Goal: Transaction & Acquisition: Complete application form

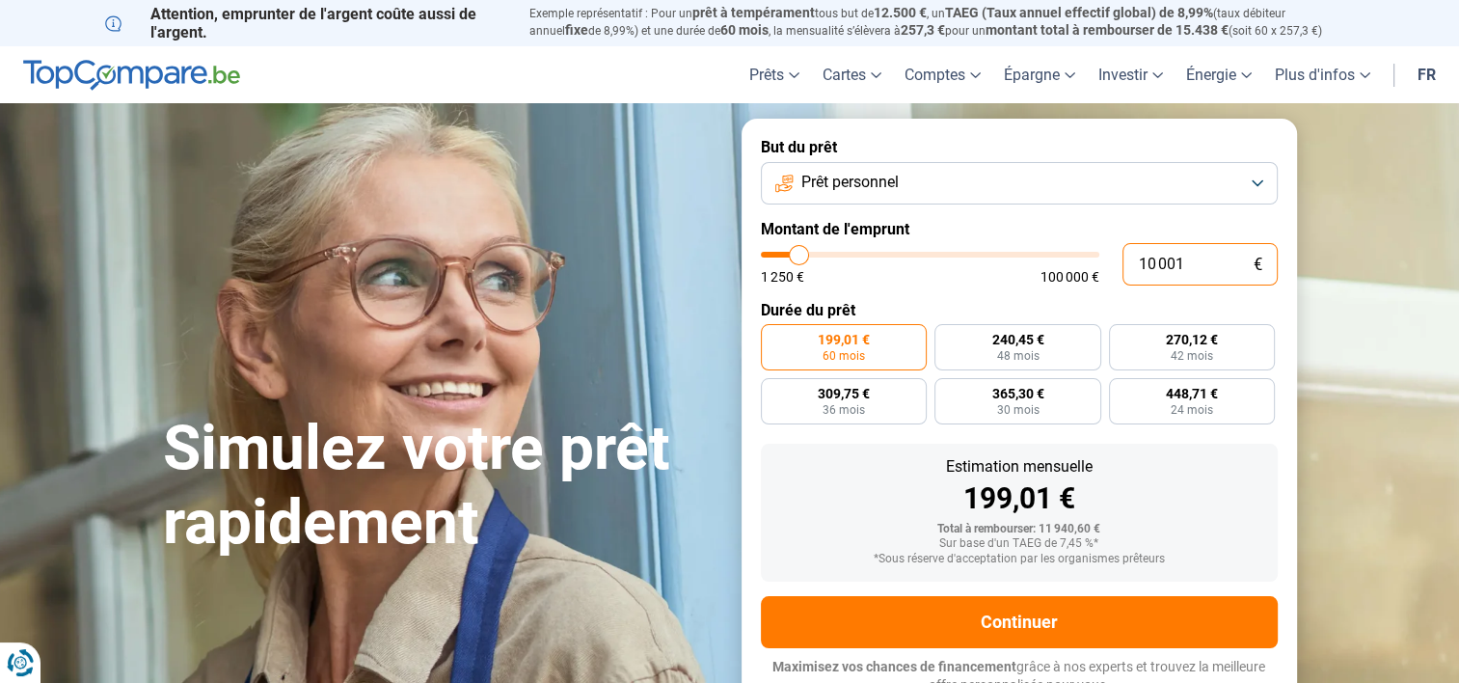
click at [1206, 267] on input "10 001" at bounding box center [1200, 264] width 155 height 42
type input "1 000"
type input "1250"
type input "100"
type input "1250"
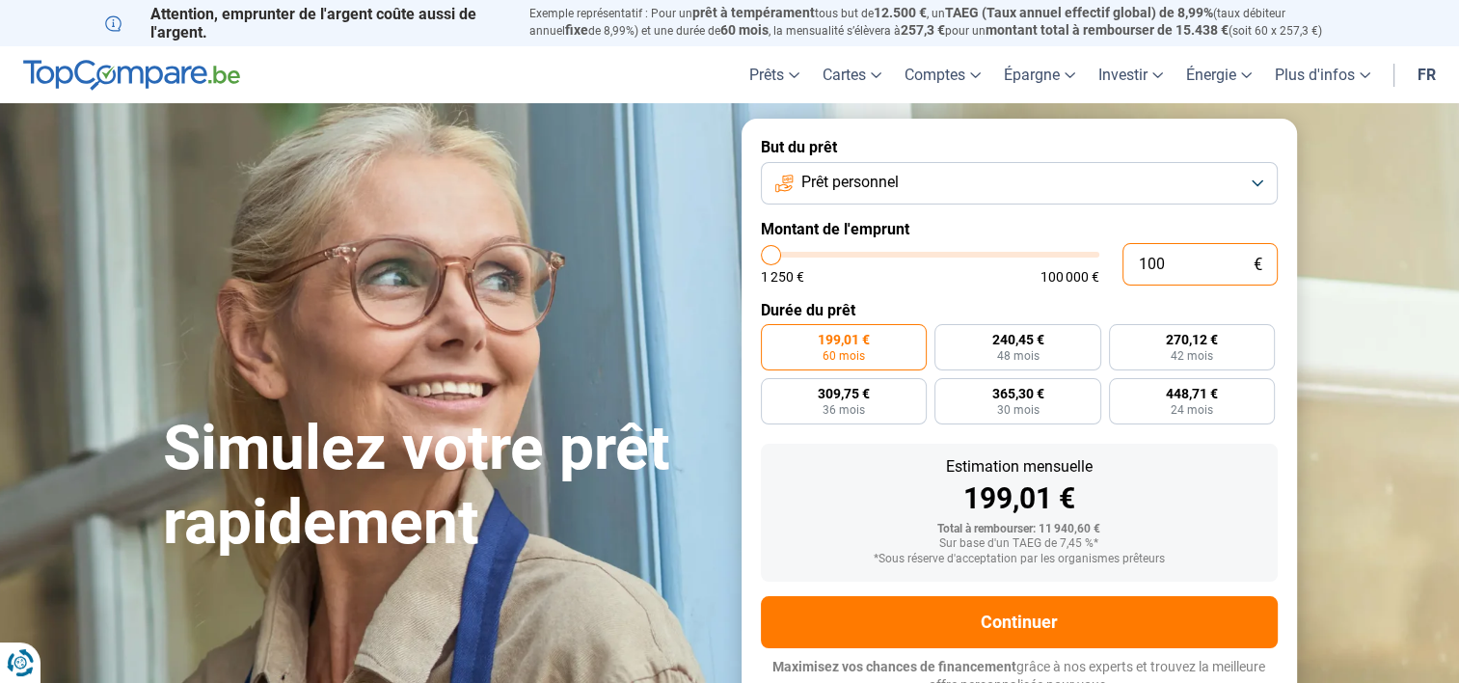
type input "10"
type input "1250"
type input "1"
type input "1250"
type input "0"
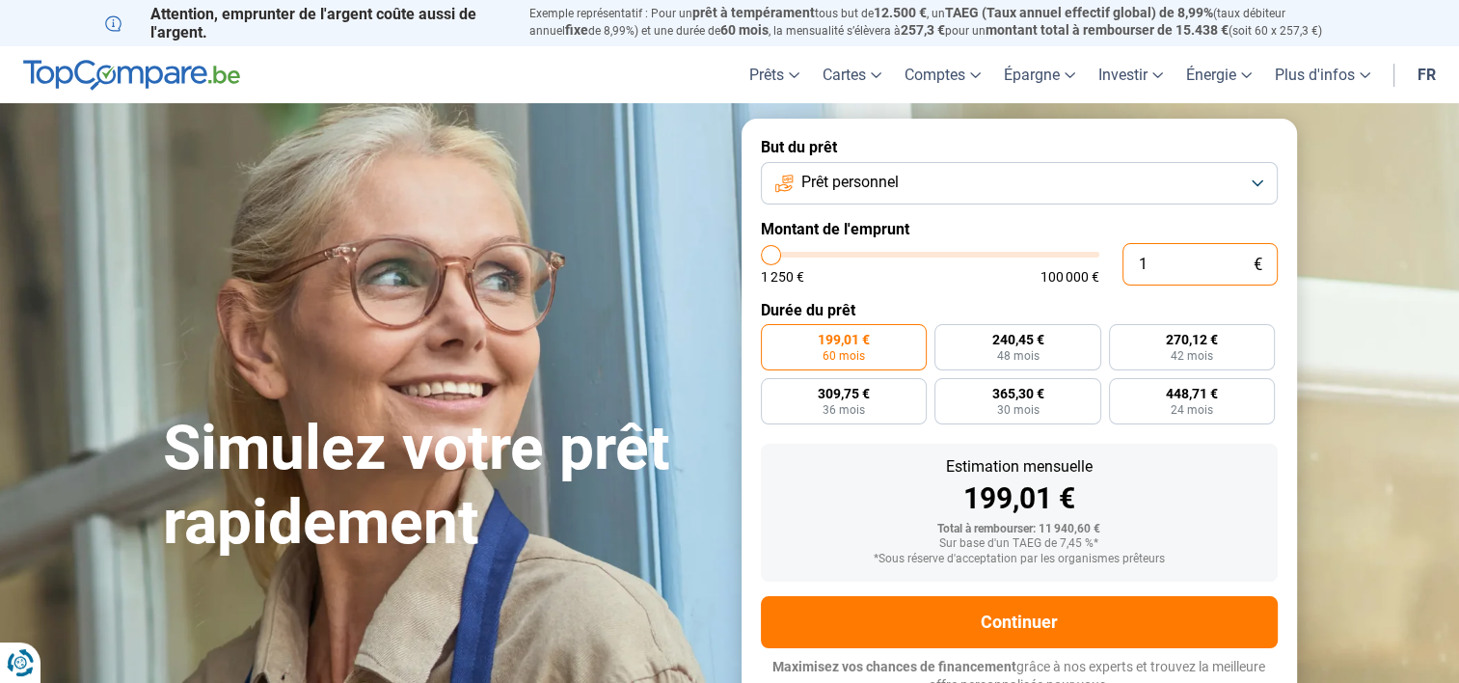
type input "1250"
type input "1"
type input "1250"
type input "16"
type input "1250"
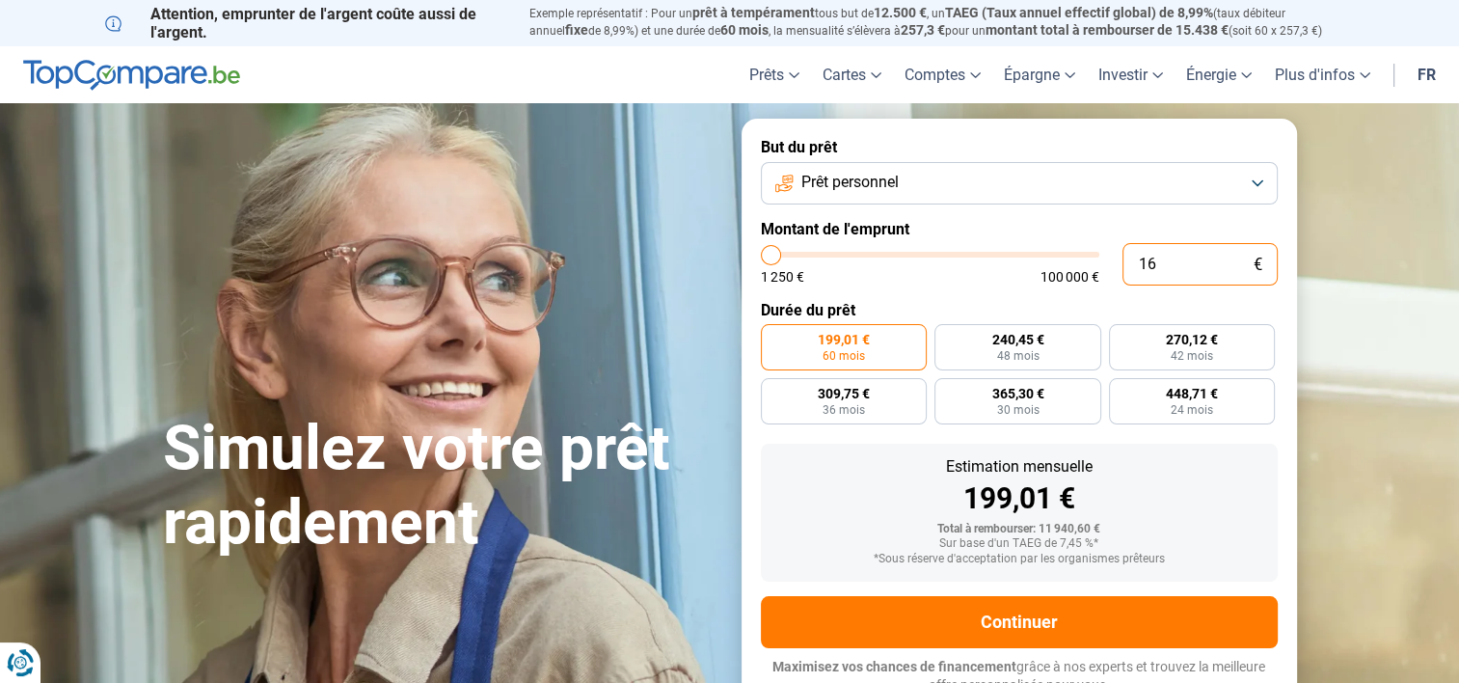
type input "160"
type input "1250"
type input "1 600"
type input "1500"
type input "16 000"
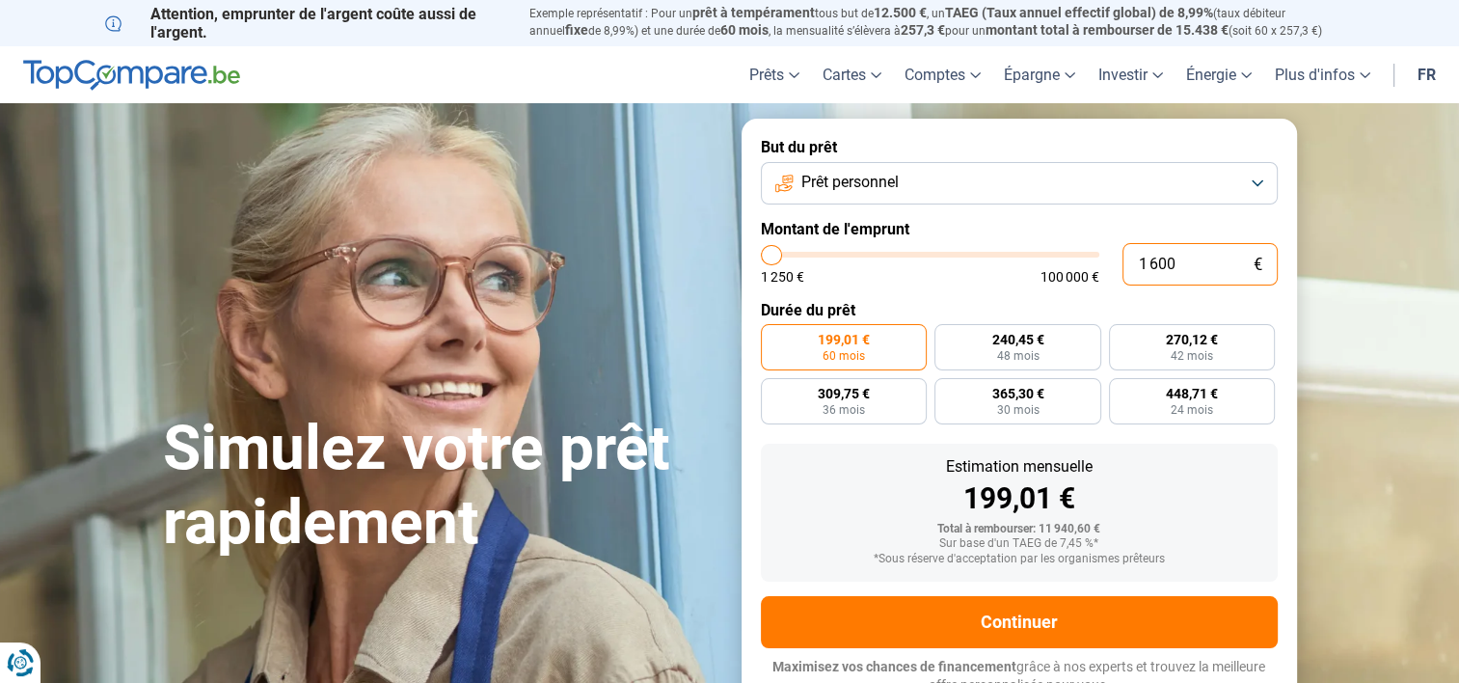
type input "16000"
radio input "false"
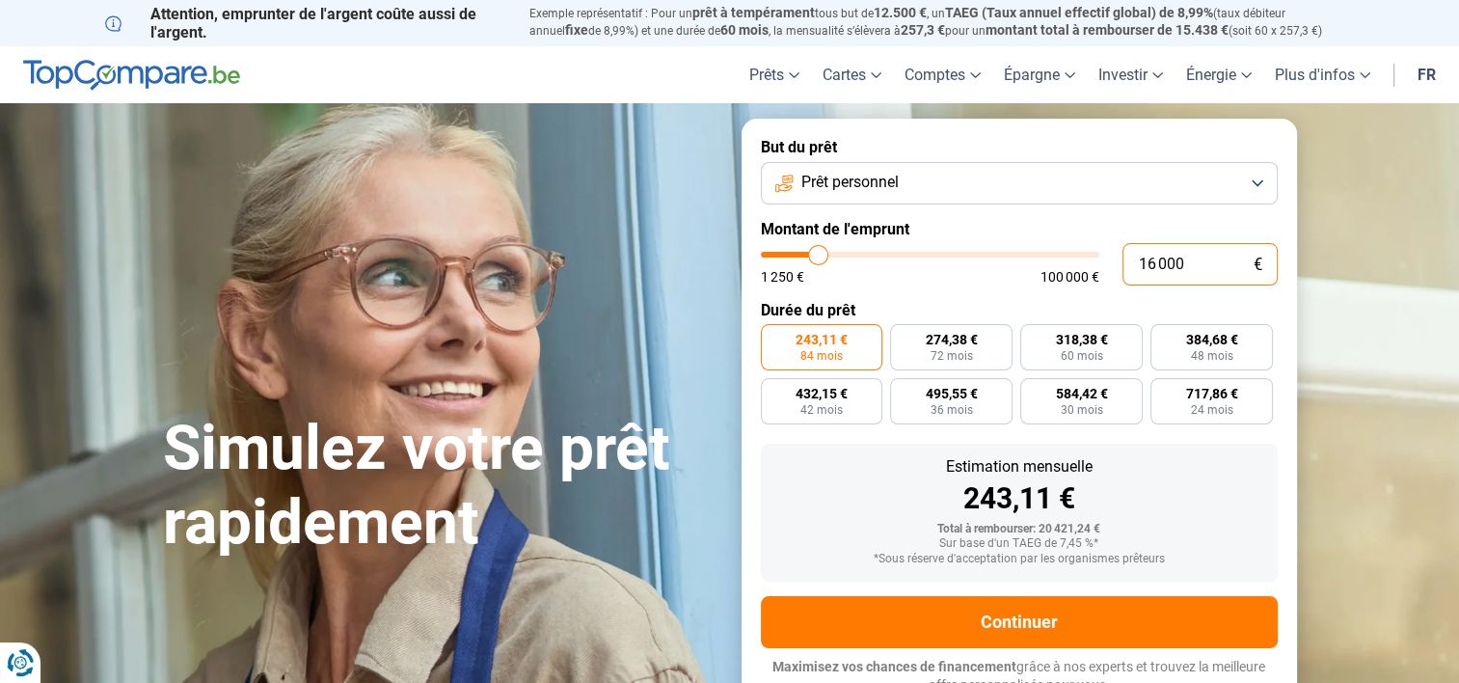
type input "16 000"
click at [1097, 223] on label "Montant de l'emprunt" at bounding box center [1019, 229] width 517 height 18
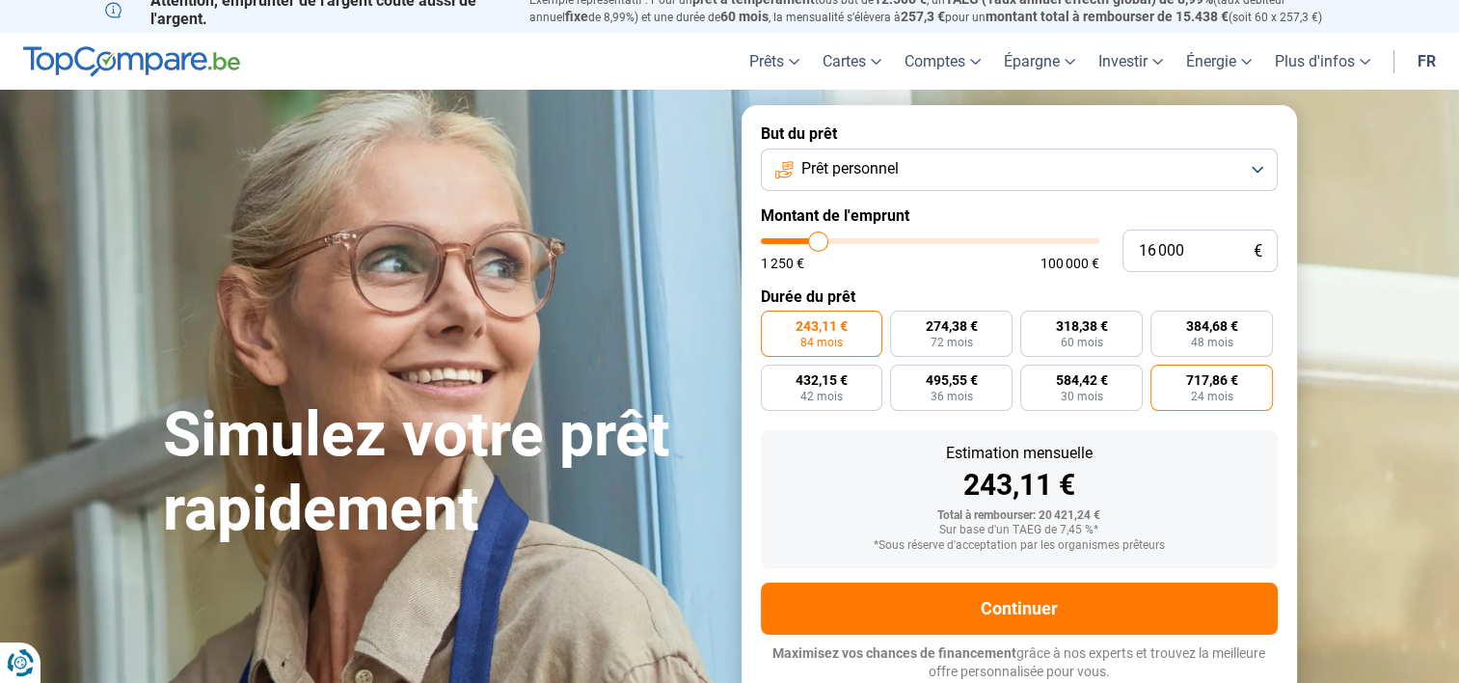
click at [1216, 373] on span "717,86 €" at bounding box center [1212, 380] width 52 height 14
click at [1163, 372] on input "717,86 € 24 mois" at bounding box center [1157, 371] width 13 height 13
radio input "true"
click at [789, 340] on label "243,11 € 84 mois" at bounding box center [822, 334] width 123 height 46
click at [774, 323] on input "243,11 € 84 mois" at bounding box center [767, 317] width 13 height 13
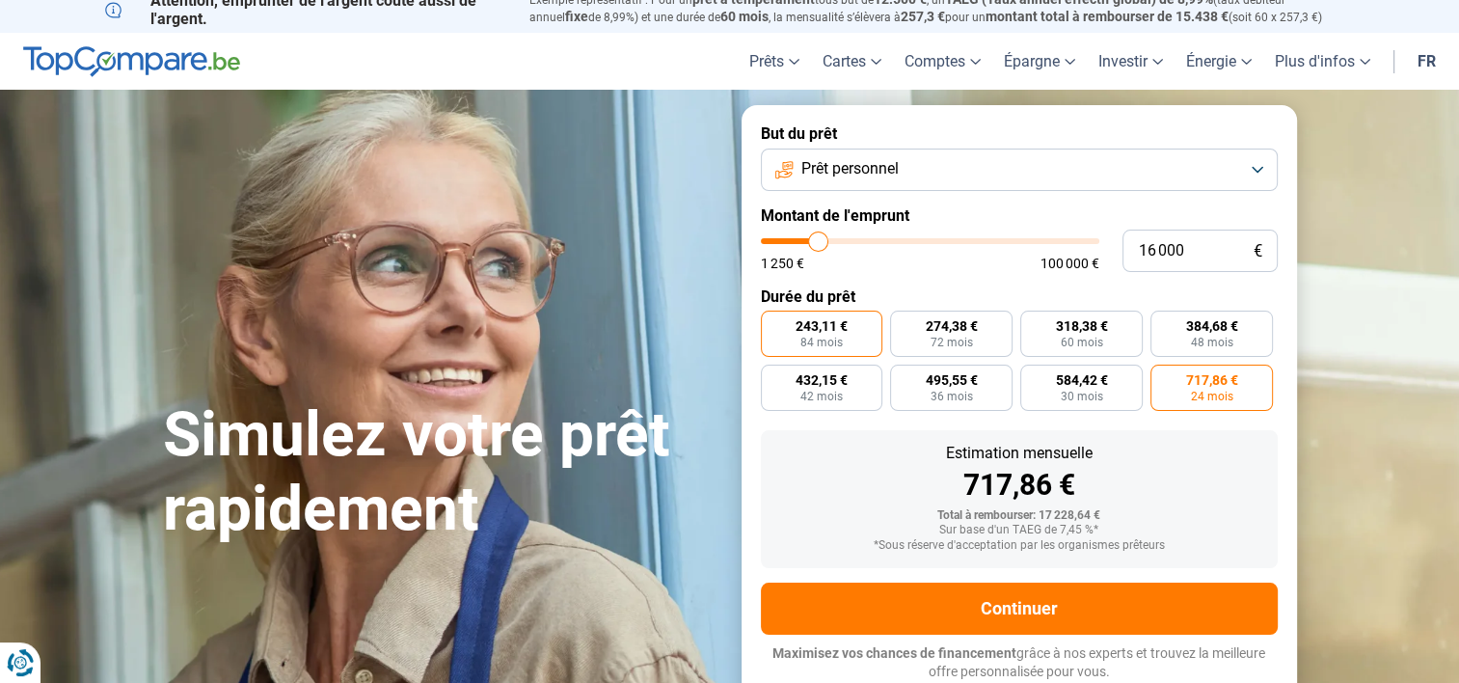
radio input "true"
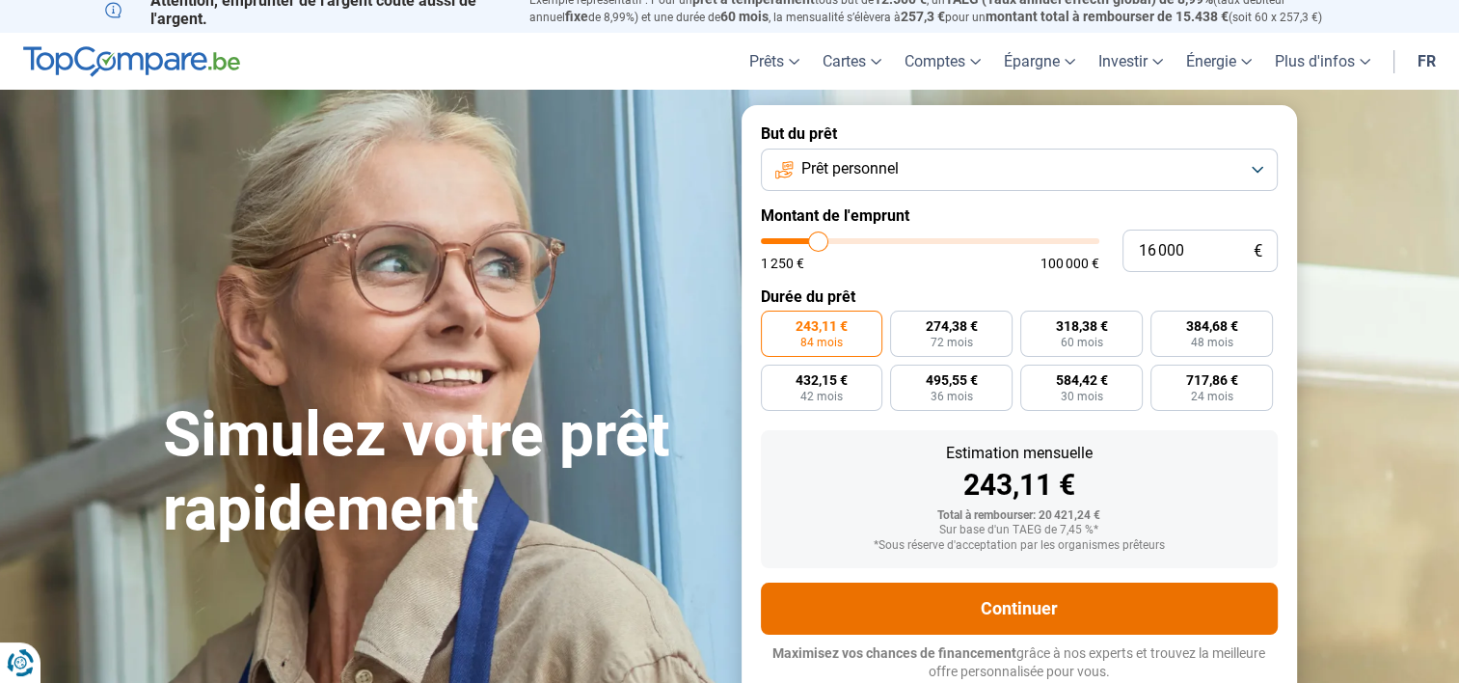
click at [942, 595] on button "Continuer" at bounding box center [1019, 609] width 517 height 52
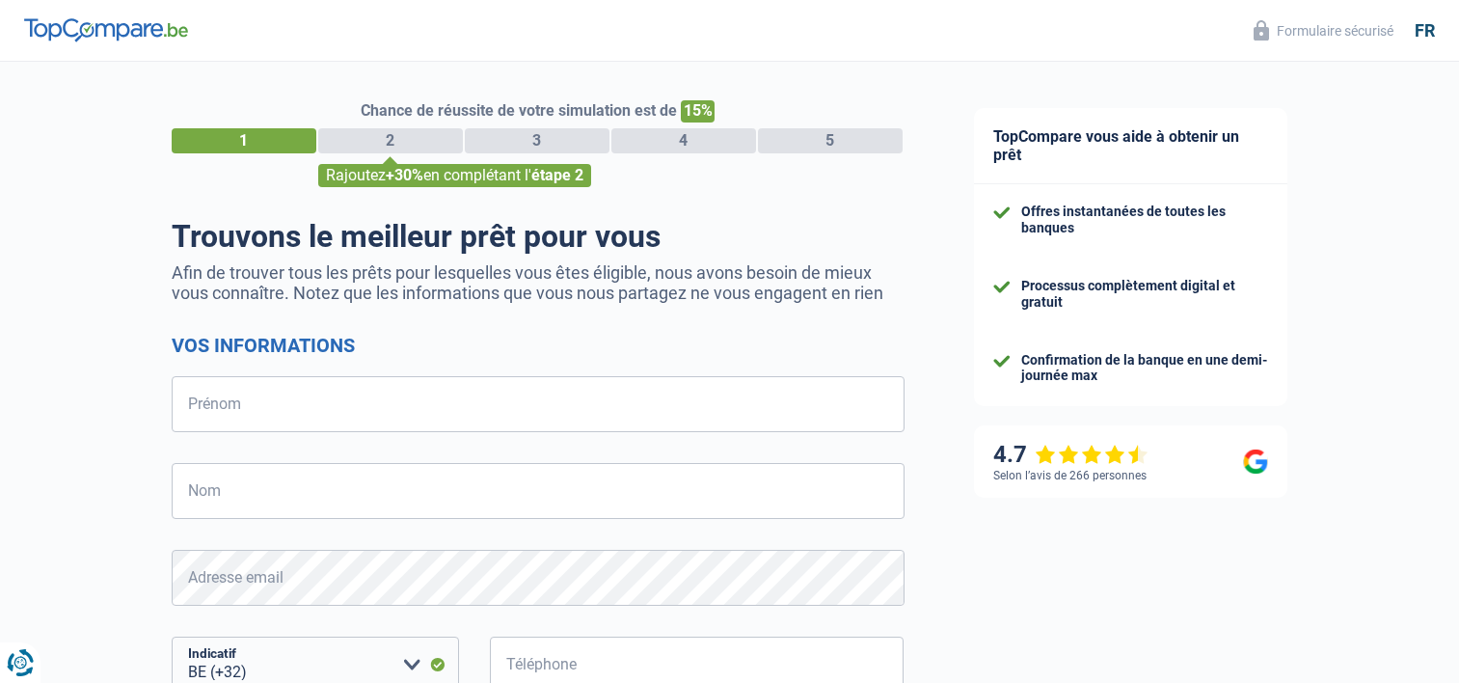
select select "32"
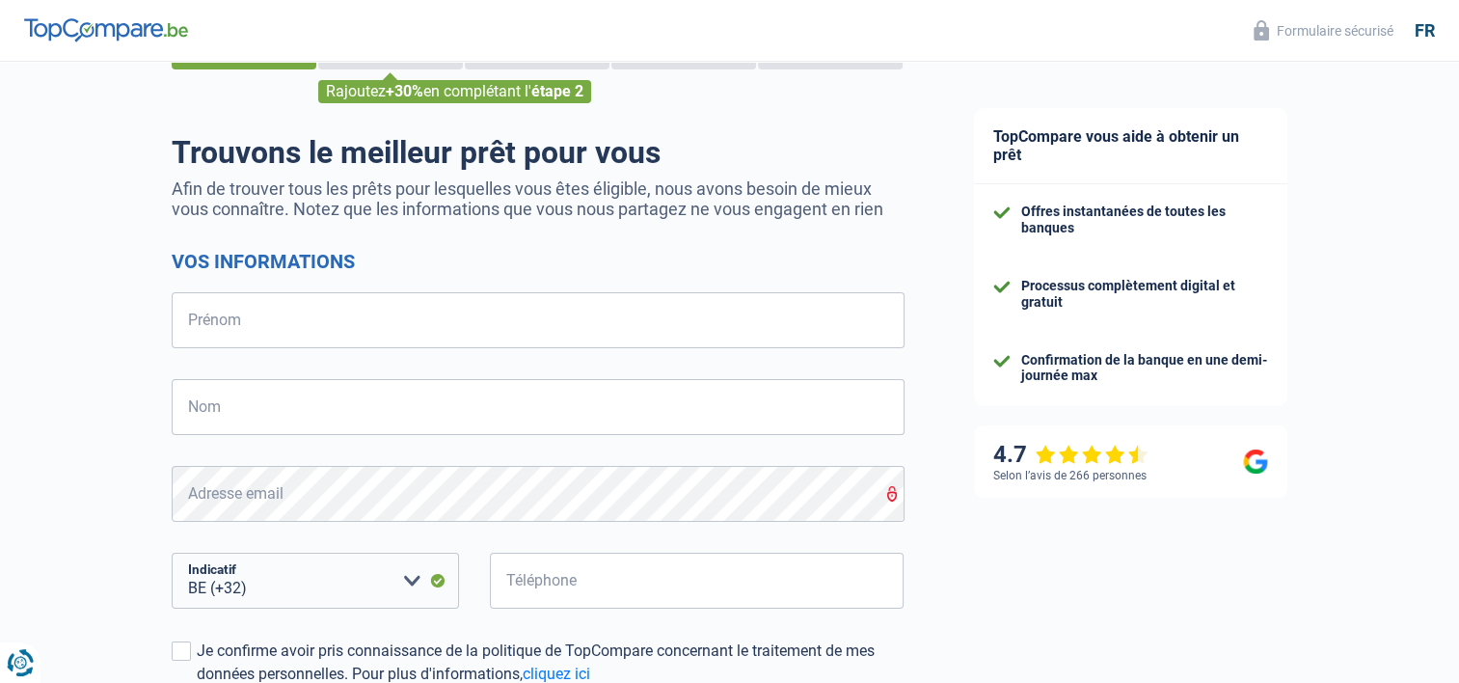
scroll to position [77, 0]
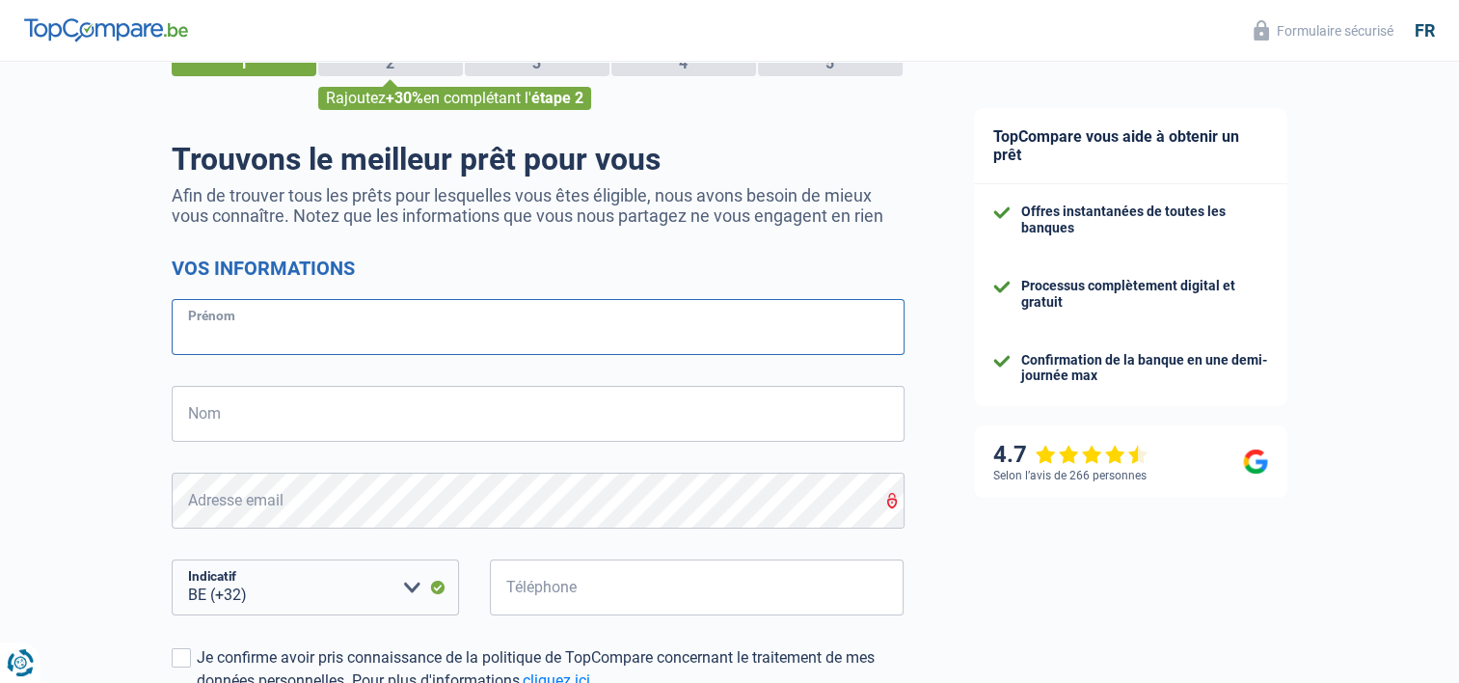
click at [338, 335] on input "Prénom" at bounding box center [538, 327] width 733 height 56
type input "amelie"
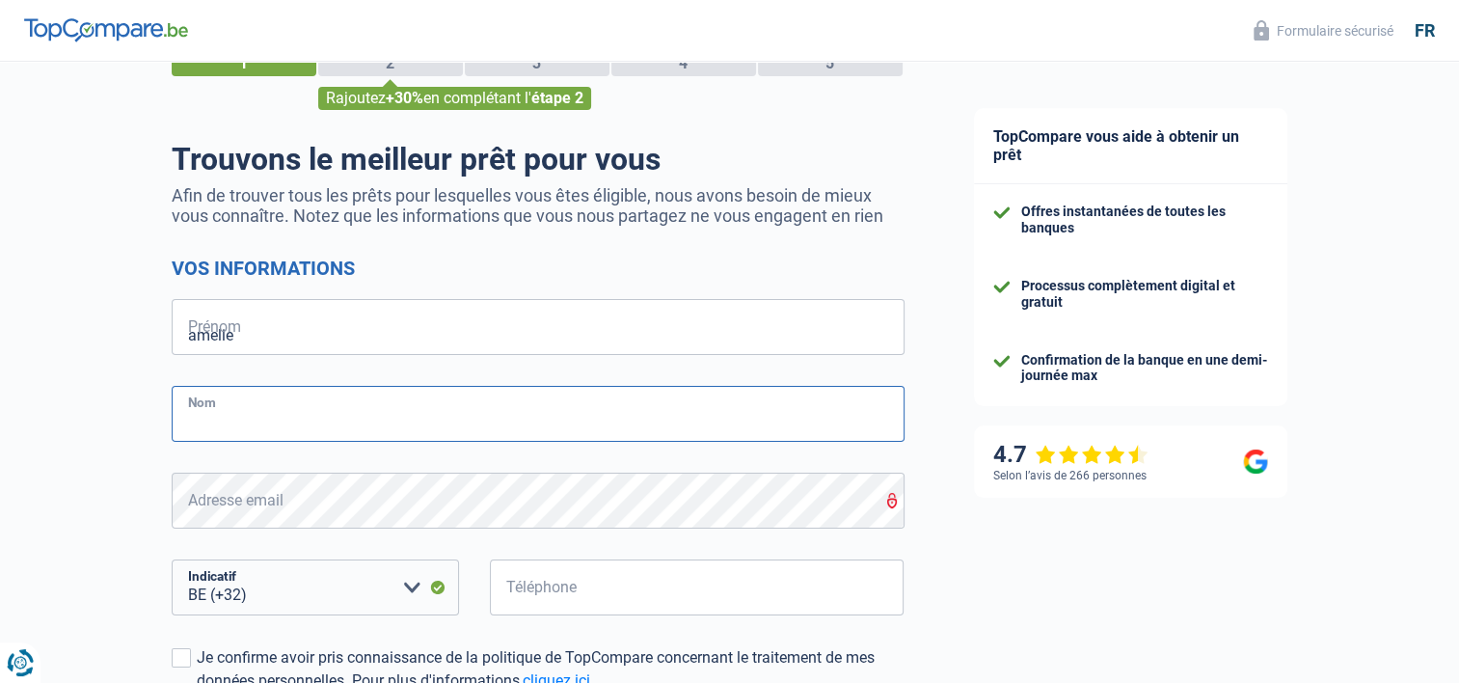
type input "Maquet"
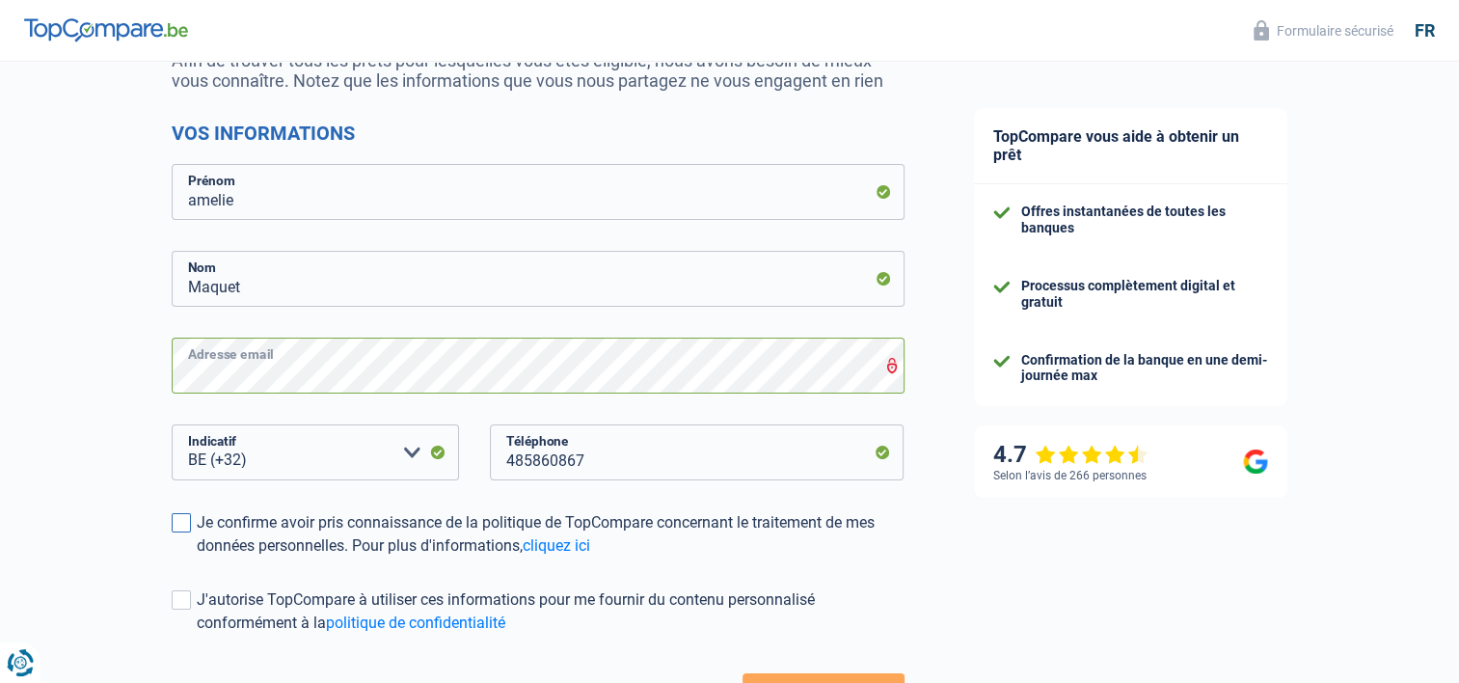
scroll to position [270, 0]
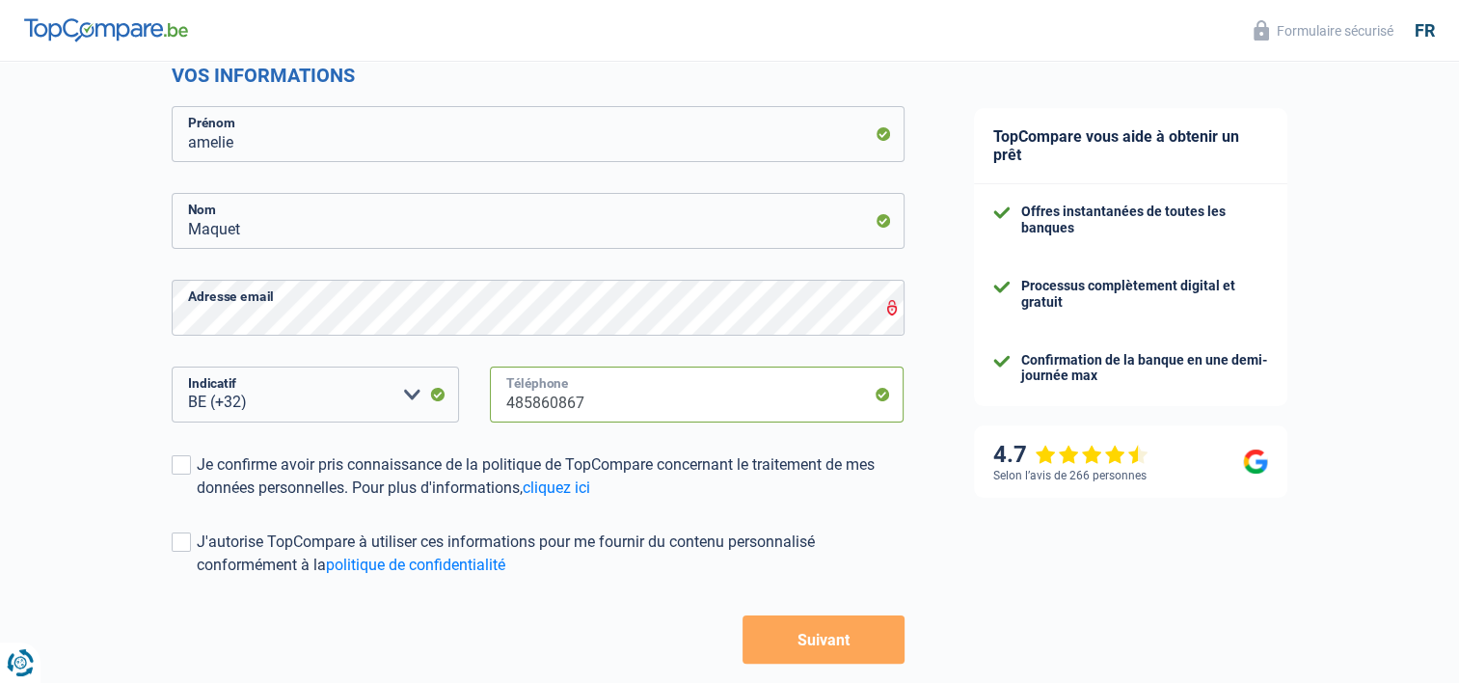
click at [675, 394] on input "485860867" at bounding box center [697, 395] width 415 height 56
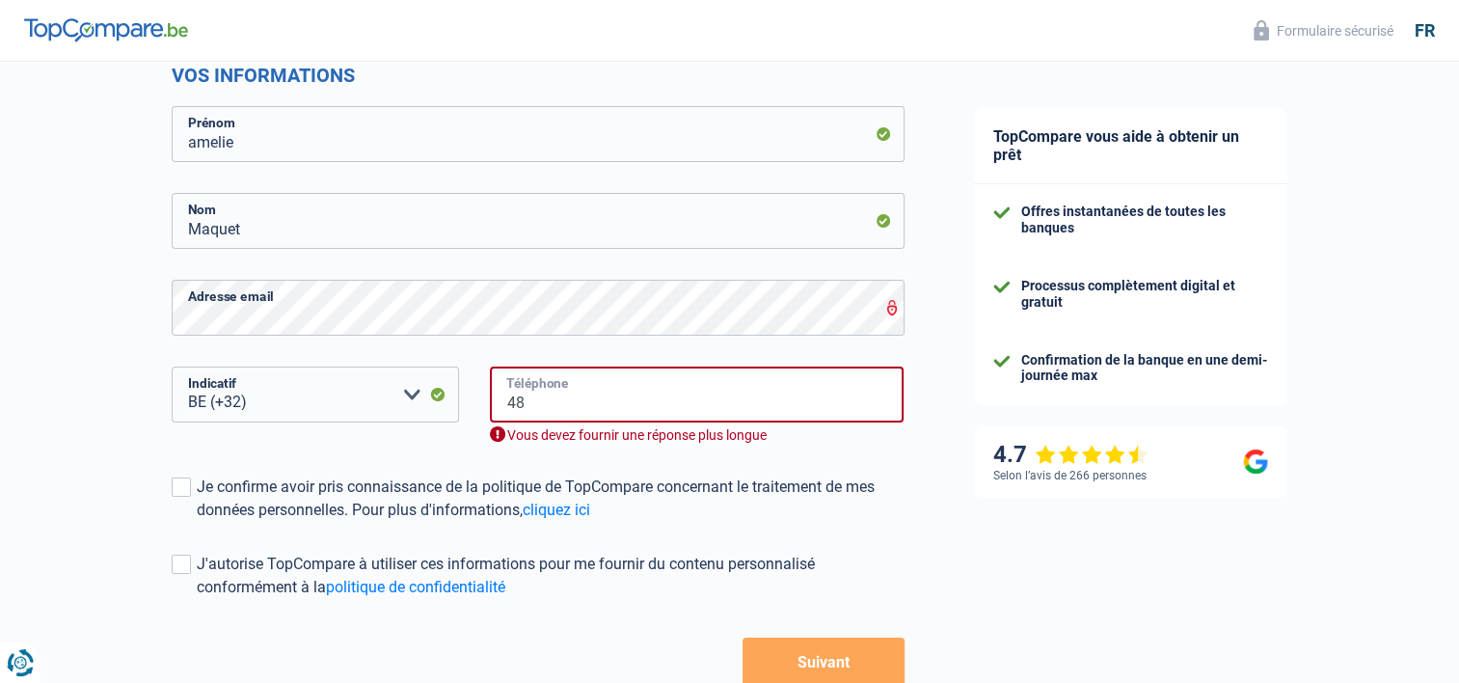
type input "4"
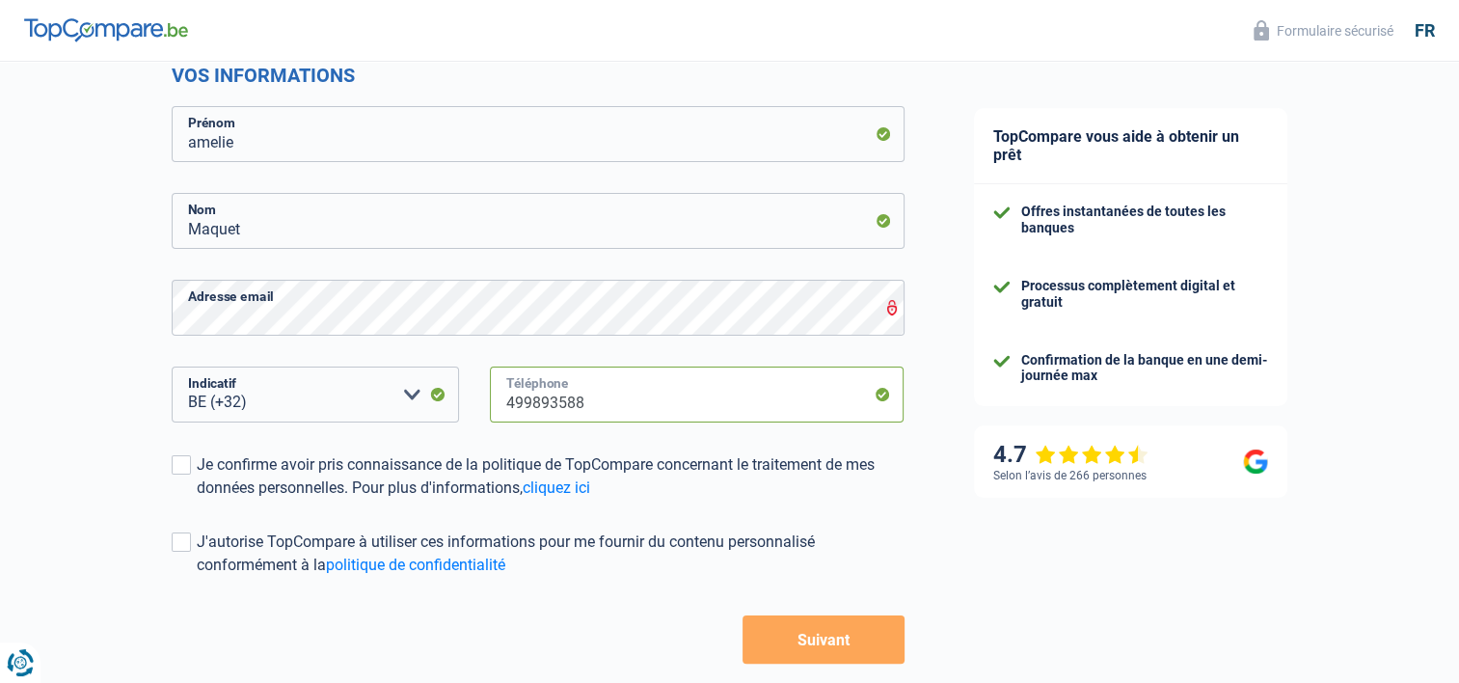
type input "499893588"
drag, startPoint x: 1094, startPoint y: 559, endPoint x: 1107, endPoint y: 571, distance: 17.8
click at [1107, 571] on div "TopCompare vous aide à obtenir un prêt Offres instantanées de toutes les banque…" at bounding box center [1200, 285] width 521 height 987
click at [184, 467] on span at bounding box center [181, 464] width 19 height 19
click at [197, 500] on input "Je confirme avoir pris connaissance de la politique de TopCompare concernant le…" at bounding box center [197, 500] width 0 height 0
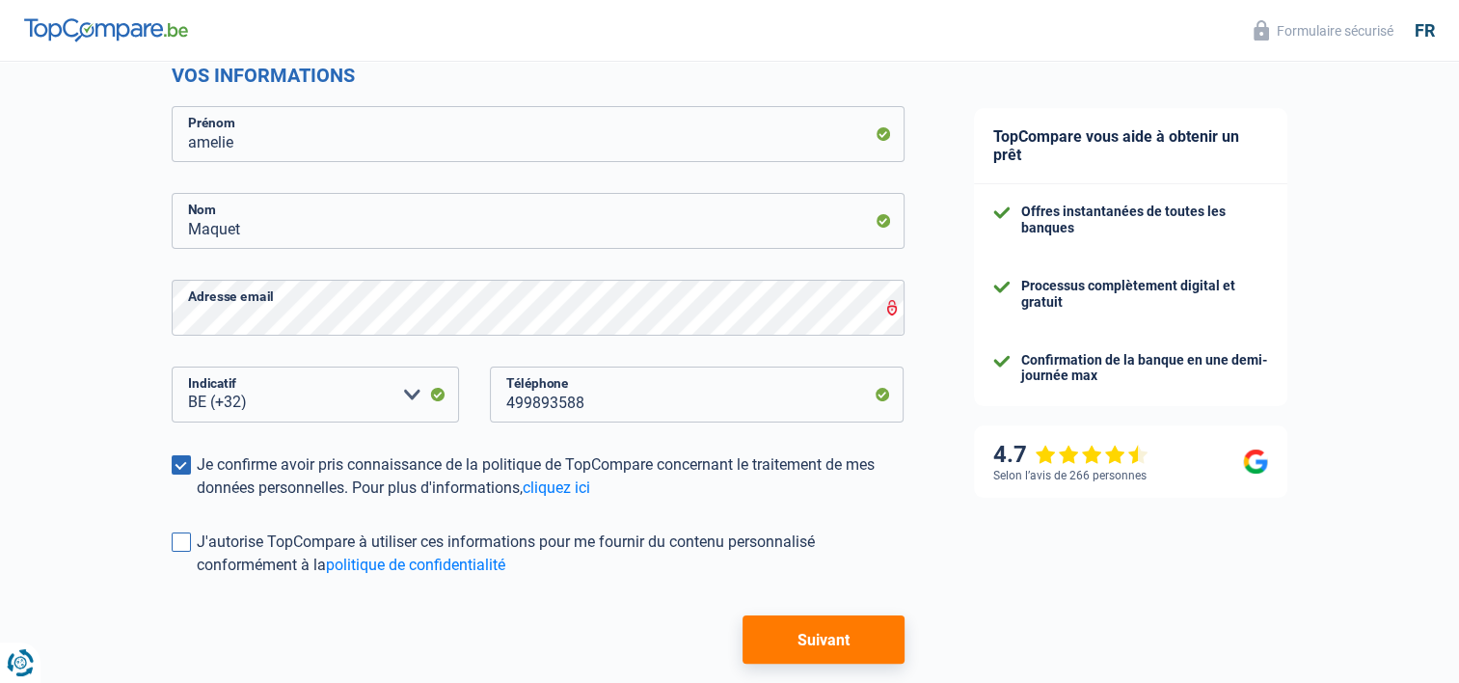
click at [185, 540] on span at bounding box center [181, 541] width 19 height 19
click at [197, 577] on input "J'autorise TopCompare à utiliser ces informations pour me fournir du contenu pe…" at bounding box center [197, 577] width 0 height 0
click at [881, 633] on button "Suivant" at bounding box center [823, 639] width 161 height 48
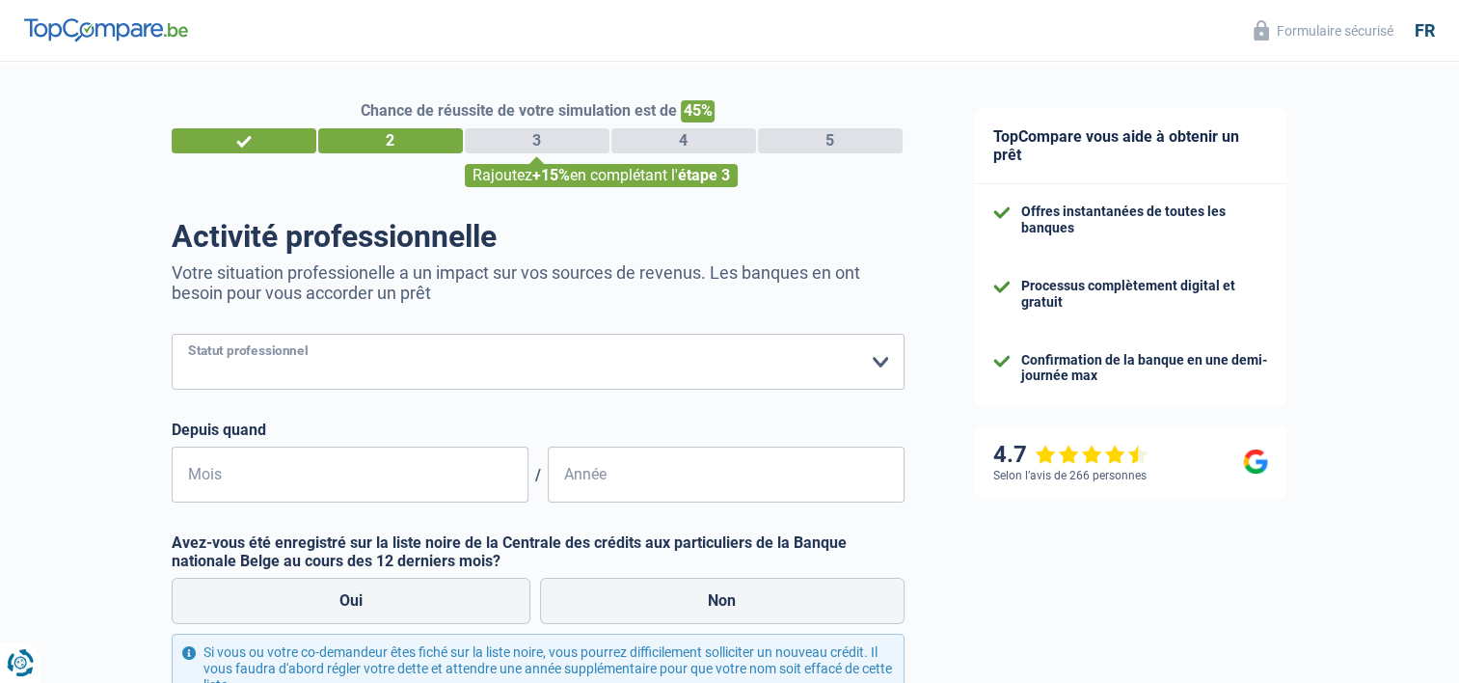
click at [849, 374] on select "Ouvrier Employé privé Employé public Invalide Indépendant Pensionné Chômeur Mut…" at bounding box center [538, 362] width 733 height 56
click at [172, 335] on select "Ouvrier Employé privé Employé public Invalide Indépendant Pensionné Chômeur Mut…" at bounding box center [538, 362] width 733 height 56
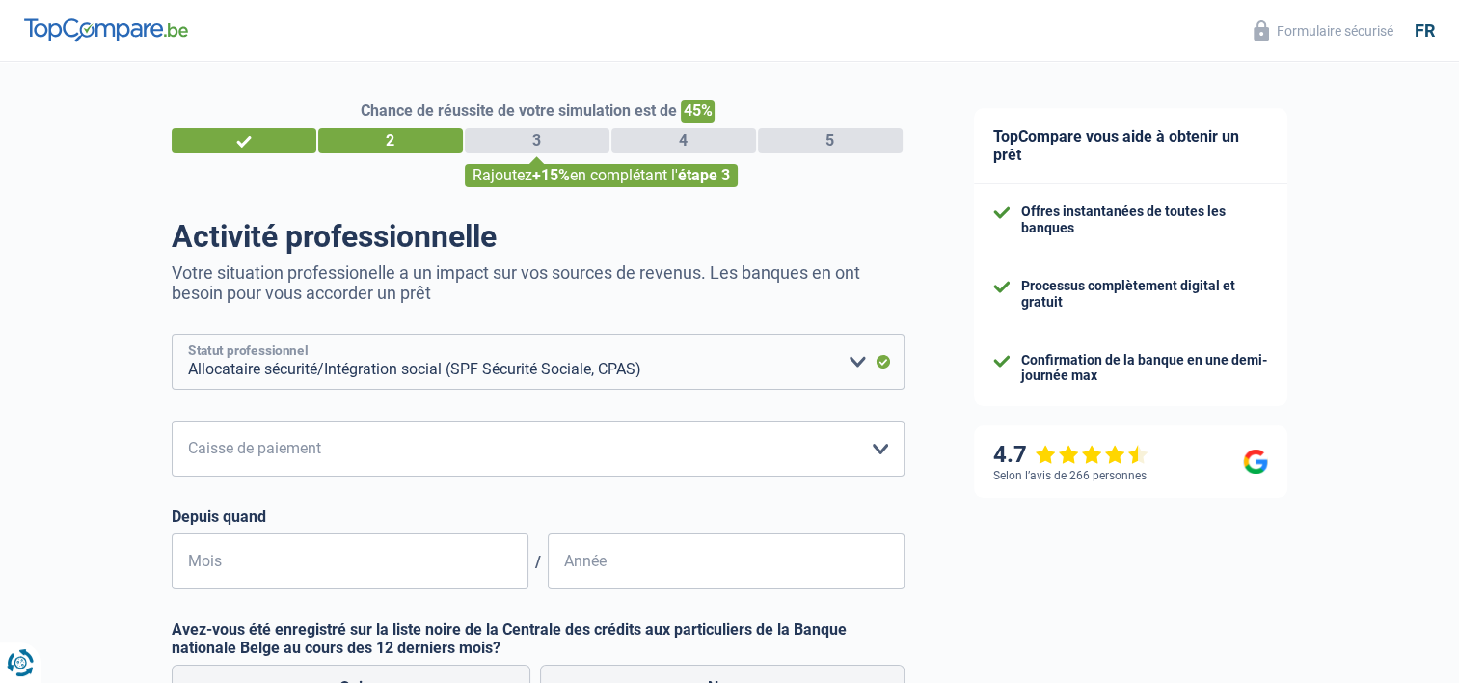
click at [853, 364] on select "Ouvrier Employé privé Employé public Invalide Indépendant Pensionné Chômeur Mut…" at bounding box center [538, 362] width 733 height 56
drag, startPoint x: 63, startPoint y: 313, endPoint x: 89, endPoint y: 336, distance: 34.8
click at [73, 329] on div "Chance de réussite de votre simulation est de 45% 1 2 3 4 5 Rajoutez +15% en co…" at bounding box center [470, 519] width 940 height 931
click at [397, 450] on select "SPF Sécurité Sociale Autre [PERSON_NAME] sélectionner une option" at bounding box center [538, 449] width 733 height 56
drag, startPoint x: 82, startPoint y: 427, endPoint x: 382, endPoint y: 324, distance: 317.2
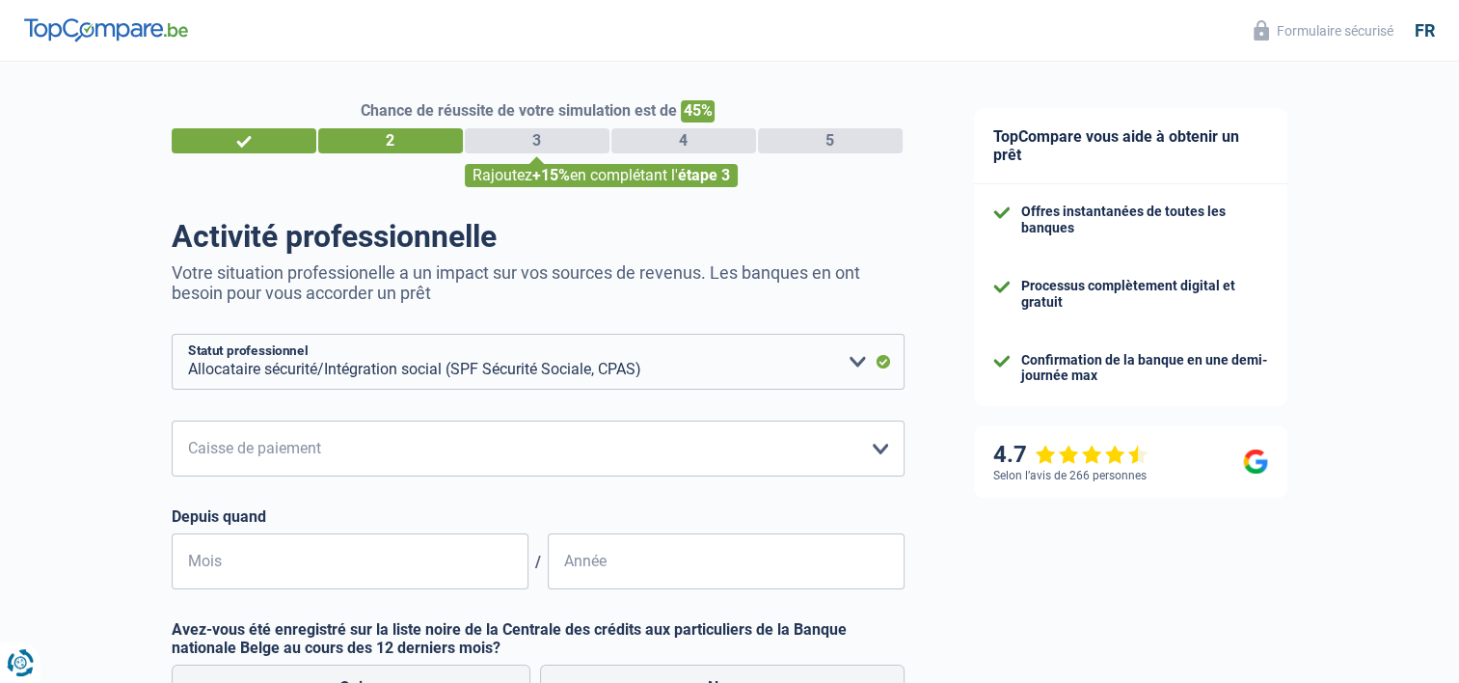
click at [83, 424] on div "Chance de réussite de votre simulation est de 45% 1 2 3 4 5 Rajoutez +15% en co…" at bounding box center [470, 519] width 940 height 931
click at [486, 358] on select "Ouvrier Employé privé Employé public Invalide Indépendant Pensionné Chômeur Mut…" at bounding box center [538, 362] width 733 height 56
select select "invalid"
click at [172, 335] on select "Ouvrier Employé privé Employé public Invalide Indépendant Pensionné Chômeur Mut…" at bounding box center [538, 362] width 733 height 56
click at [697, 460] on select "Mutualité [DEMOGRAPHIC_DATA] Mutualité Socialiste (Solidaris) SPF Sécurité Soci…" at bounding box center [538, 449] width 733 height 56
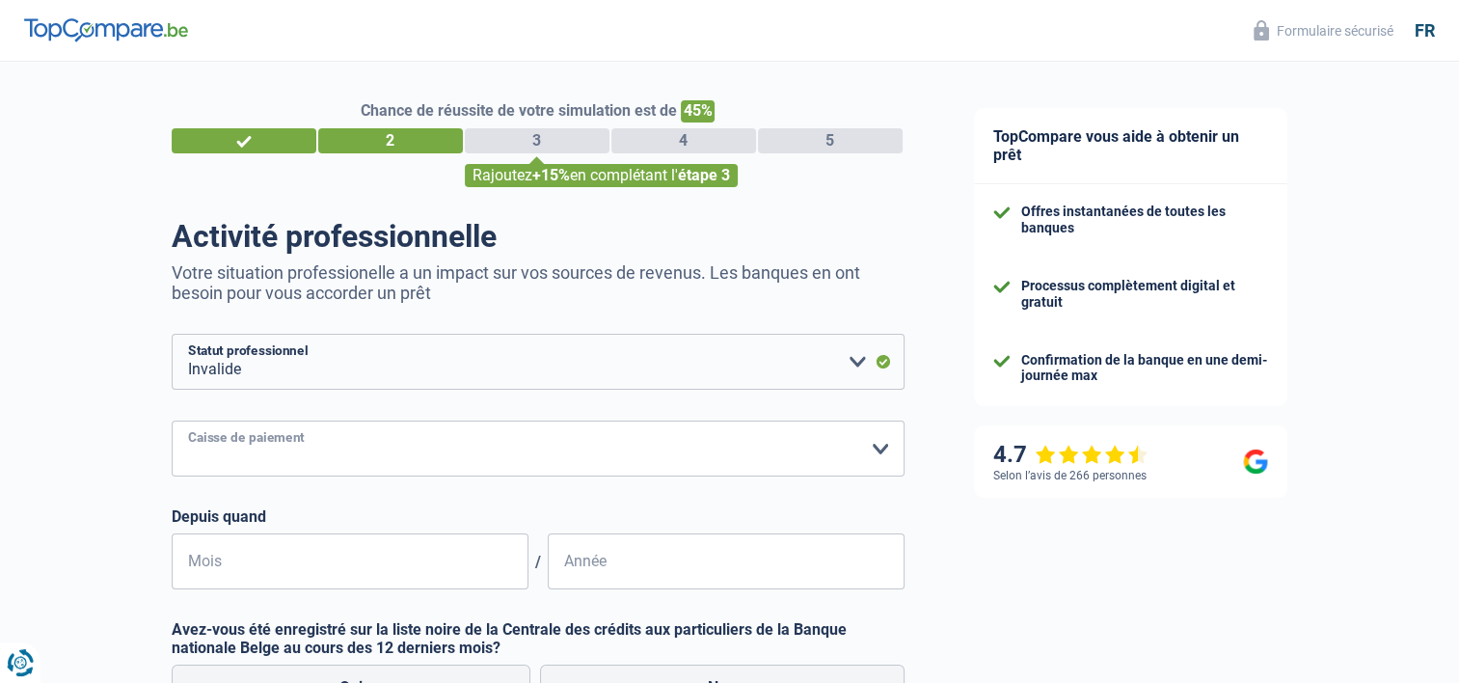
select select "solidaris"
click at [172, 422] on select "Mutualité [DEMOGRAPHIC_DATA] Mutualité Socialiste (Solidaris) SPF Sécurité Soci…" at bounding box center [538, 449] width 733 height 56
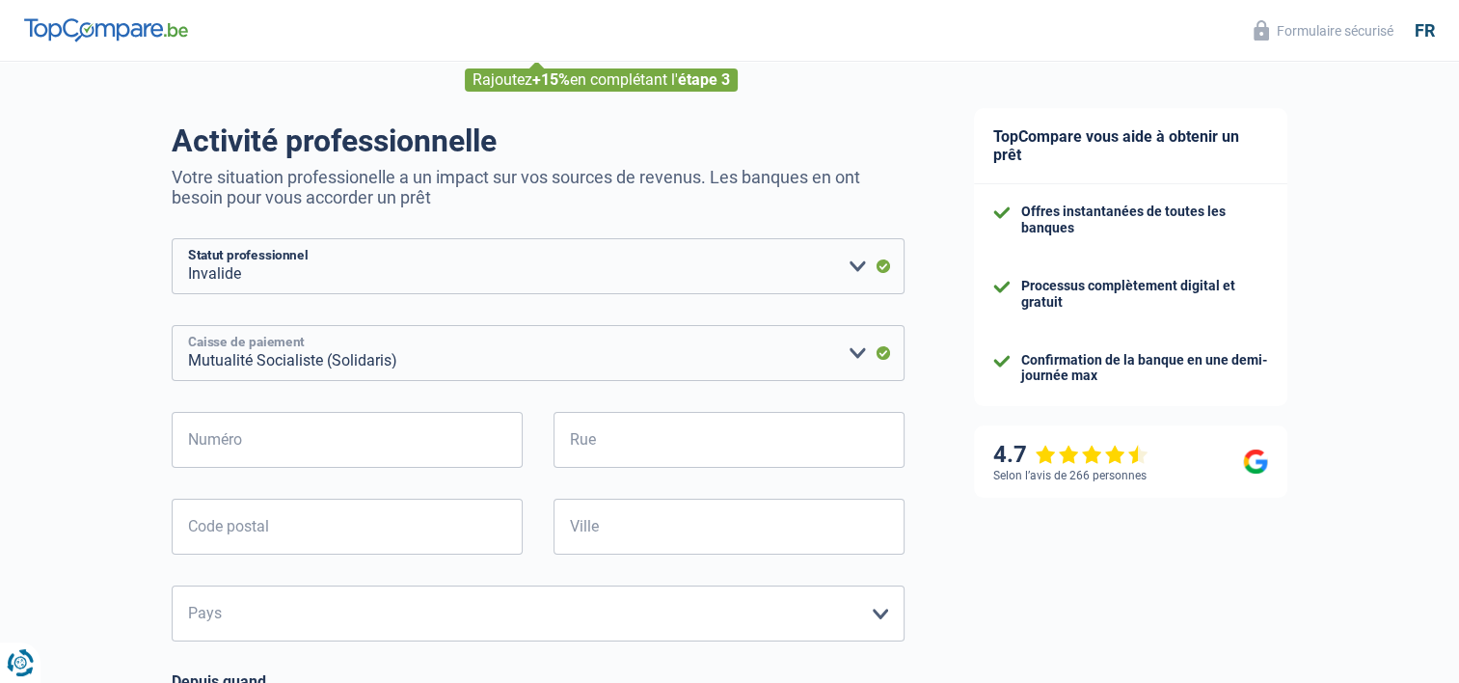
scroll to position [193, 0]
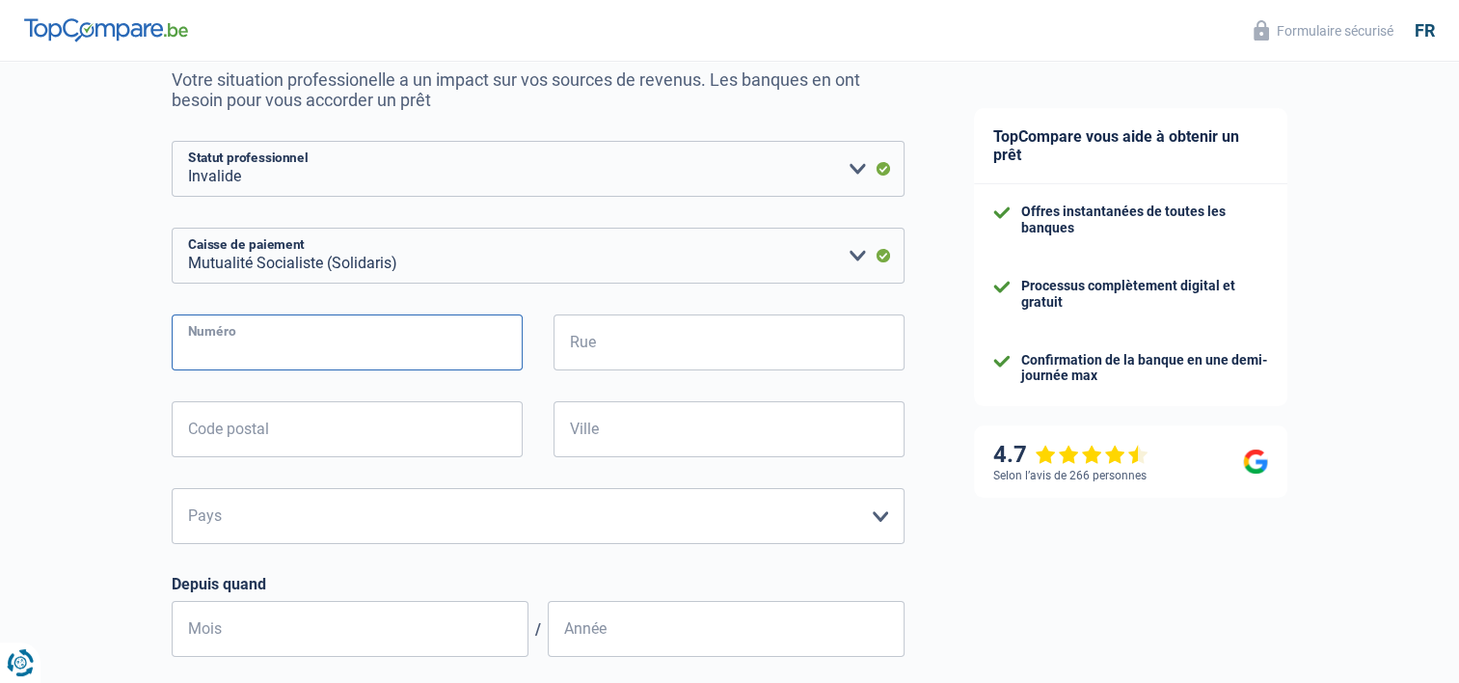
click at [309, 330] on input "Numéro" at bounding box center [347, 342] width 351 height 56
type input "02"
type input "Grand'Rue 107"
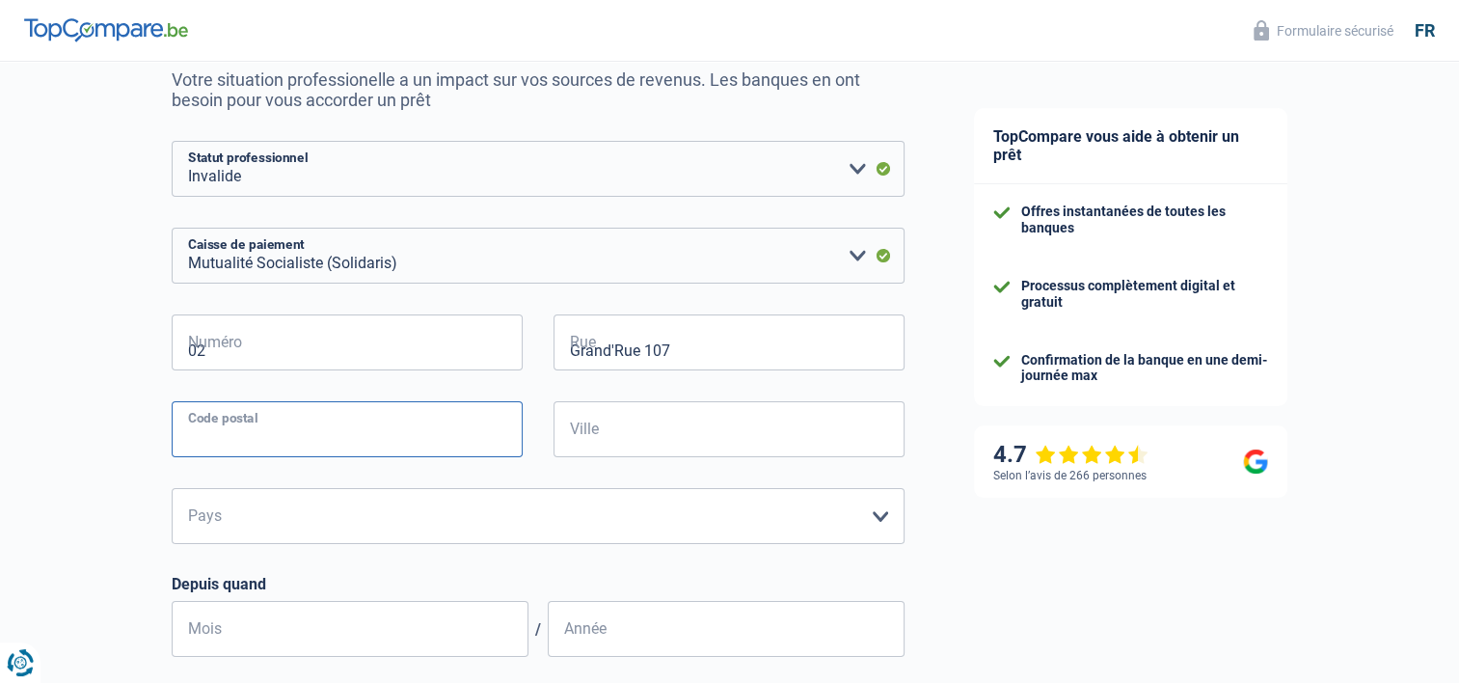
type input "6850"
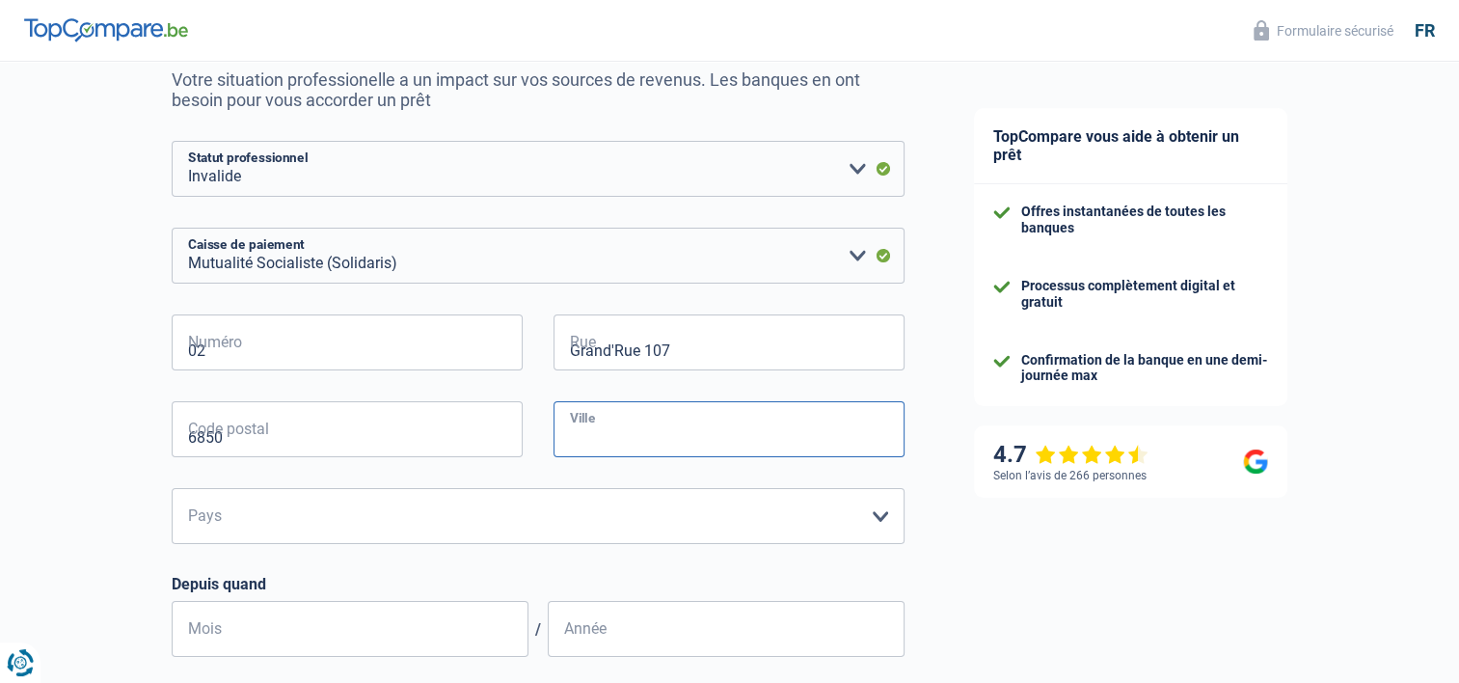
type input "Paliseul"
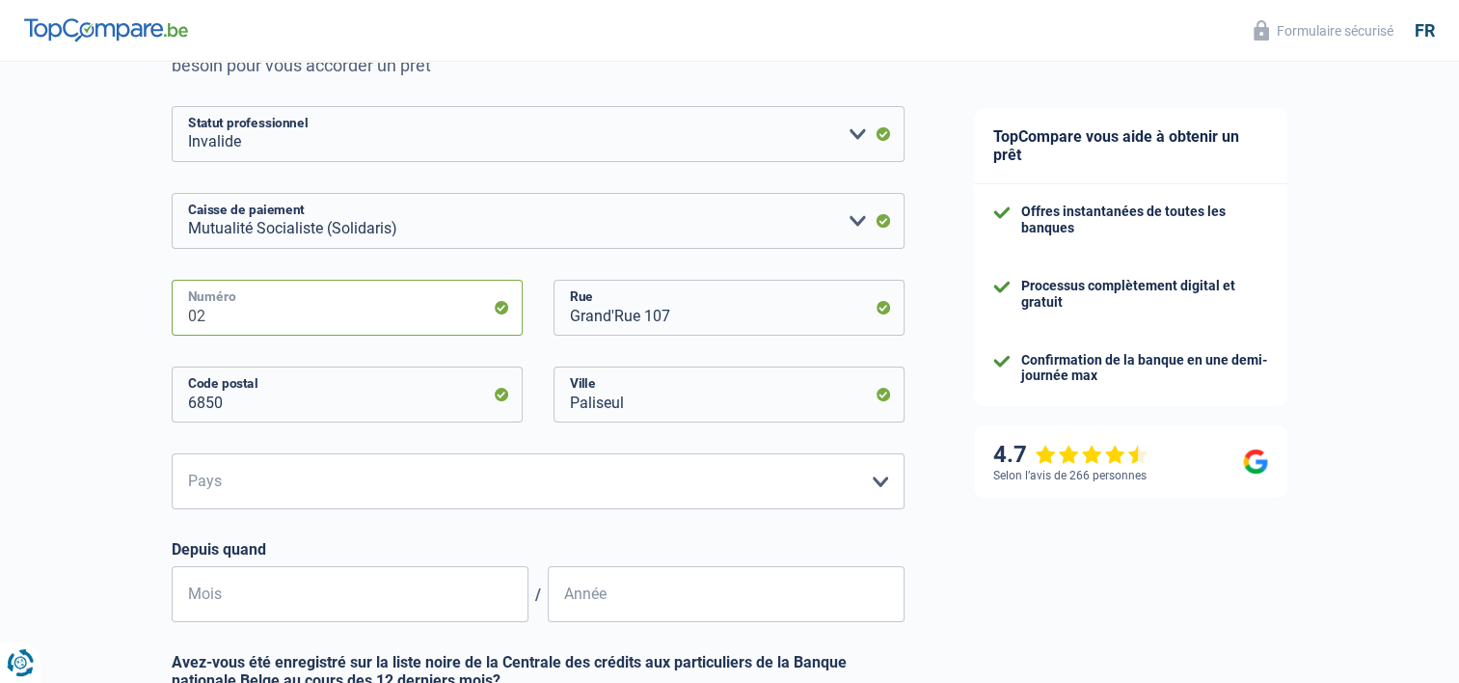
scroll to position [289, 0]
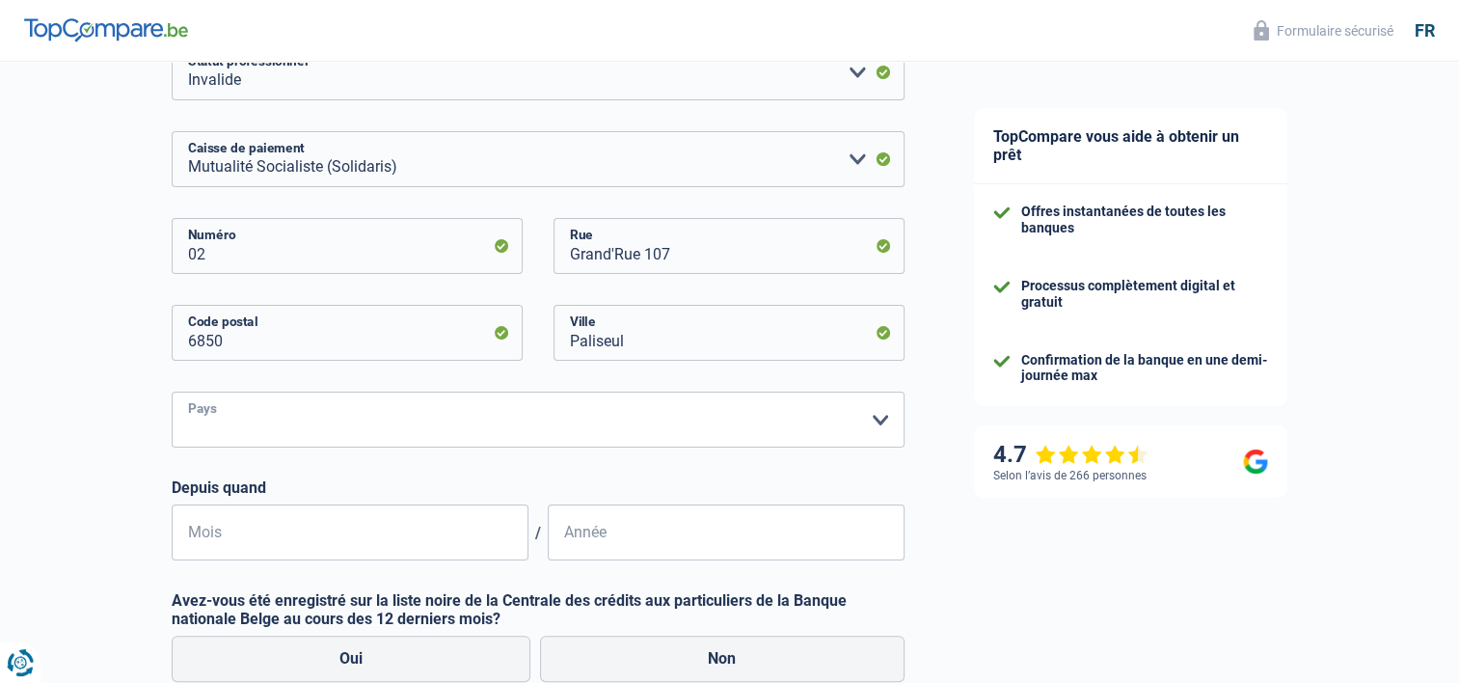
click at [351, 401] on select "Belgique Luxembourg Veuillez sélectionner une option" at bounding box center [538, 420] width 733 height 56
select select "BE"
click at [172, 393] on select "Belgique Luxembourg Veuillez sélectionner une option" at bounding box center [538, 420] width 733 height 56
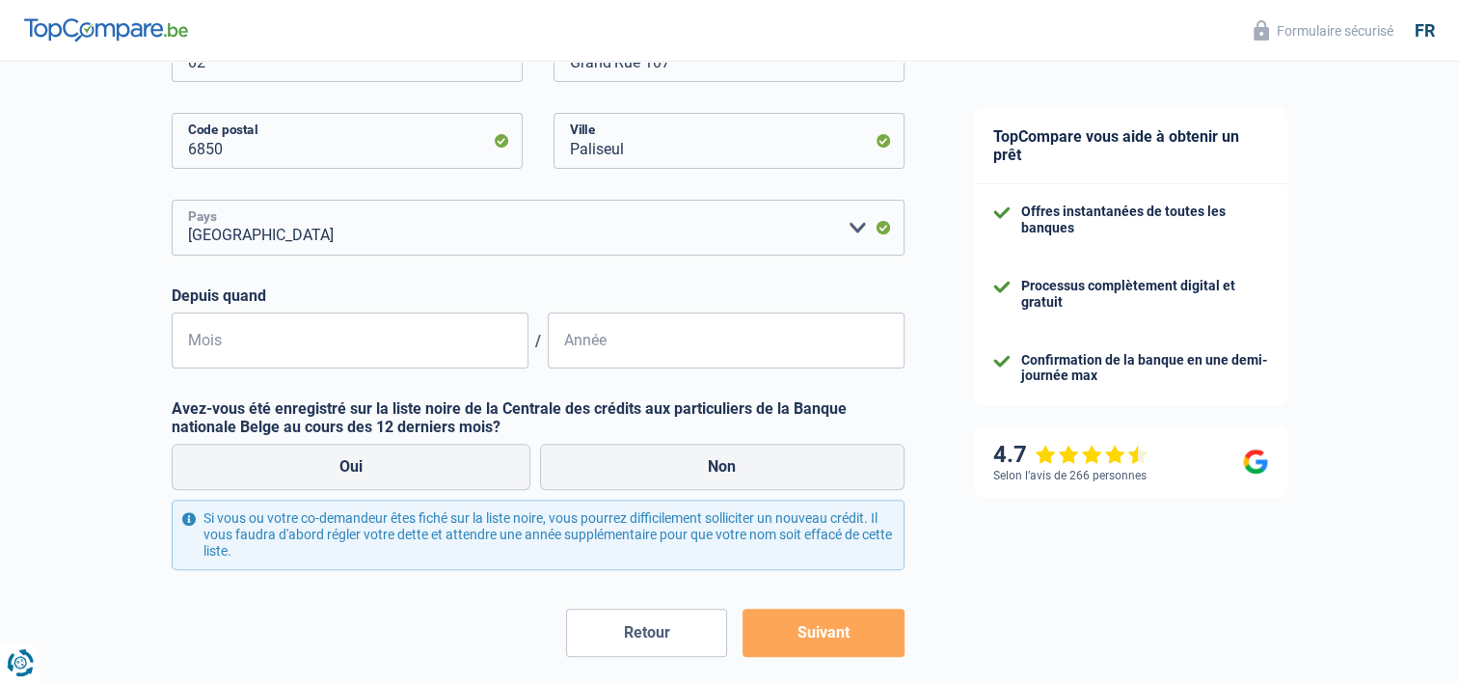
scroll to position [482, 0]
click at [313, 338] on input "Mois" at bounding box center [350, 340] width 357 height 56
type input "03"
type input "2022"
click at [781, 460] on label "Non" at bounding box center [722, 466] width 365 height 46
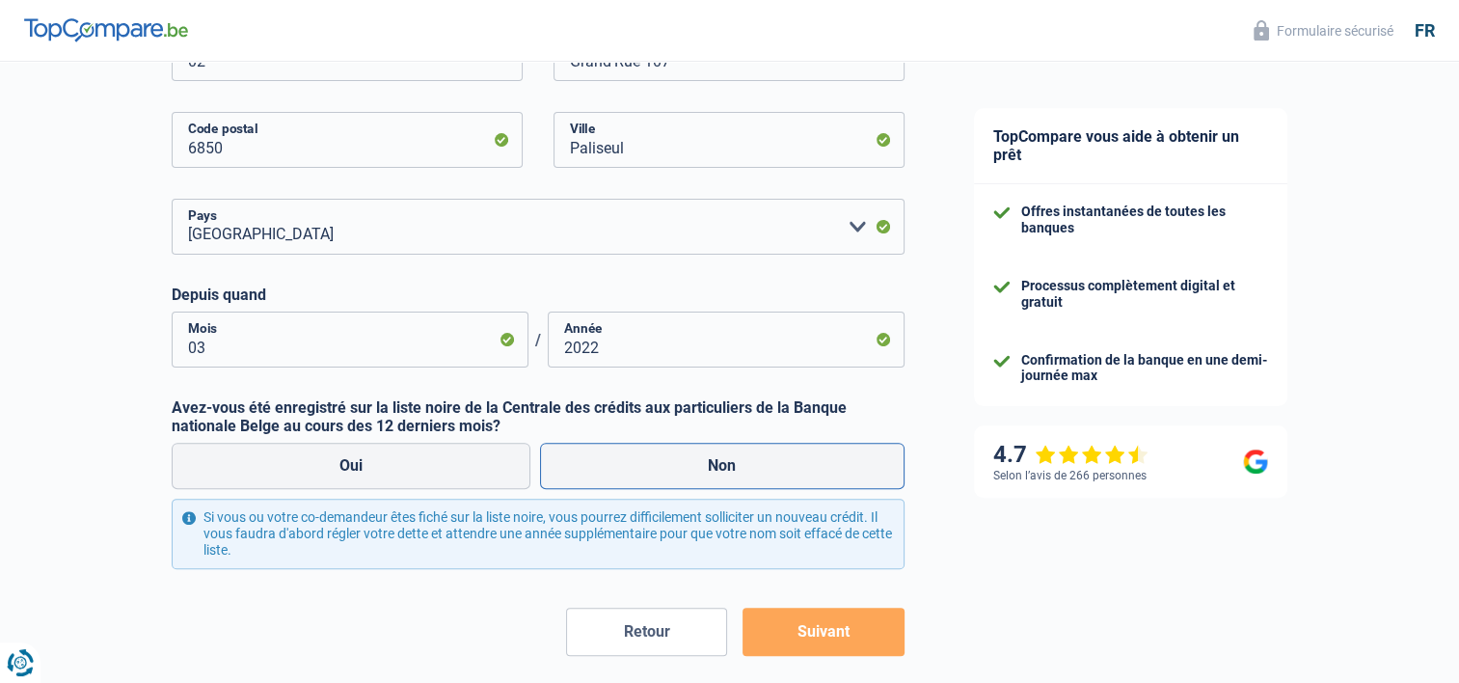
click at [781, 460] on input "Non" at bounding box center [722, 466] width 365 height 46
radio input "true"
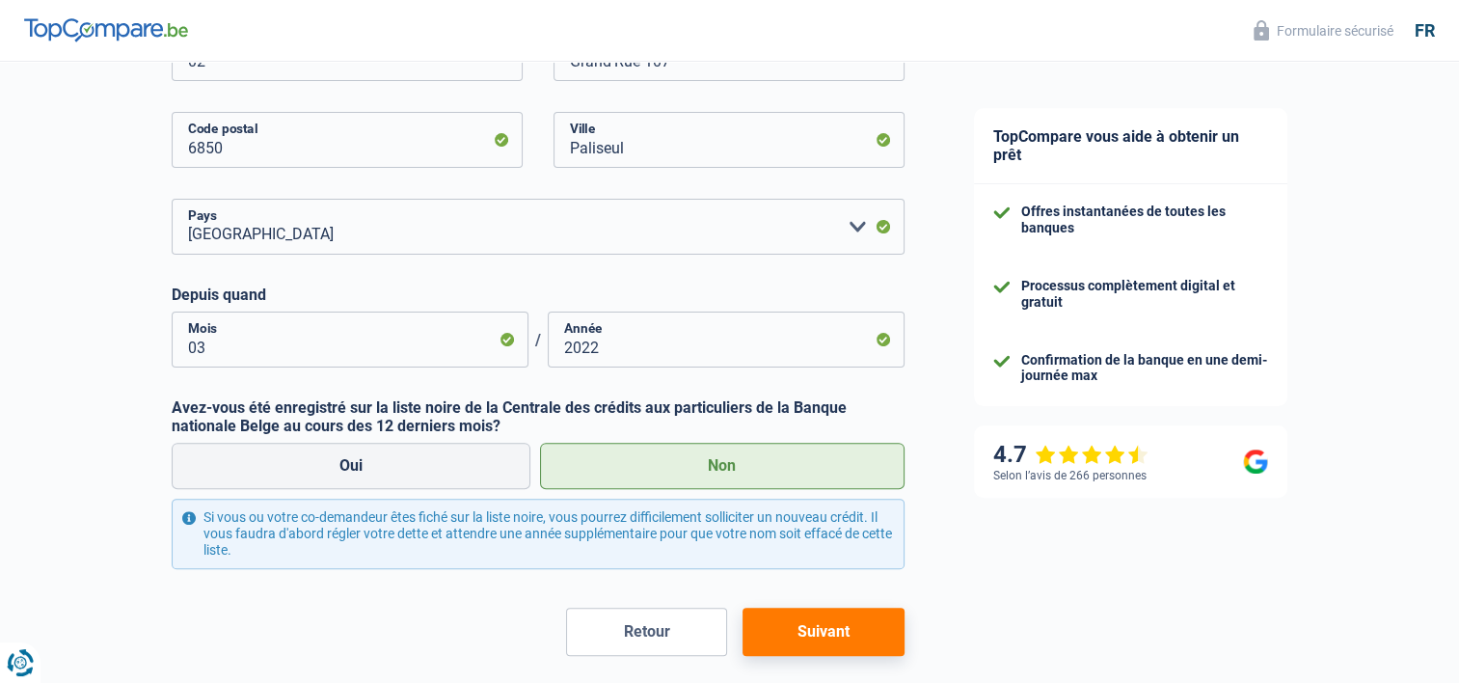
click at [832, 625] on button "Suivant" at bounding box center [823, 632] width 161 height 48
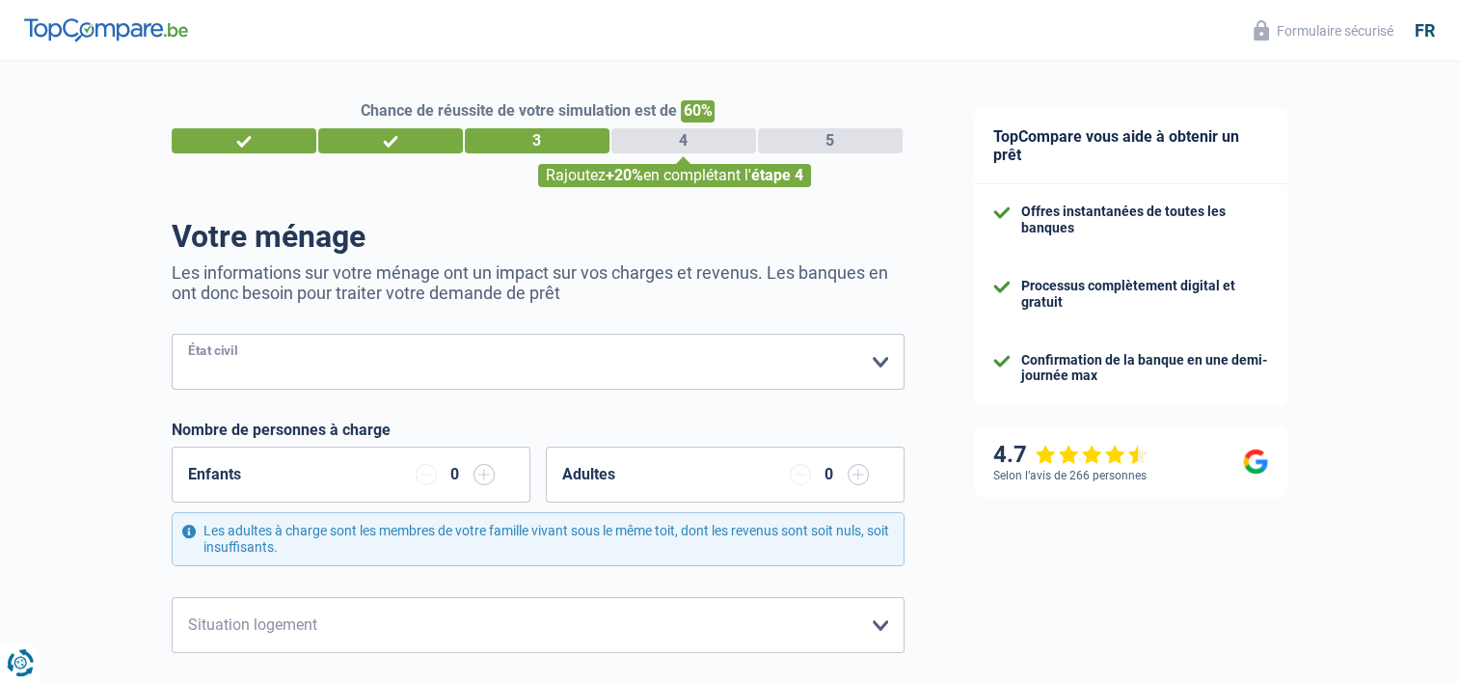
click at [862, 357] on select "[PERSON_NAME](e) Cohabitant(e) légal(e) Divorcé(e) Veuf(ve) Séparé (de fait) Ve…" at bounding box center [538, 362] width 733 height 56
select select "single"
click at [172, 335] on select "[PERSON_NAME](e) Cohabitant(e) légal(e) Divorcé(e) Veuf(ve) Séparé (de fait) Ve…" at bounding box center [538, 362] width 733 height 56
click at [745, 356] on select "[PERSON_NAME](e) Cohabitant(e) légal(e) Divorcé(e) Veuf(ve) Séparé (de fait) Ve…" at bounding box center [538, 362] width 733 height 56
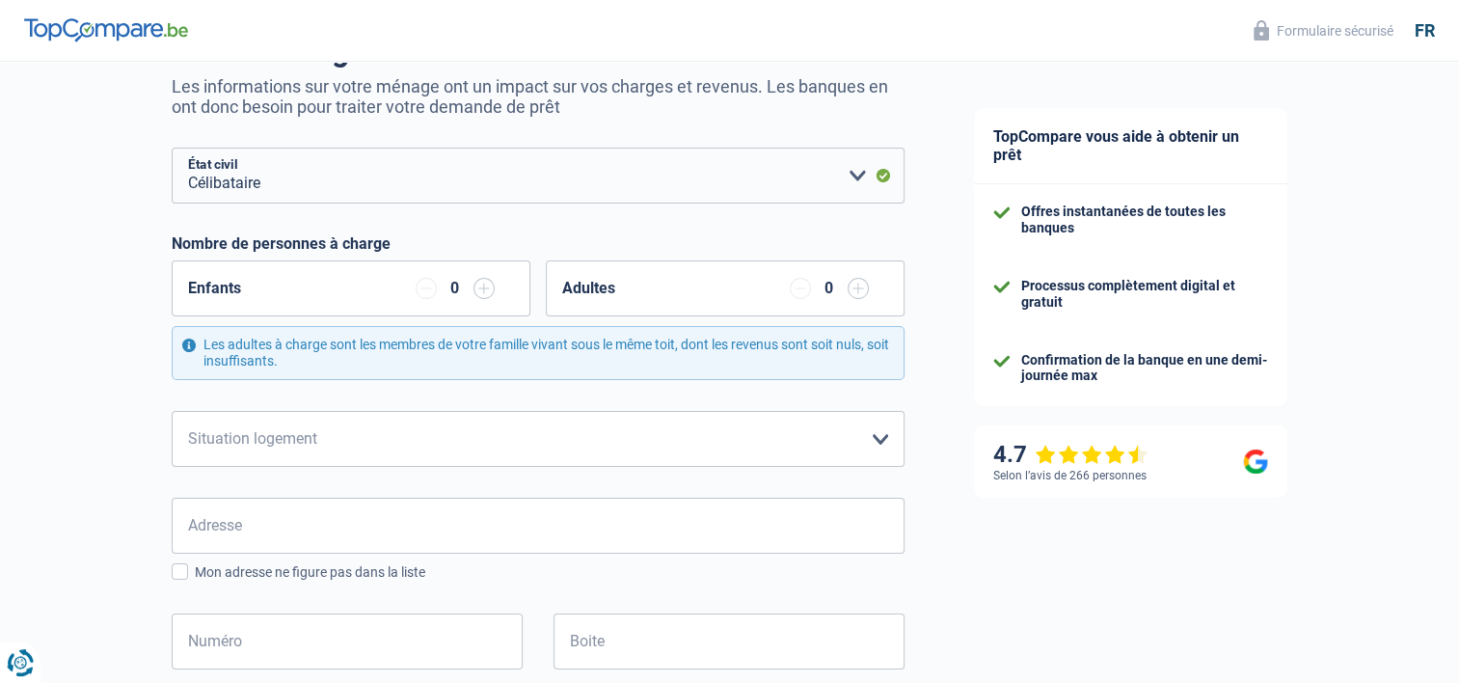
scroll to position [193, 0]
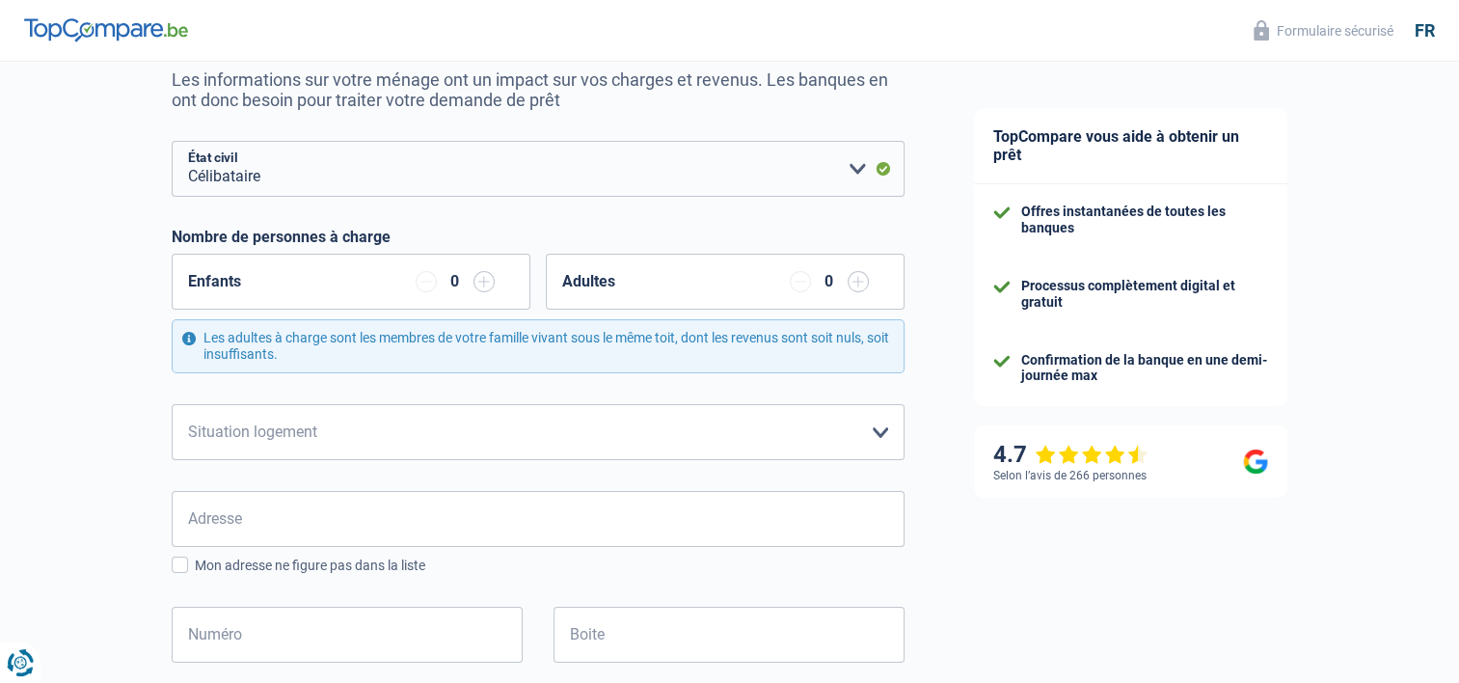
click at [483, 283] on input "button" at bounding box center [484, 281] width 21 height 21
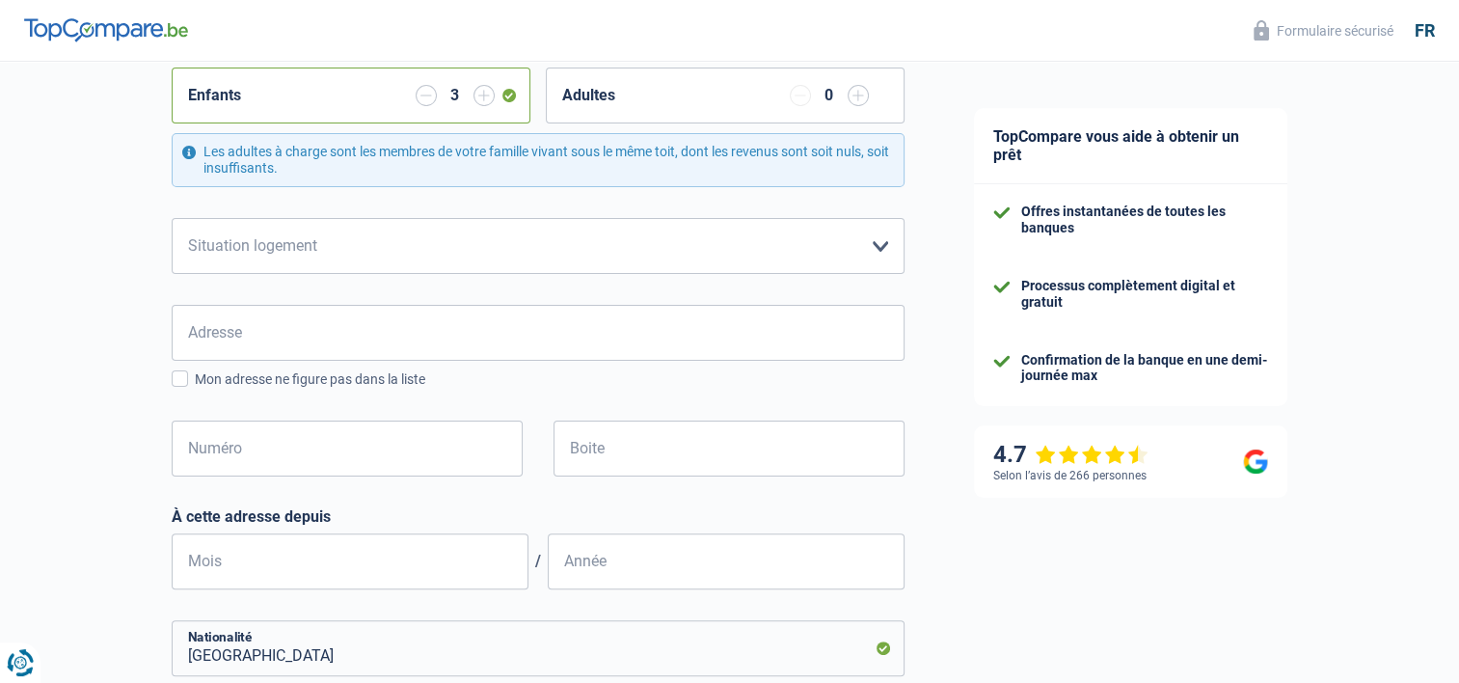
scroll to position [386, 0]
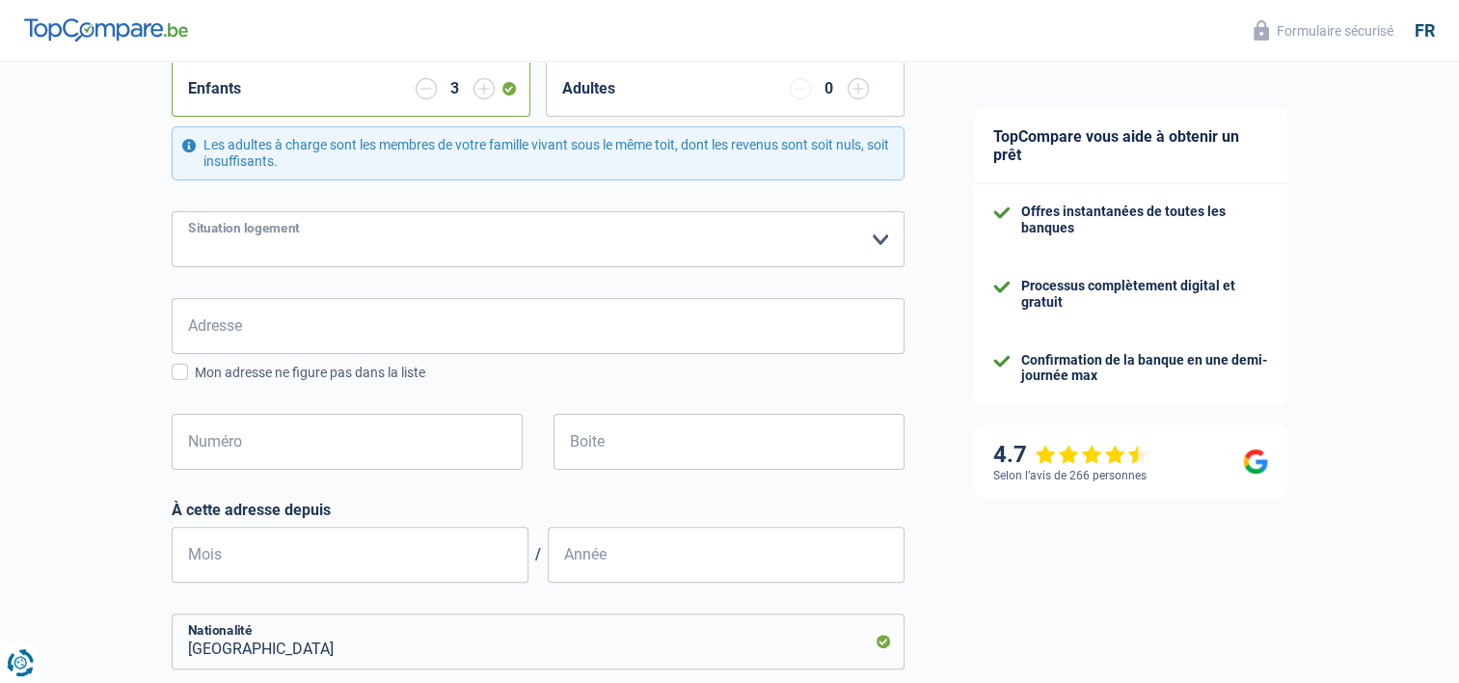
click at [385, 244] on select "Locataire Propriétaire avec prêt hypothécaire Propriétaire sans prêt hypothécai…" at bounding box center [538, 239] width 733 height 56
select select "rents"
click at [172, 211] on select "Locataire Propriétaire avec prêt hypothécaire Propriétaire sans prêt hypothécai…" at bounding box center [538, 239] width 733 height 56
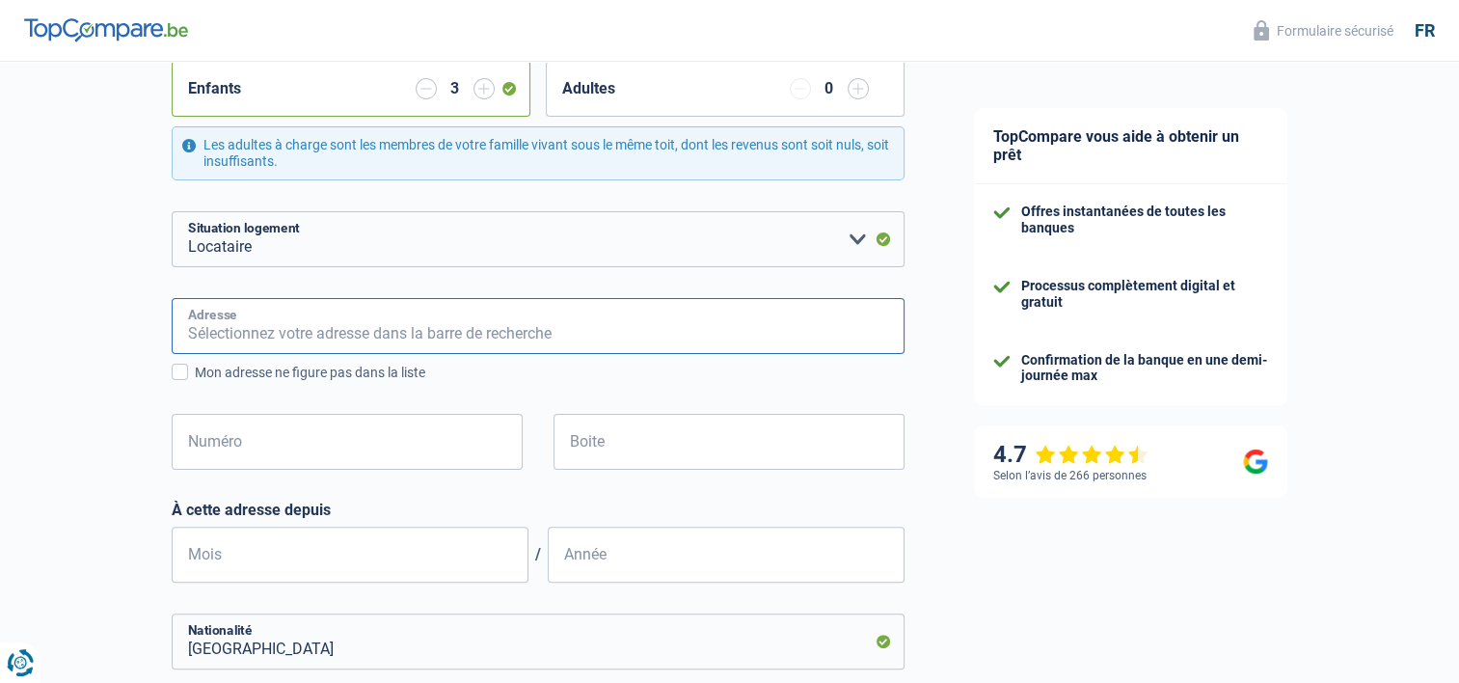
click at [287, 340] on input "Adresse" at bounding box center [538, 326] width 733 height 56
type input "grand-rue 107/02"
type input "[GEOGRAPHIC_DATA]"
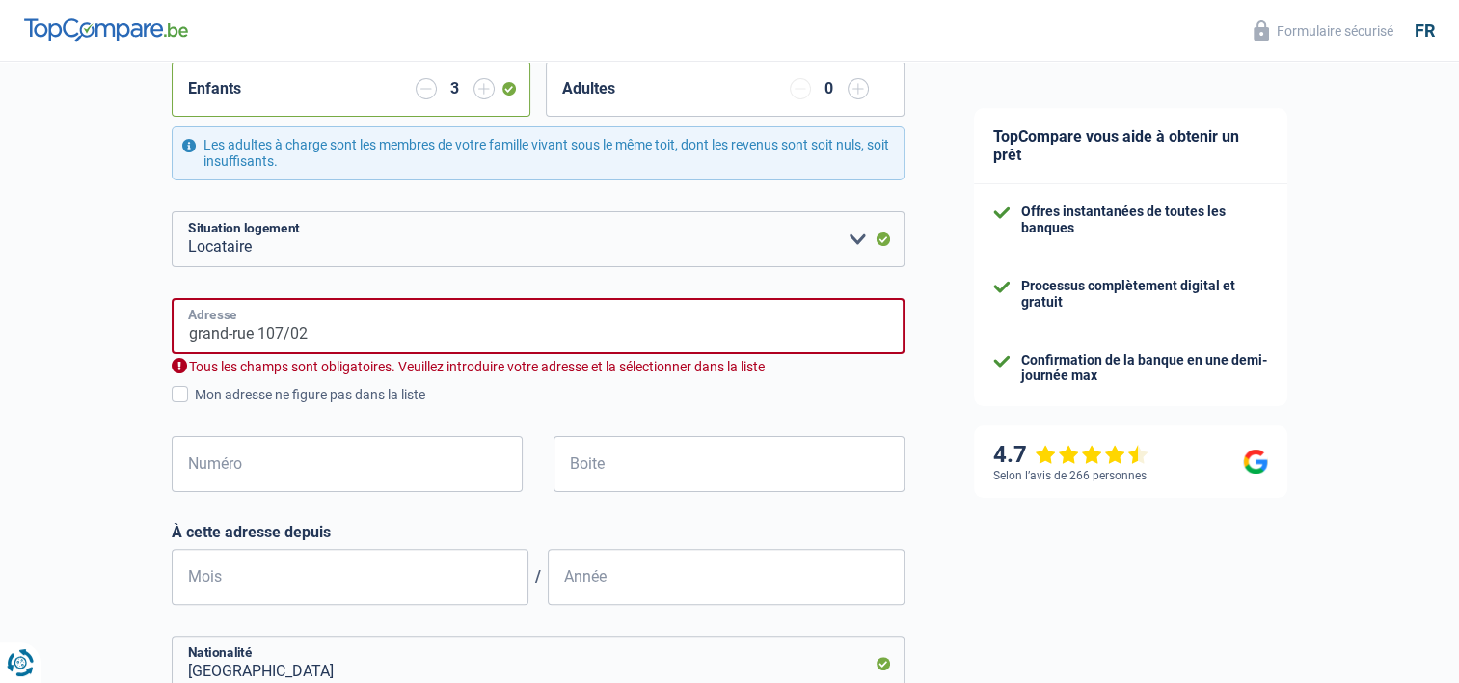
type input "[STREET_ADDRESS]"
type input "[GEOGRAPHIC_DATA]"
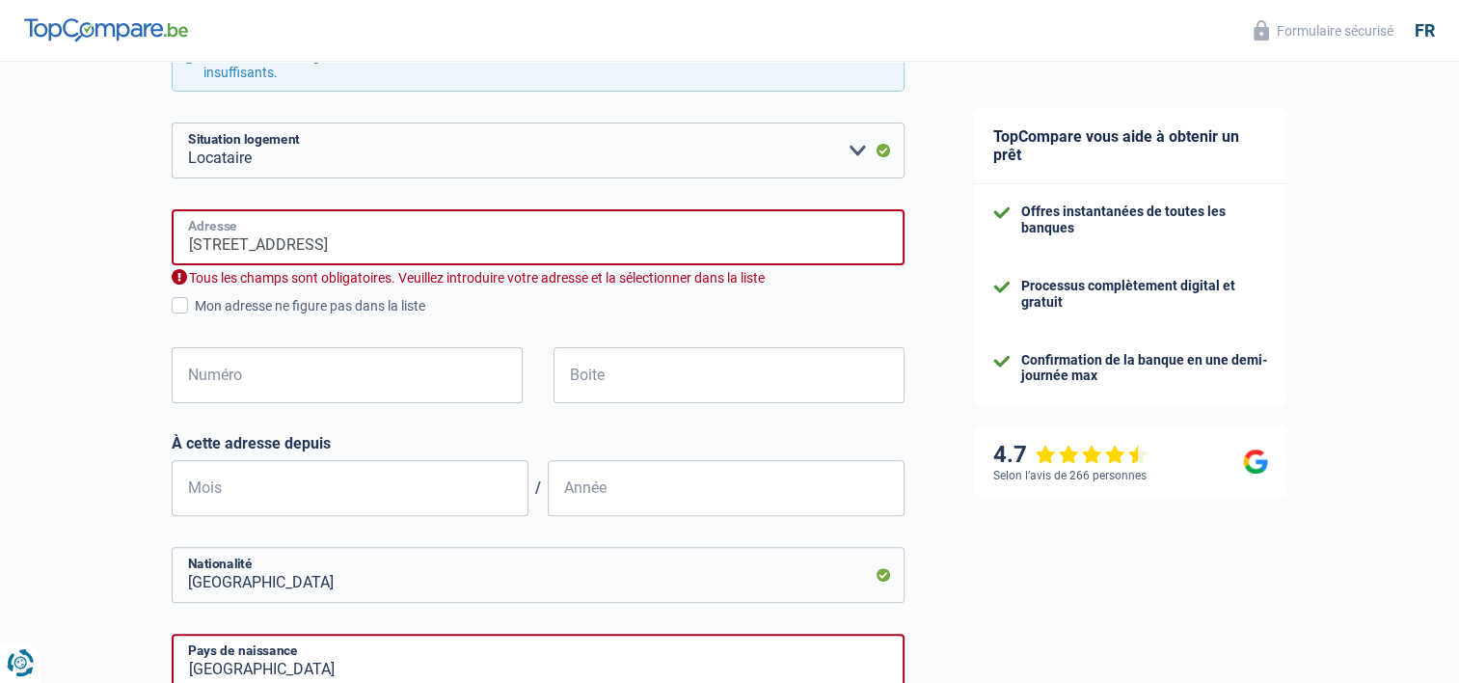
scroll to position [482, 0]
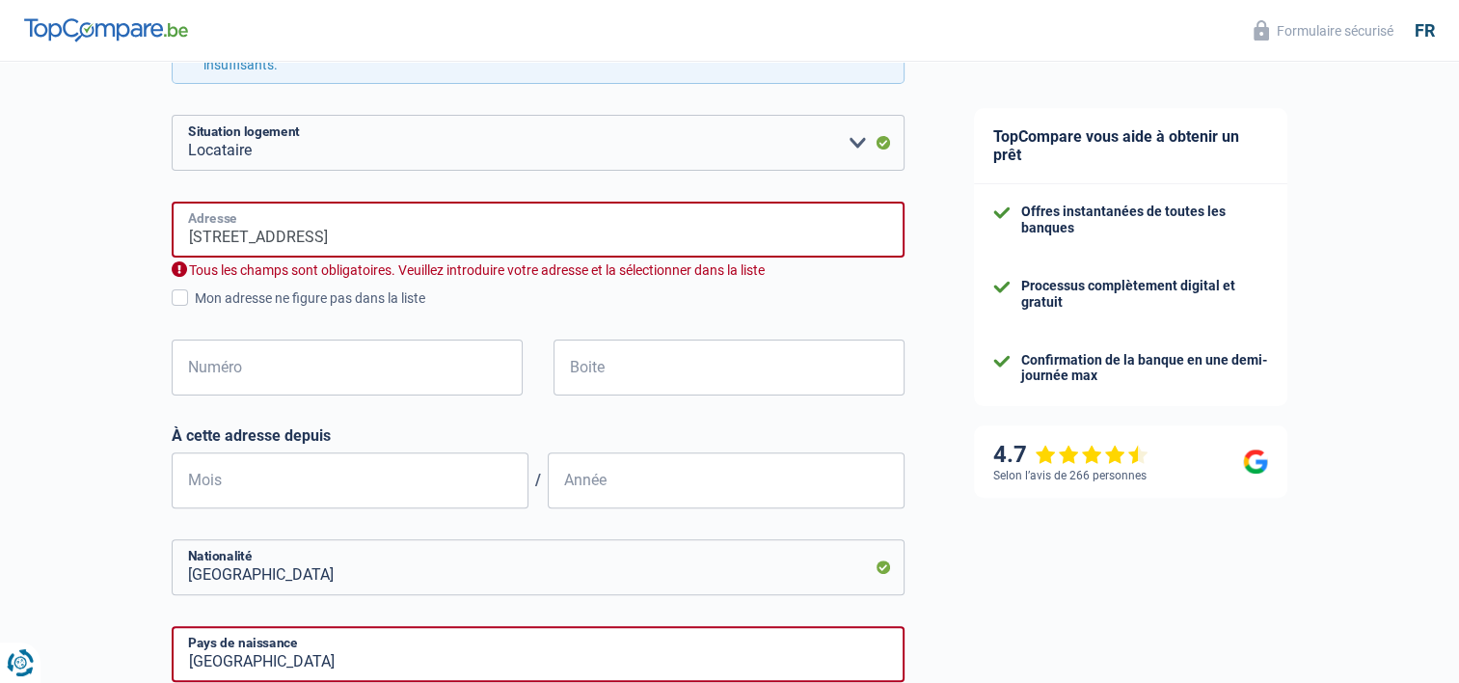
click at [389, 232] on input "[STREET_ADDRESS]" at bounding box center [538, 230] width 733 height 56
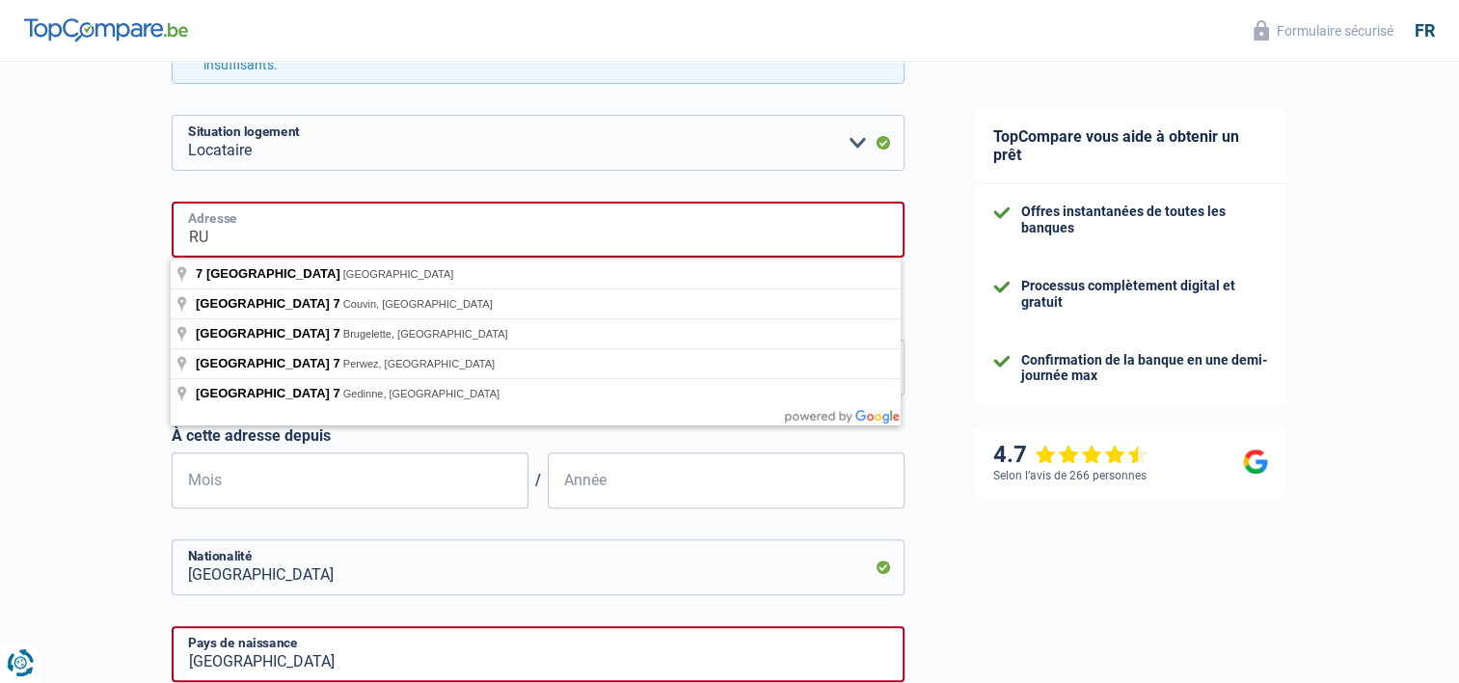
type input "R"
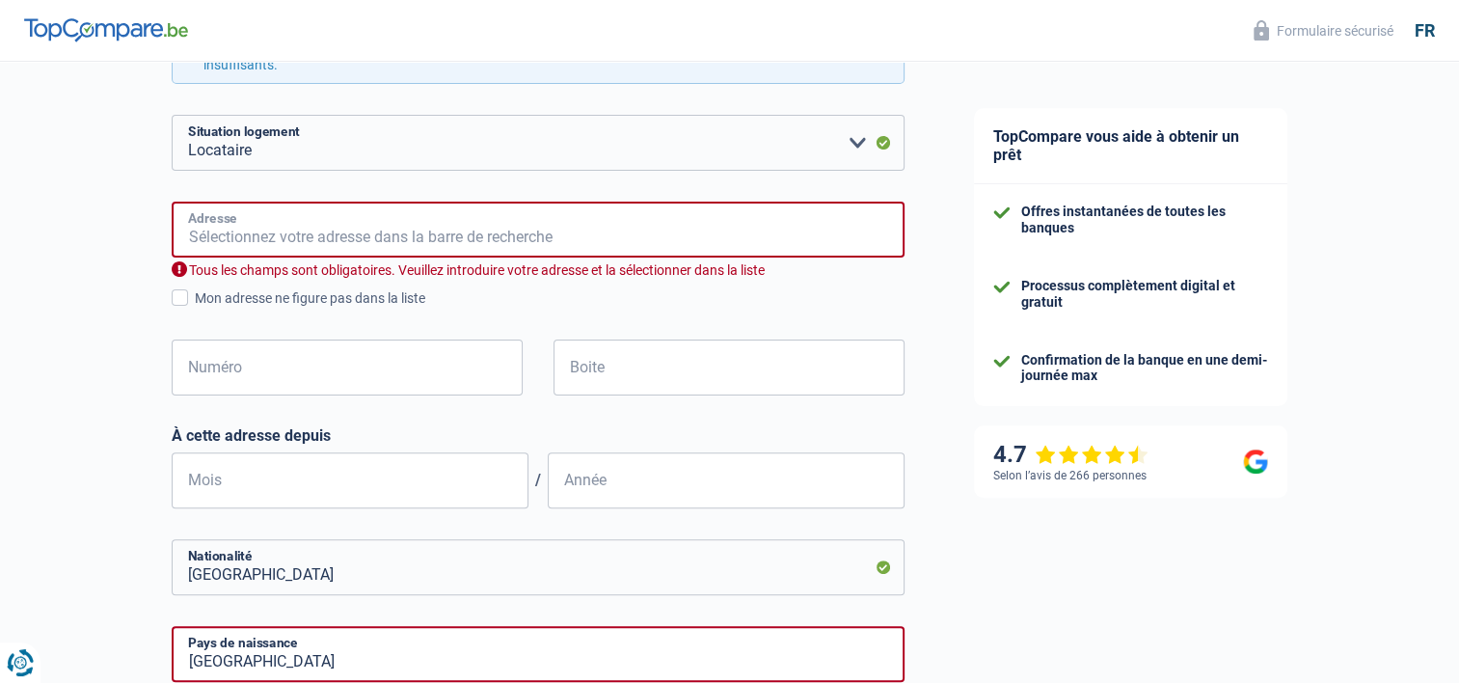
click at [285, 237] on input "Adresse" at bounding box center [538, 230] width 733 height 56
click at [0, 338] on div "Chance de réussite de votre simulation est de 60% 1 2 3 4 5 Rajoutez +20% en co…" at bounding box center [470, 322] width 940 height 1500
click at [363, 239] on input "grand-rue 107/02" at bounding box center [538, 230] width 733 height 56
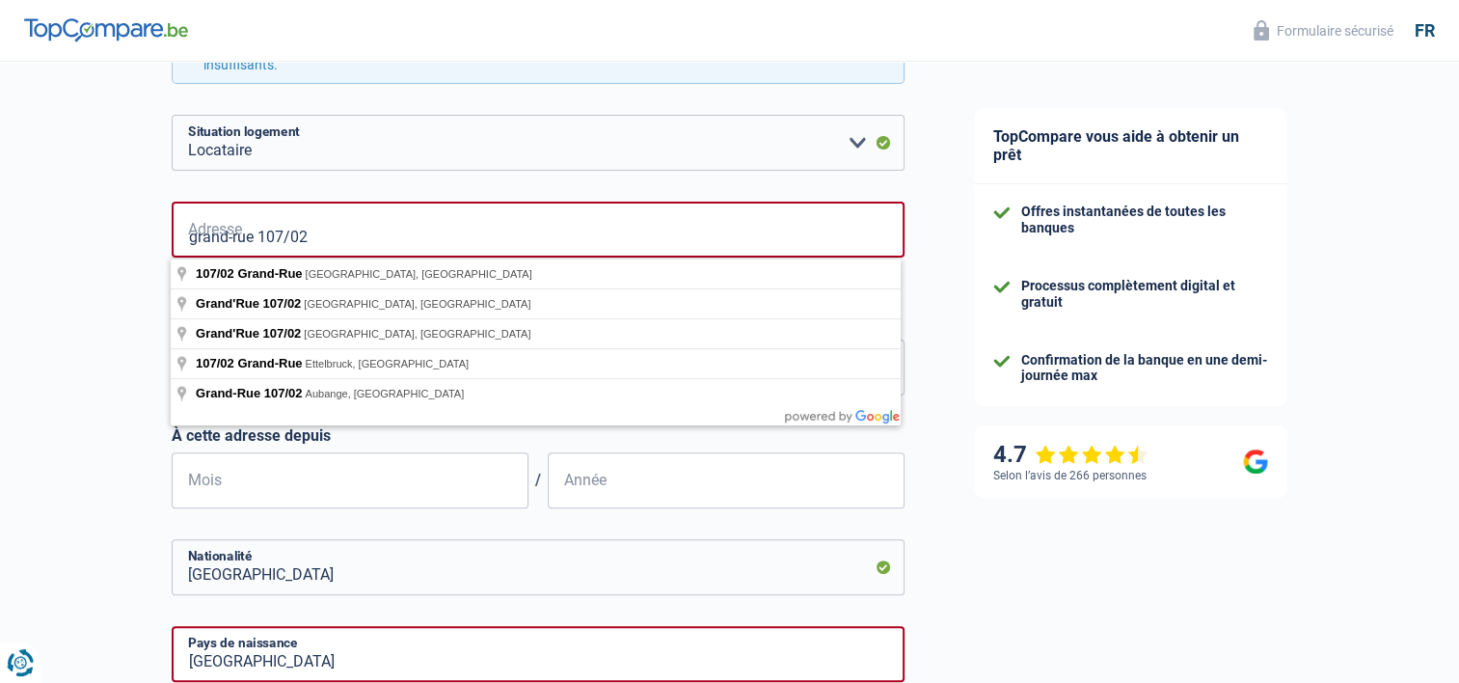
click at [87, 316] on div "Chance de réussite de votre simulation est de 60% 1 2 3 4 5 Rajoutez +20% en co…" at bounding box center [470, 322] width 940 height 1500
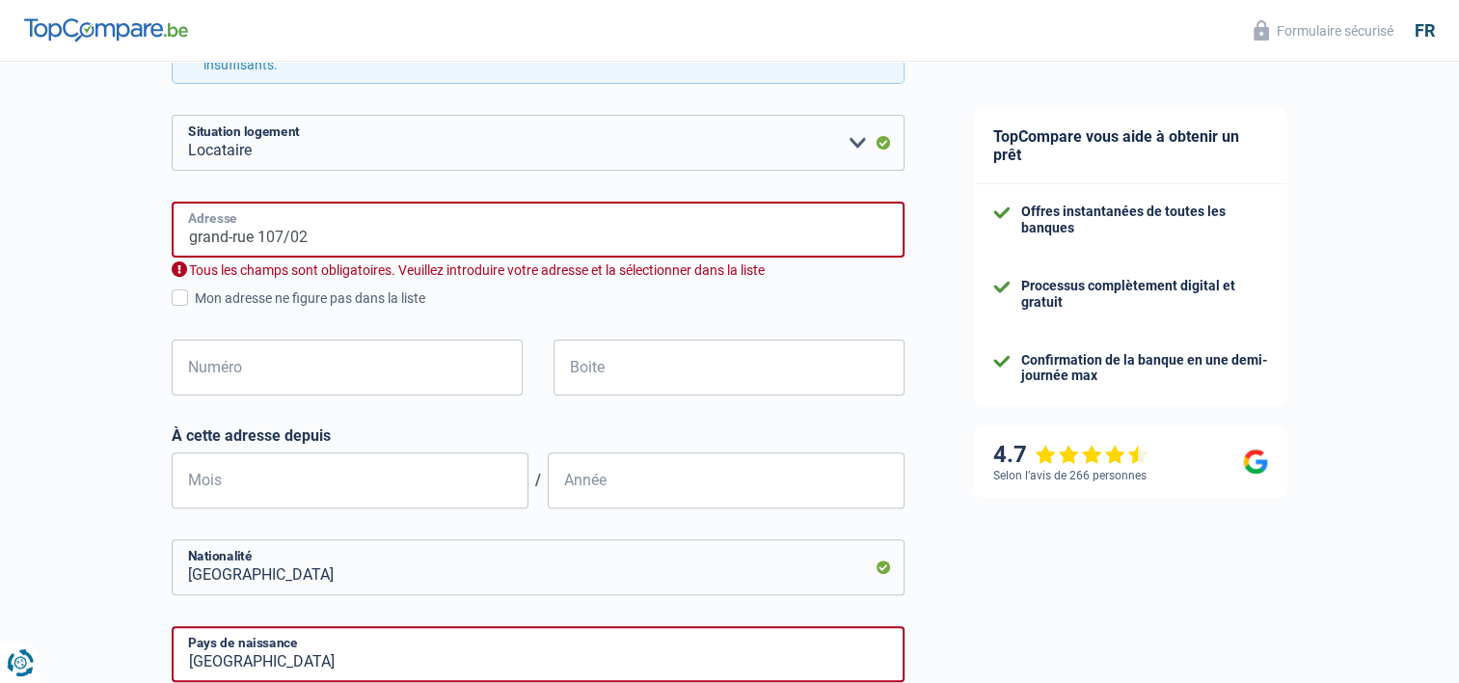
click at [353, 239] on input "grand-rue 107/02" at bounding box center [538, 230] width 733 height 56
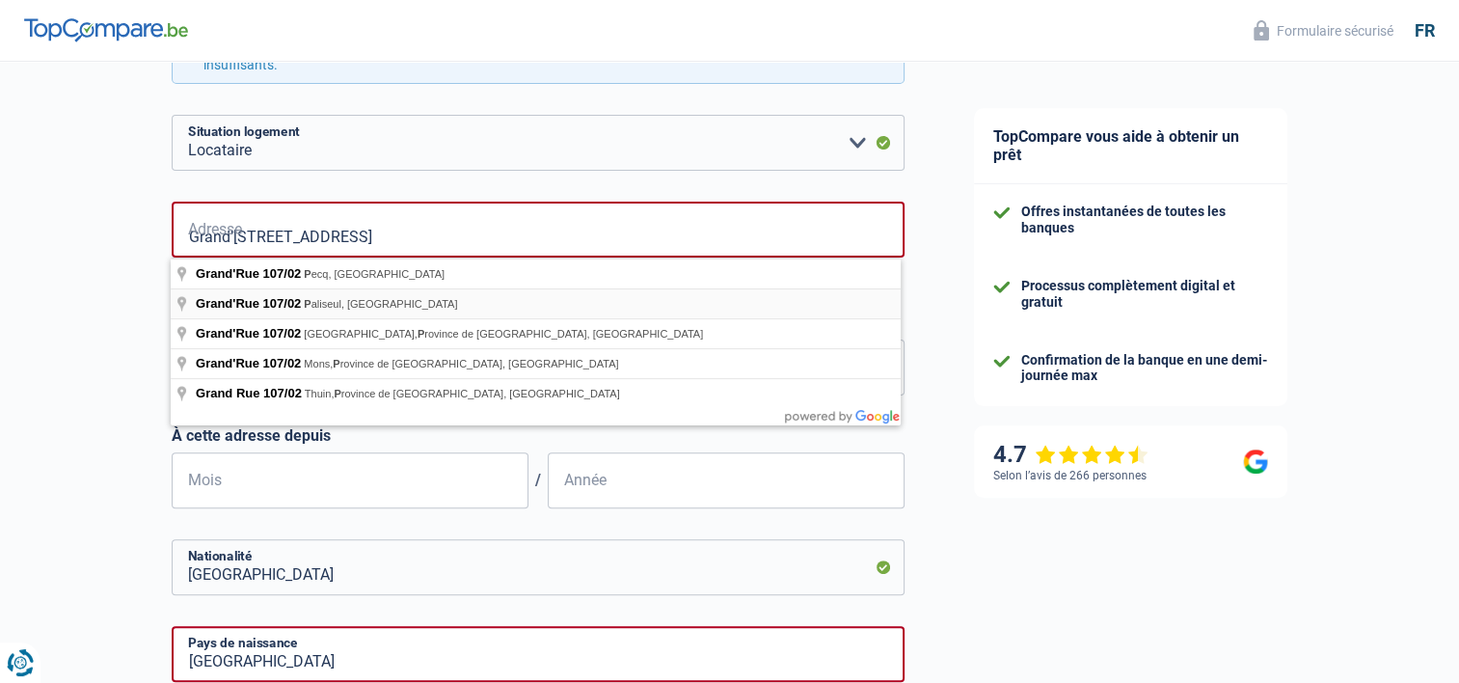
type input "[GEOGRAPHIC_DATA], [GEOGRAPHIC_DATA]"
type input "107"
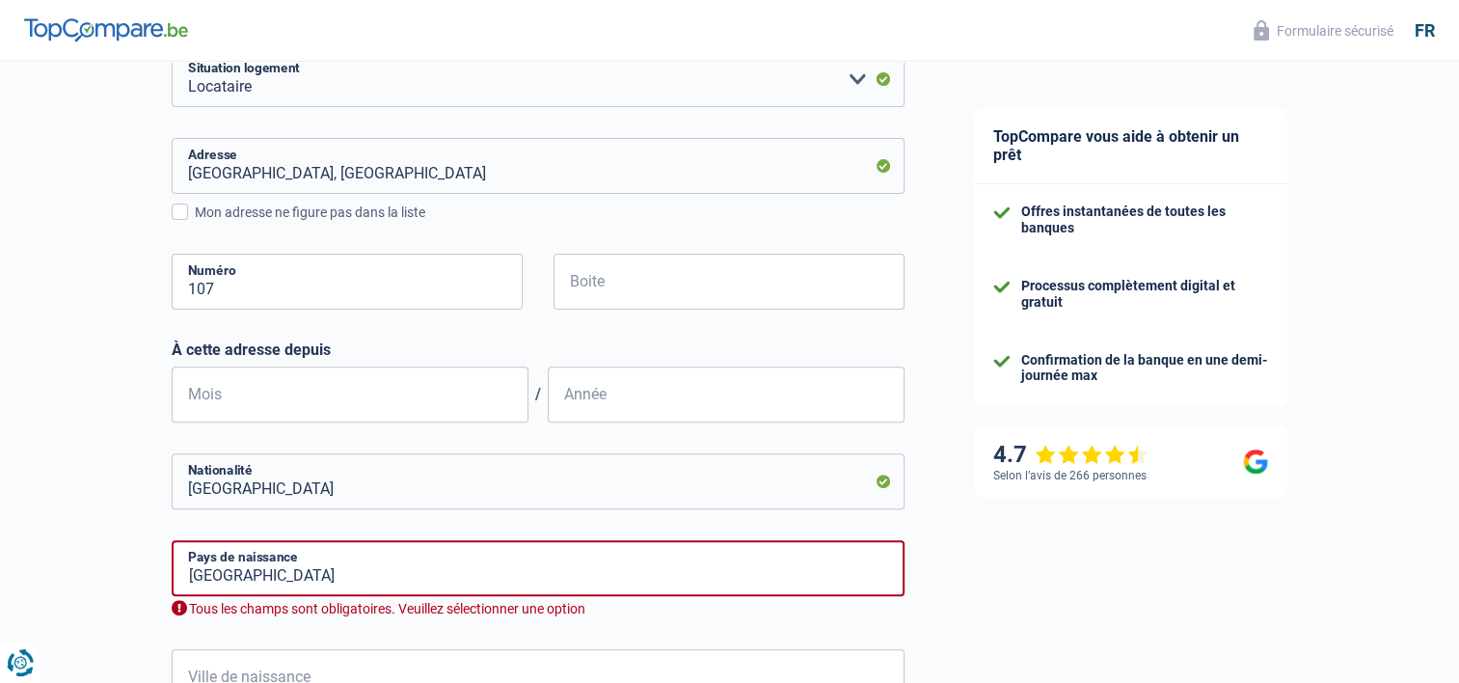
scroll to position [579, 0]
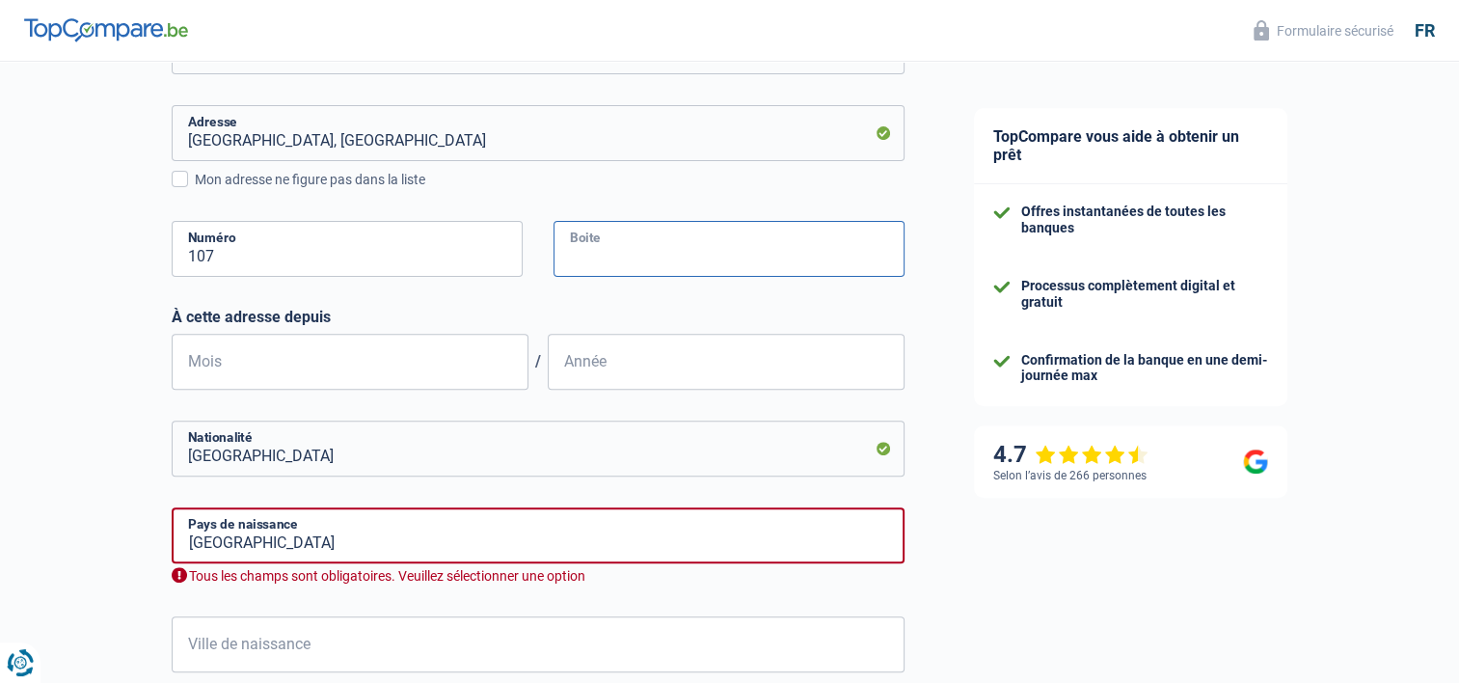
click at [638, 225] on input "Boite" at bounding box center [729, 249] width 351 height 56
type input "02"
click at [232, 353] on input "Mois" at bounding box center [350, 362] width 357 height 56
type input "06"
click at [625, 369] on input "Année" at bounding box center [726, 362] width 357 height 56
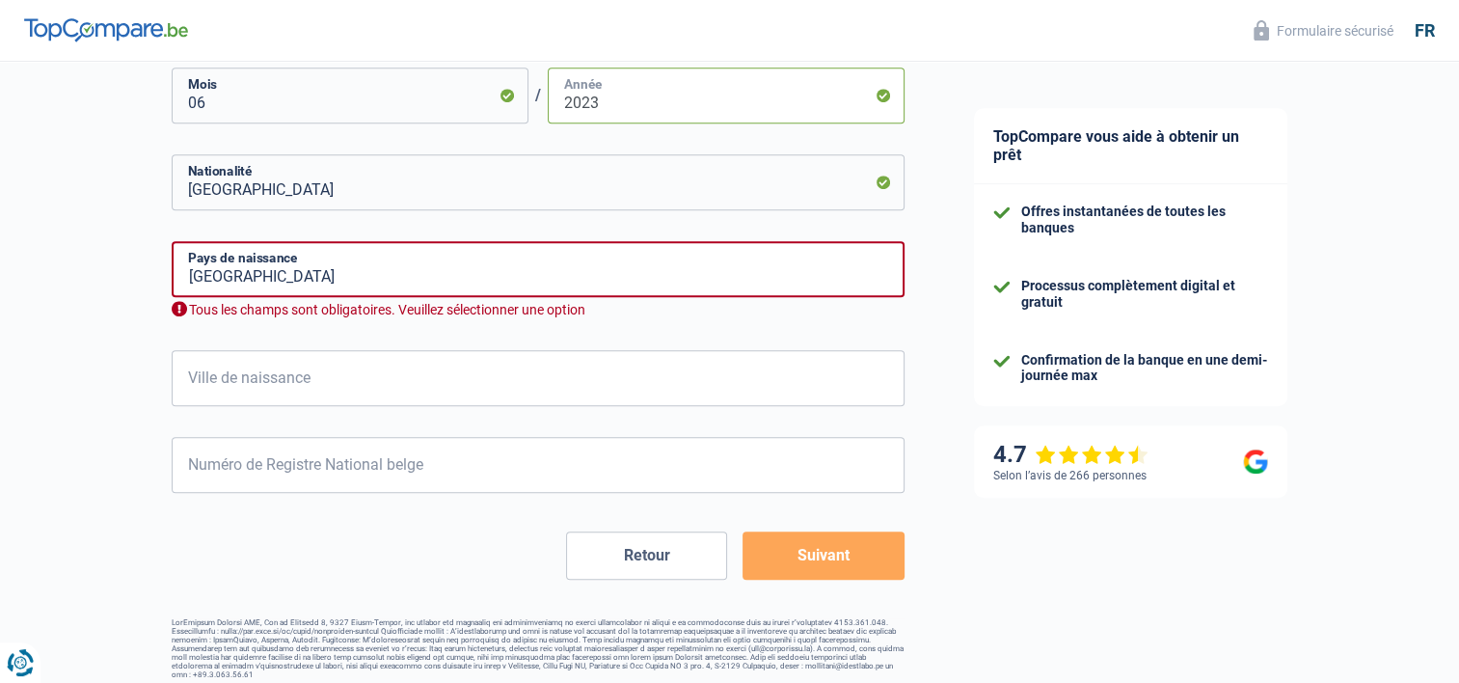
scroll to position [857, 0]
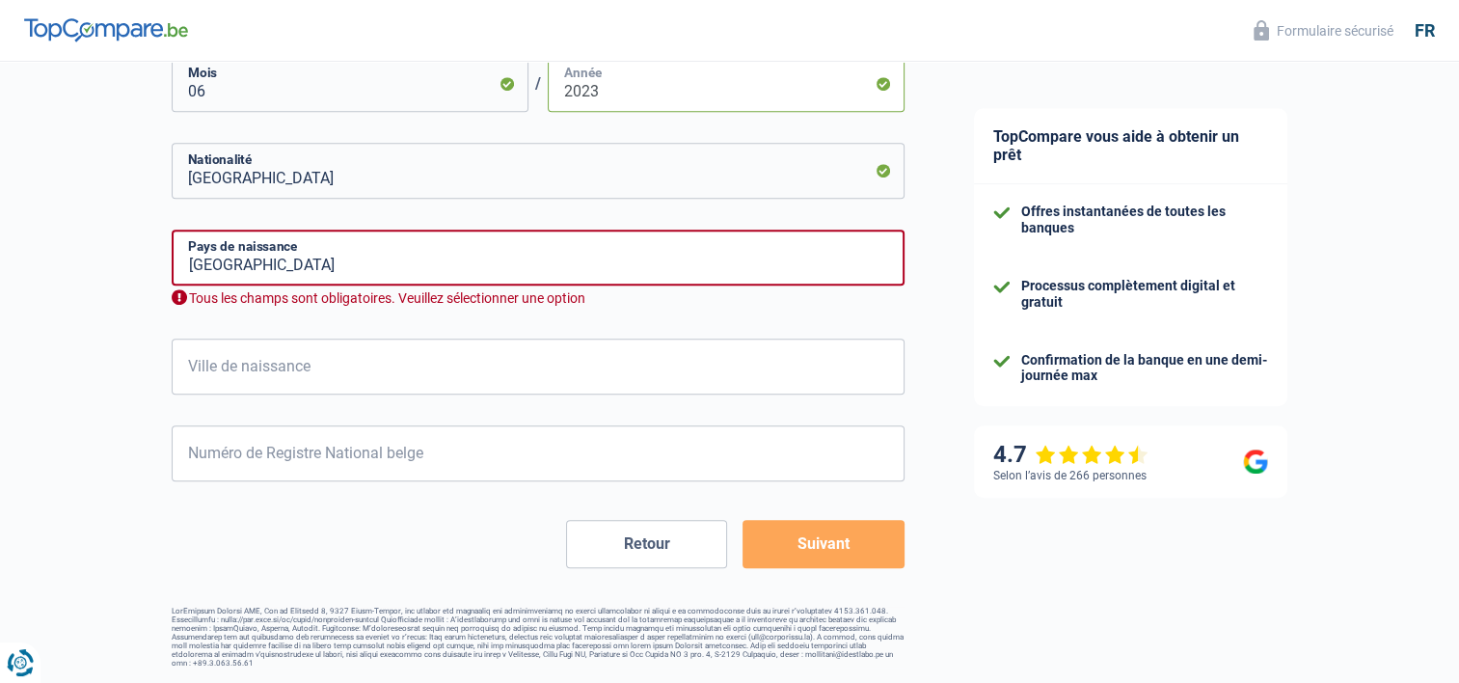
type input "2023"
click at [495, 253] on input "[GEOGRAPHIC_DATA]" at bounding box center [538, 258] width 733 height 56
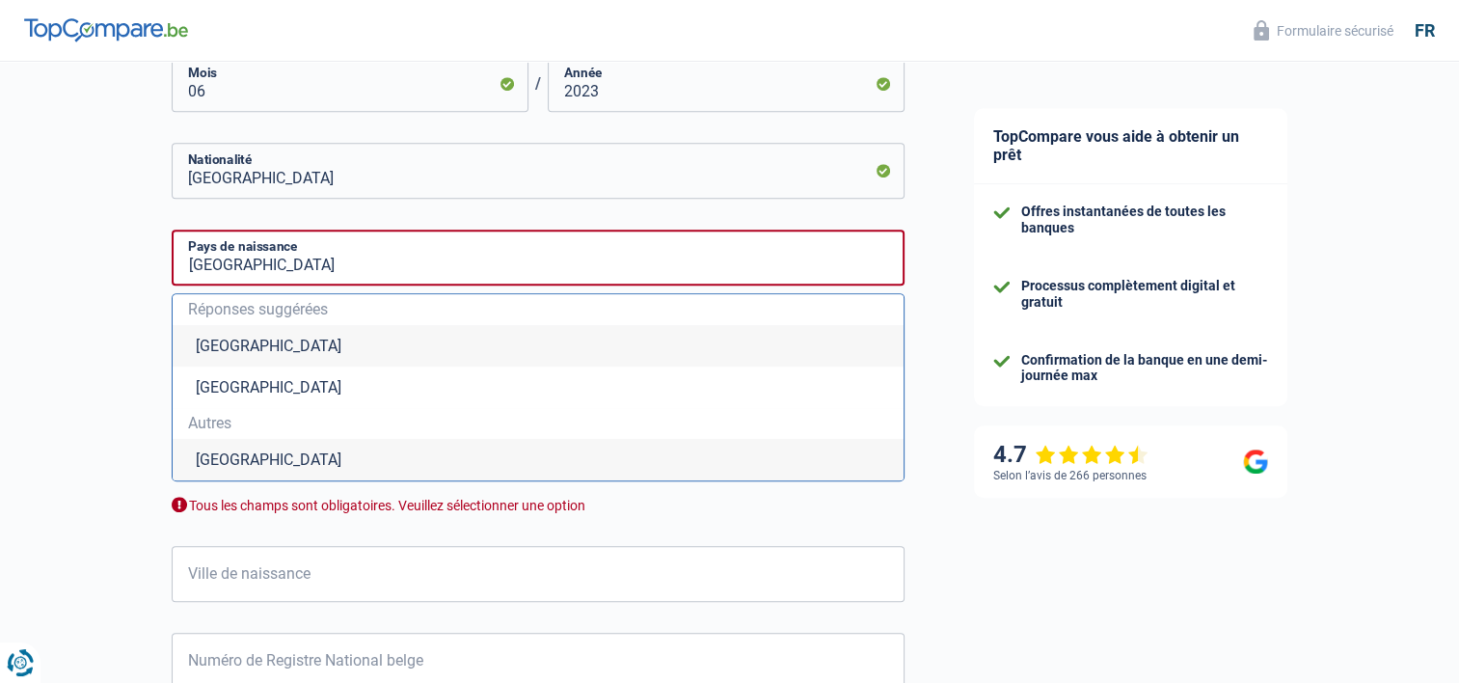
click at [234, 340] on li "[GEOGRAPHIC_DATA]" at bounding box center [538, 345] width 731 height 41
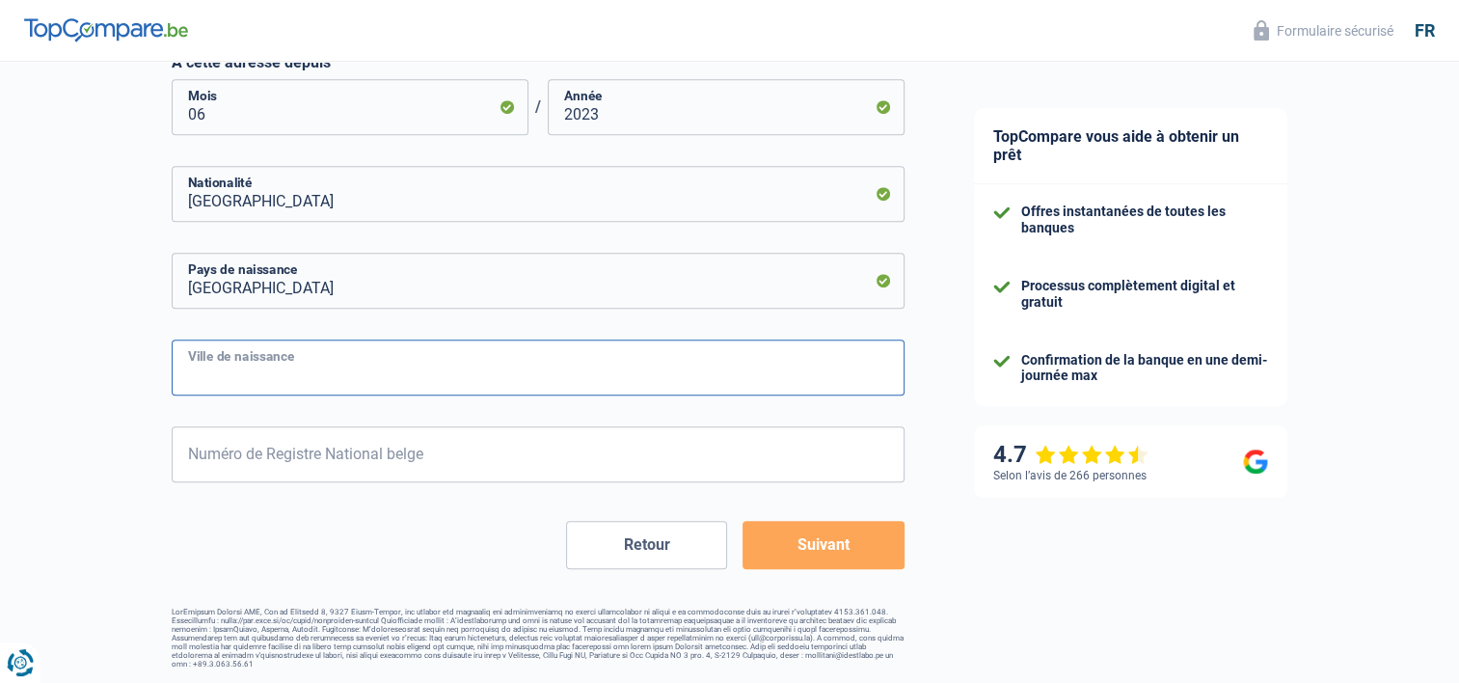
click at [272, 360] on input "Ville de naissance" at bounding box center [538, 368] width 733 height 56
type input "marche e famenne"
drag, startPoint x: 372, startPoint y: 459, endPoint x: 380, endPoint y: 451, distance: 10.9
click at [378, 455] on input "Numéro de Registre National belge" at bounding box center [538, 454] width 733 height 56
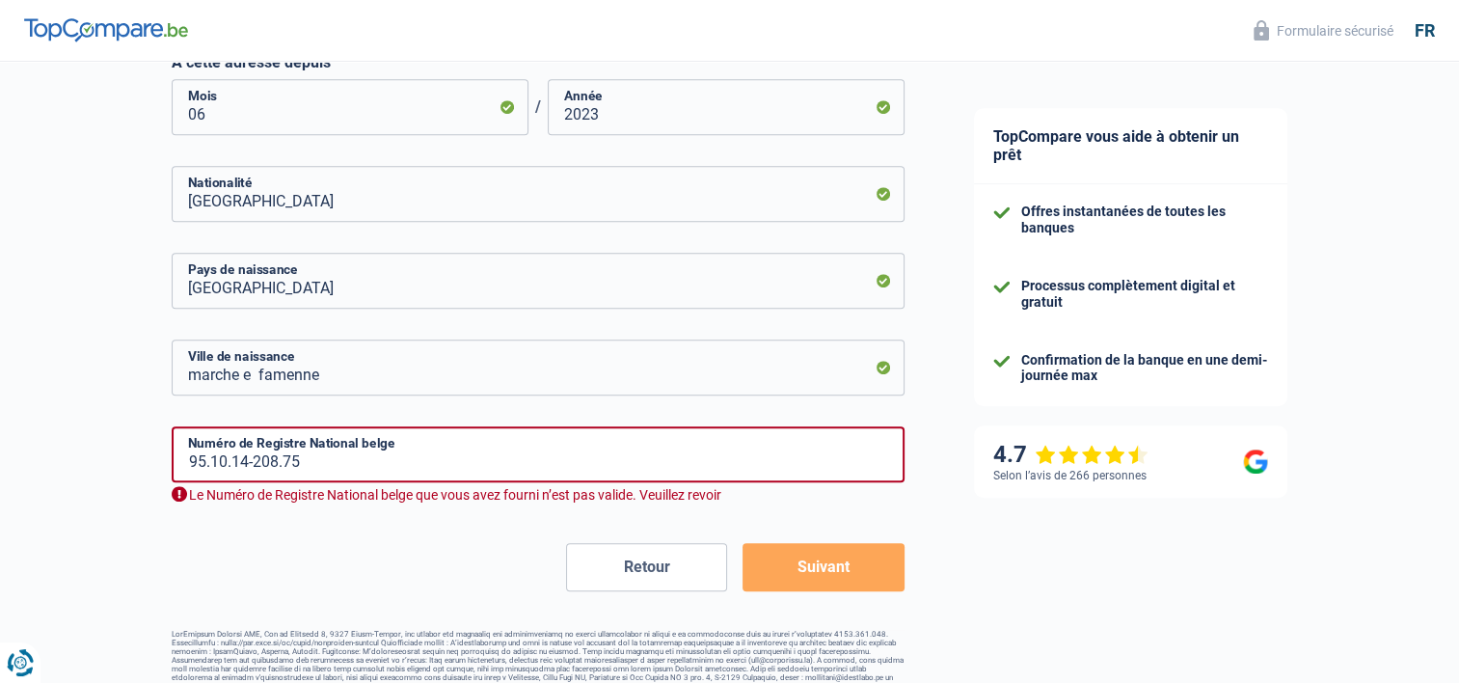
click at [831, 548] on button "Suivant" at bounding box center [823, 567] width 161 height 48
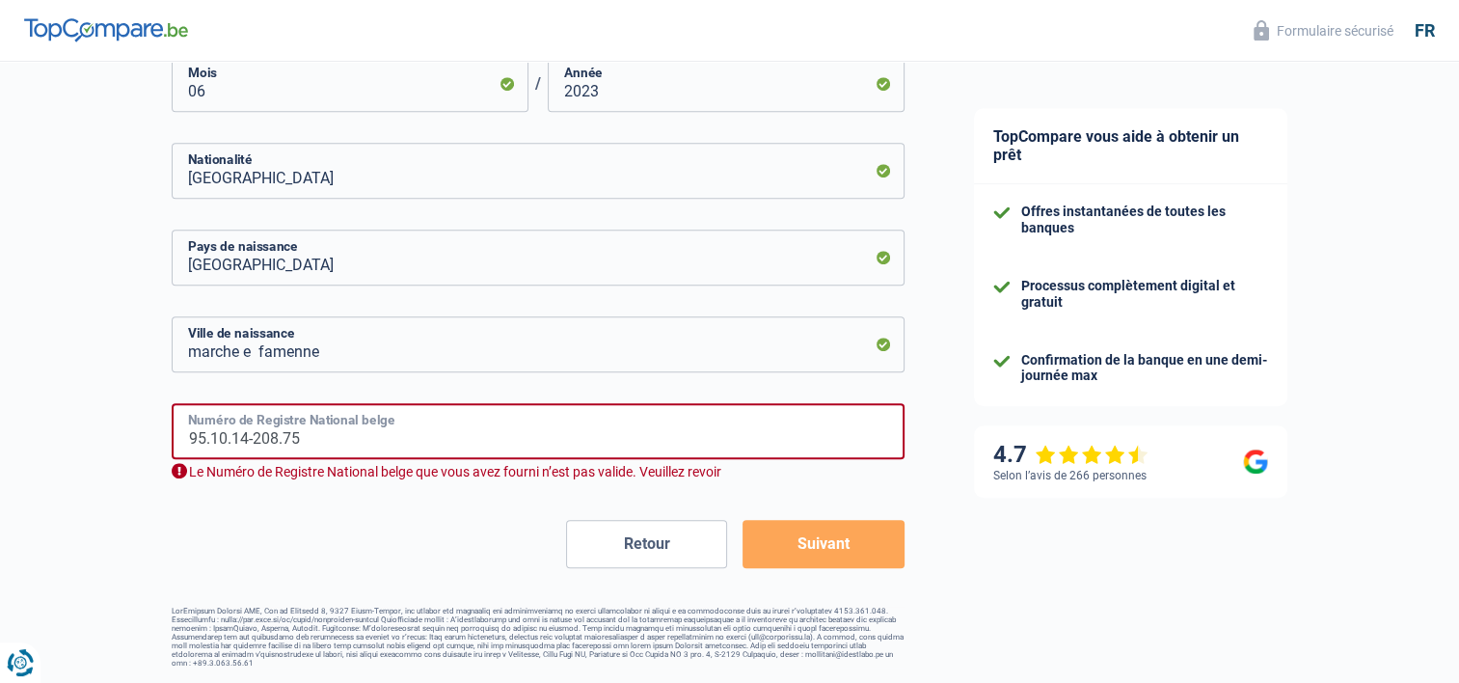
click at [374, 442] on input "95.10.14-208.75" at bounding box center [538, 431] width 733 height 56
click at [305, 442] on input "95.10.14-208.75" at bounding box center [538, 431] width 733 height 56
click at [279, 532] on div "Retour Suivant" at bounding box center [538, 544] width 733 height 48
click at [806, 529] on button "Suivant" at bounding box center [823, 544] width 161 height 48
click at [302, 448] on input "95.10.14-208.75" at bounding box center [538, 431] width 733 height 56
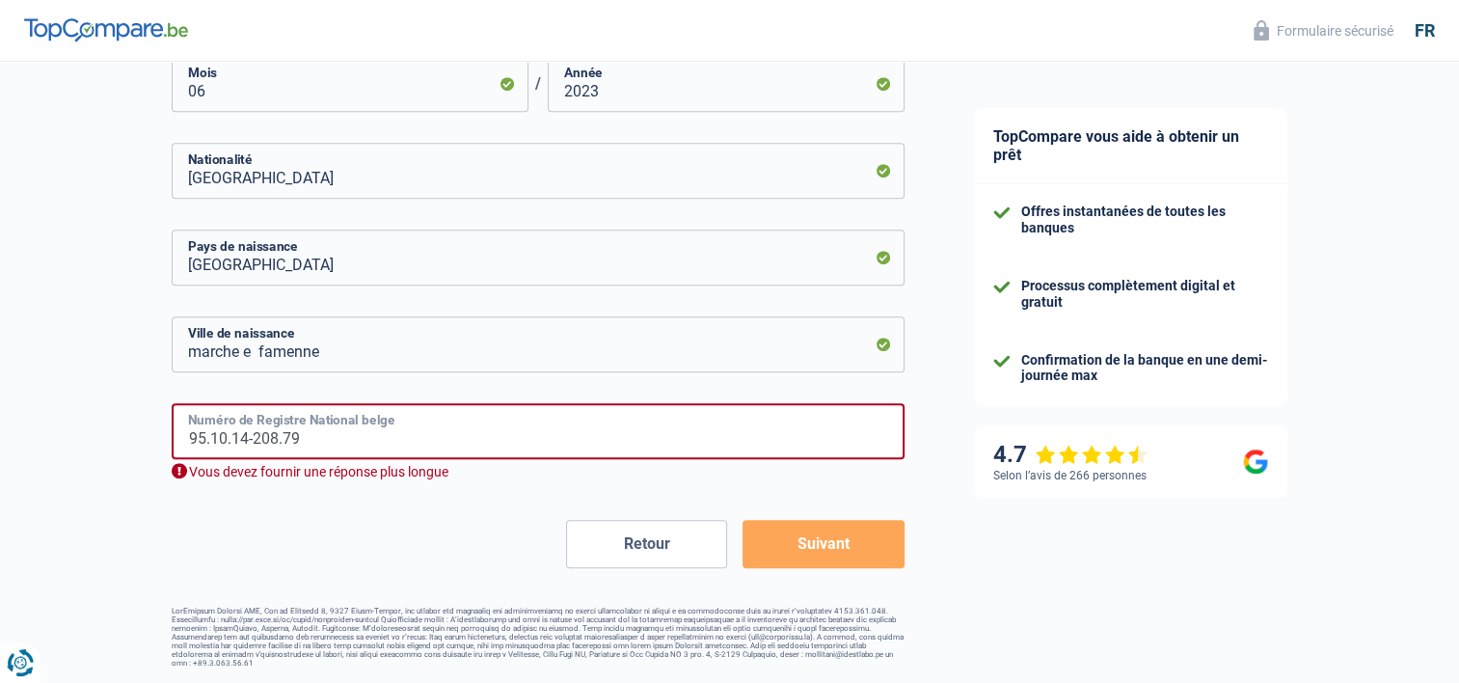
scroll to position [833, 0]
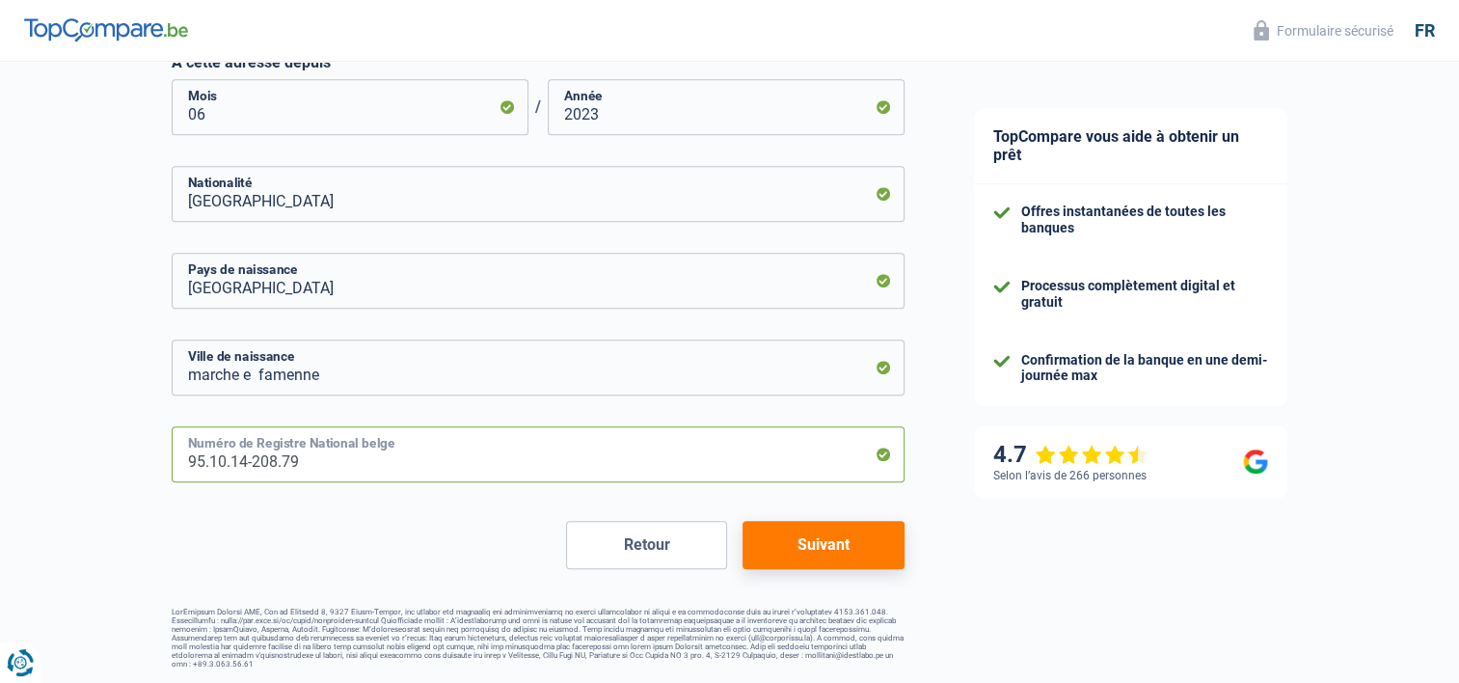
type input "95.10.14-208.79"
click at [814, 535] on button "Suivant" at bounding box center [823, 545] width 161 height 48
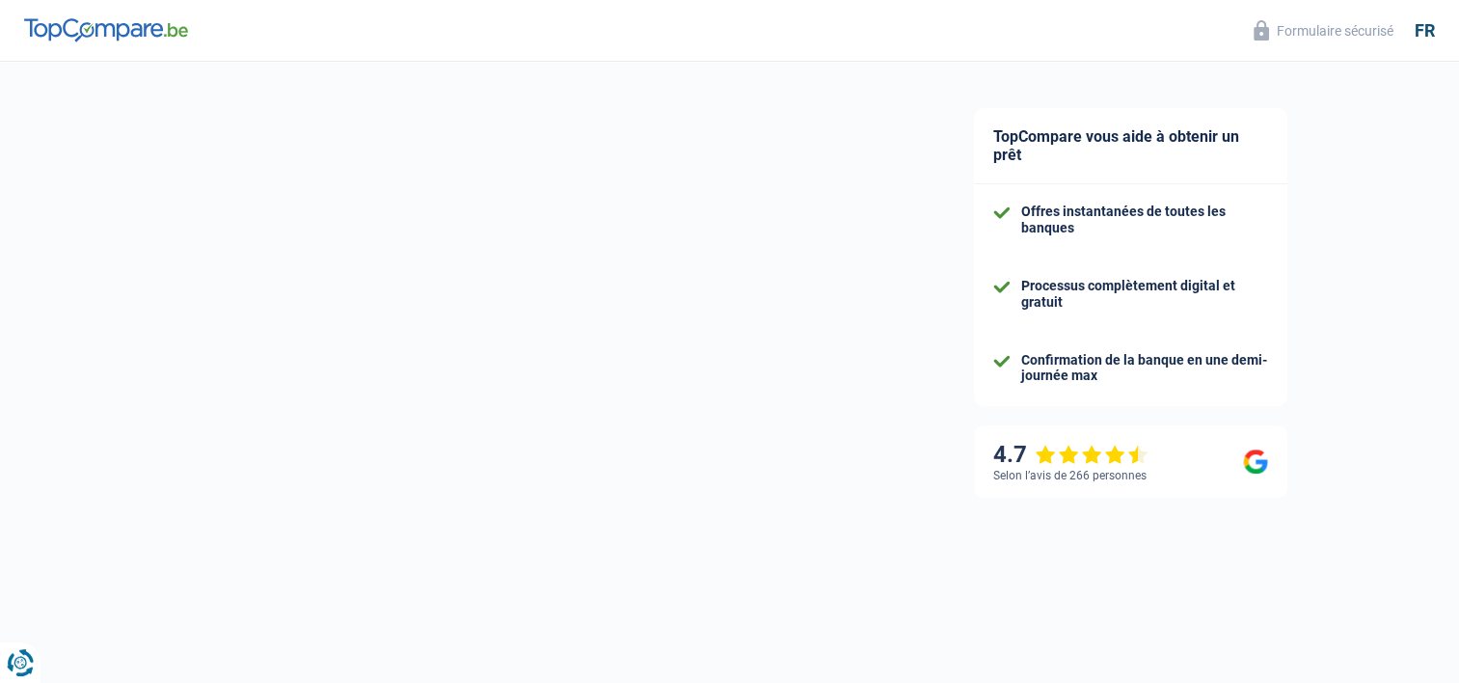
select select "familyAllowances"
select select "disabilityPension"
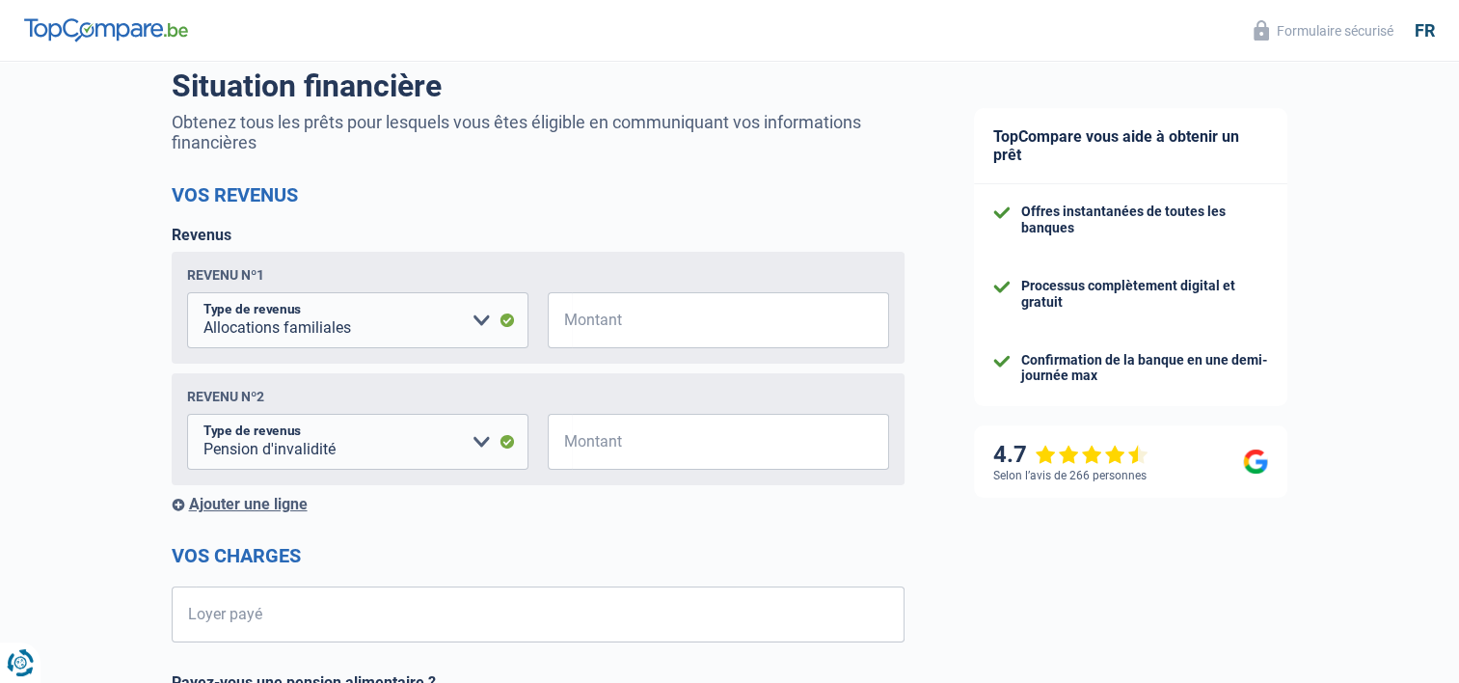
scroll to position [193, 0]
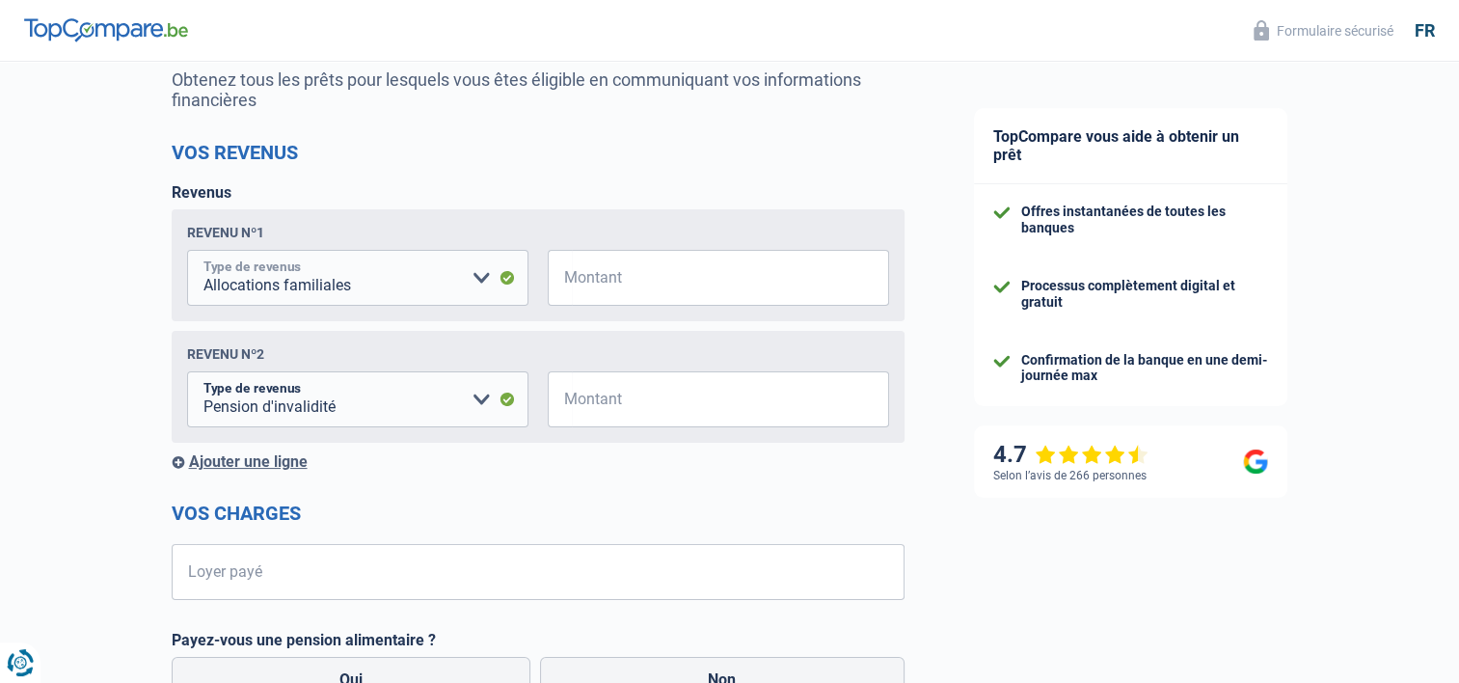
click at [477, 270] on select "Allocation d'handicap Allocations chômage Allocations familiales Chèques repas …" at bounding box center [357, 278] width 341 height 56
select select "mutualityIndemnity"
click at [187, 252] on select "Allocation d'handicap Allocations chômage Allocations familiales Chèques repas …" at bounding box center [357, 278] width 341 height 56
click at [479, 396] on select "Allocation d'handicap Allocations chômage Allocations familiales Chèques repas …" at bounding box center [357, 399] width 341 height 56
select select "mutualityIndemnity"
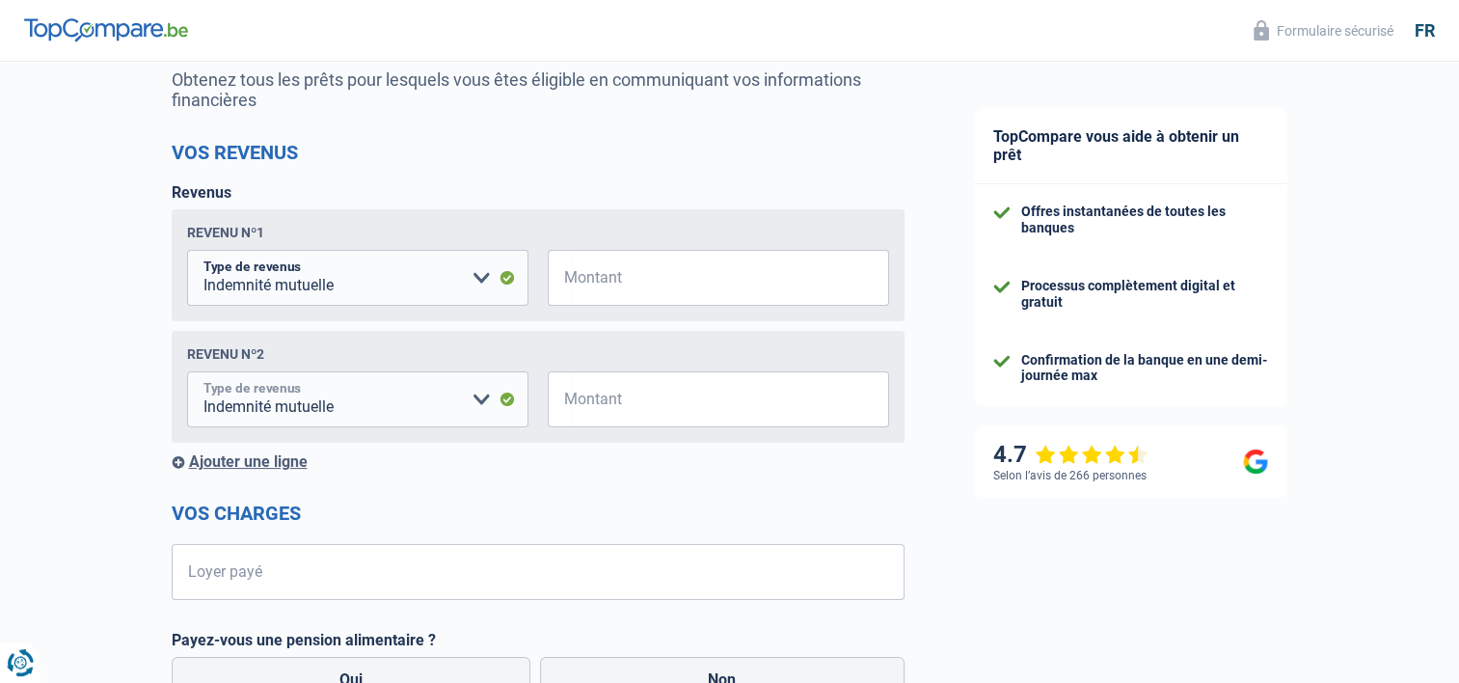
click at [187, 374] on select "Allocation d'handicap Allocations chômage Allocations familiales Chèques repas …" at bounding box center [357, 399] width 341 height 56
click at [626, 276] on input "Montant" at bounding box center [730, 278] width 317 height 56
type input "1.700"
click at [637, 394] on input "Montant" at bounding box center [730, 399] width 317 height 56
type input "1.300"
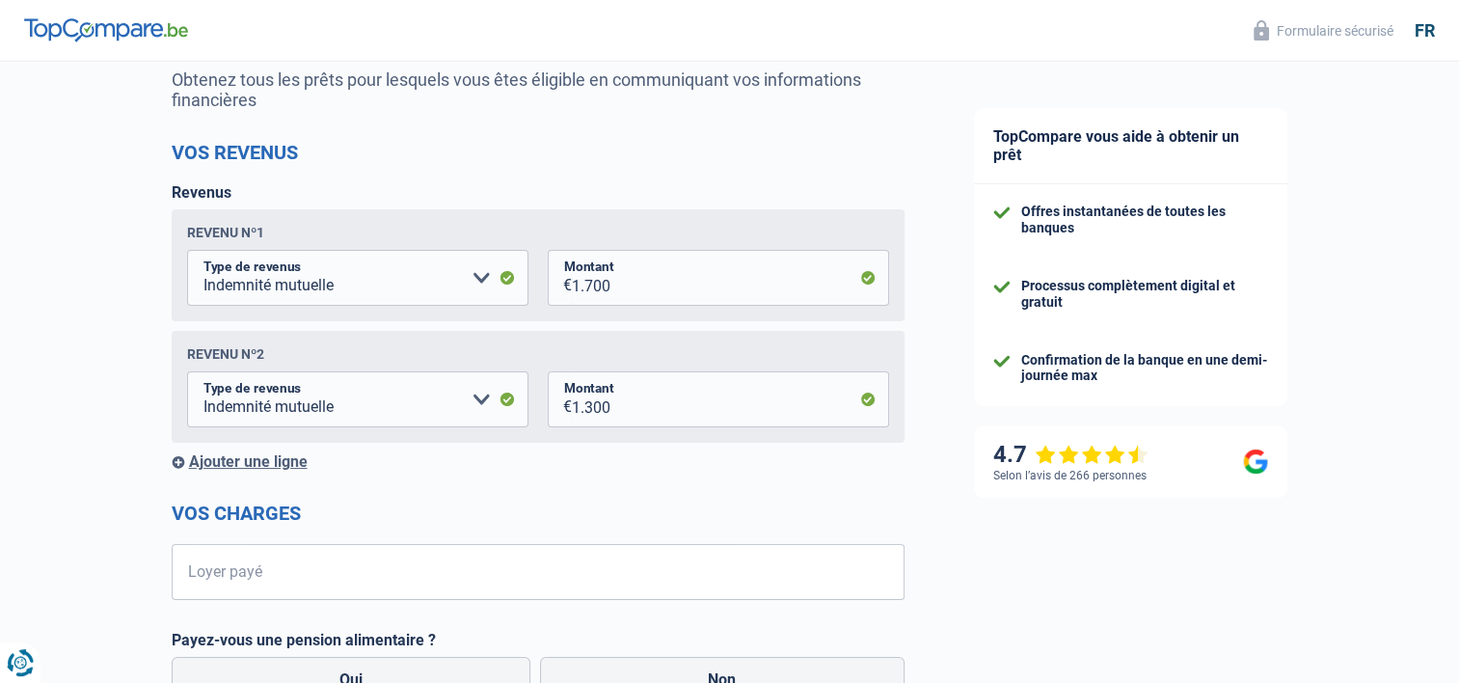
click at [525, 490] on form "Vos revenus Revenus Revenu nº1 Allocation d'handicap Allocations chômage Alloca…" at bounding box center [538, 673] width 733 height 1064
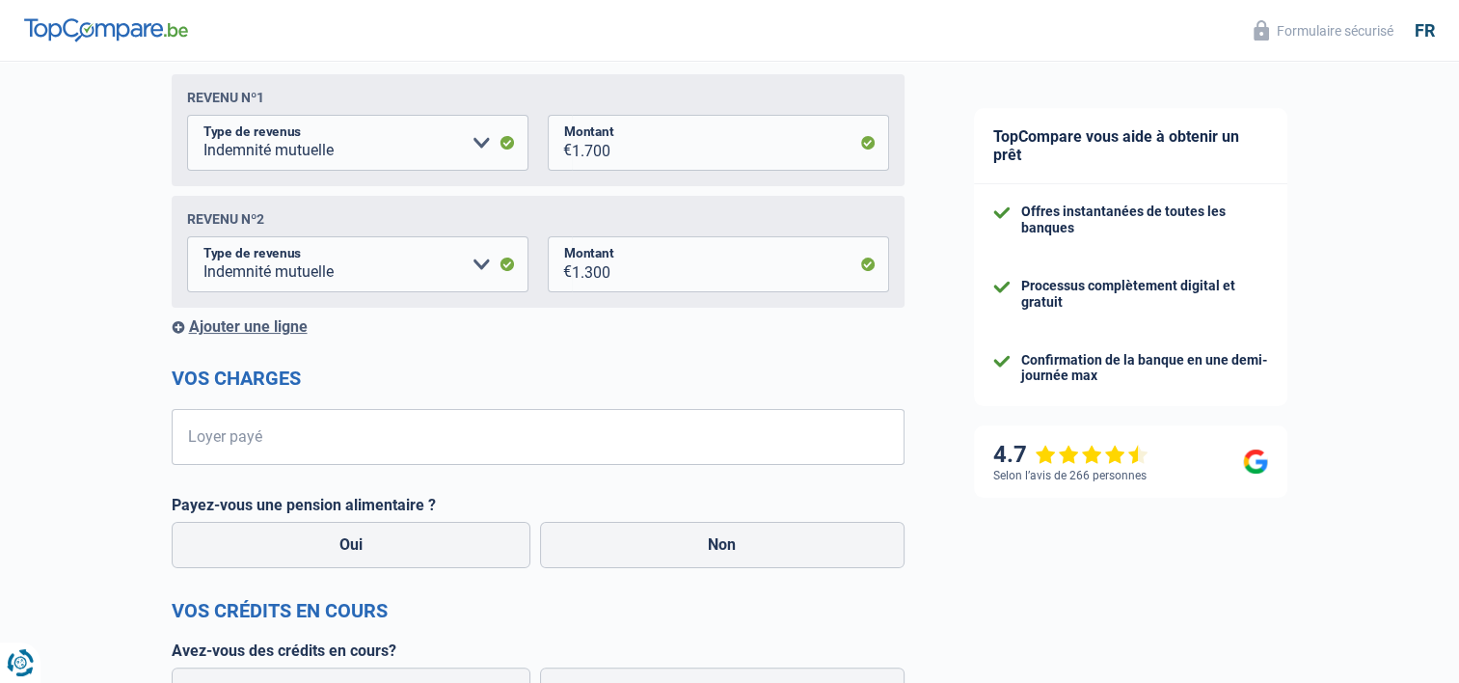
scroll to position [386, 0]
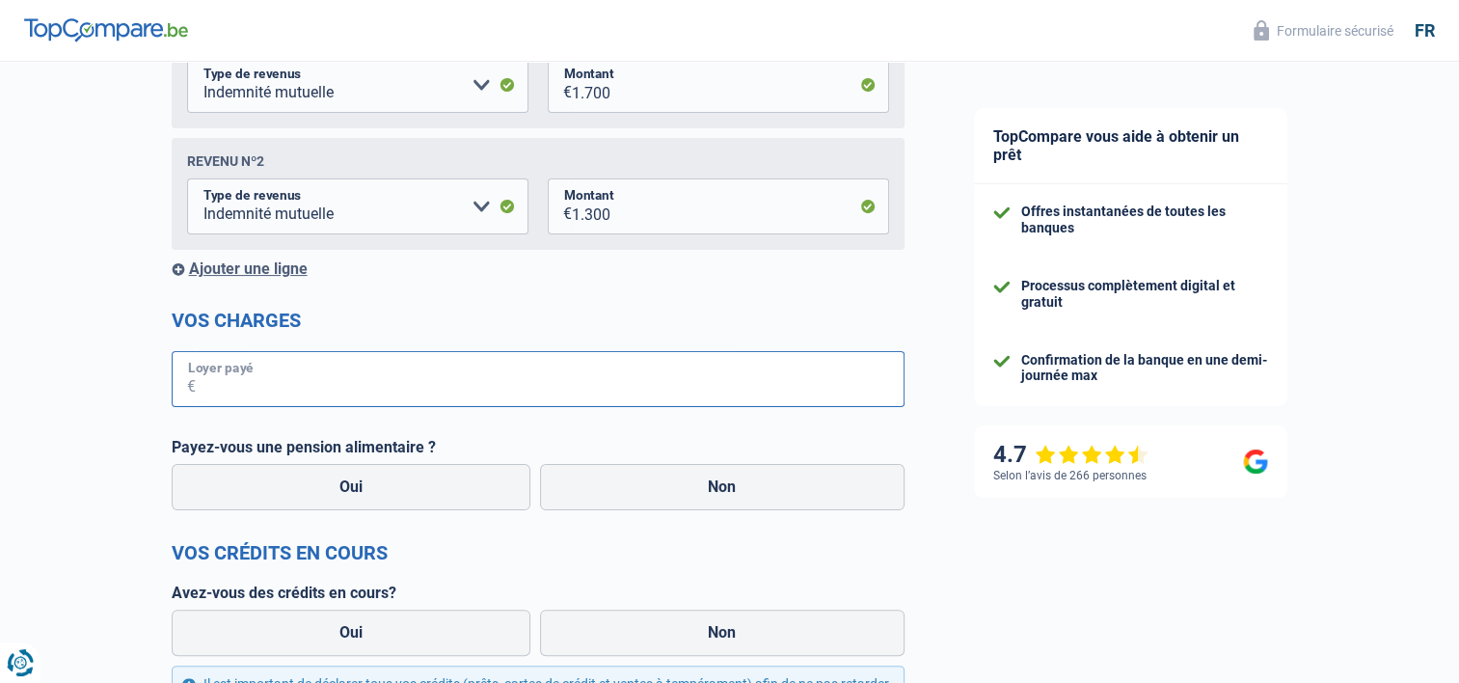
click at [270, 392] on input "Loyer payé" at bounding box center [550, 379] width 709 height 56
type input "575"
click at [11, 460] on div "Chance de réussite de votre simulation est de 80% 1 2 3 4 5 Rajoutez +10% en co…" at bounding box center [470, 393] width 940 height 1451
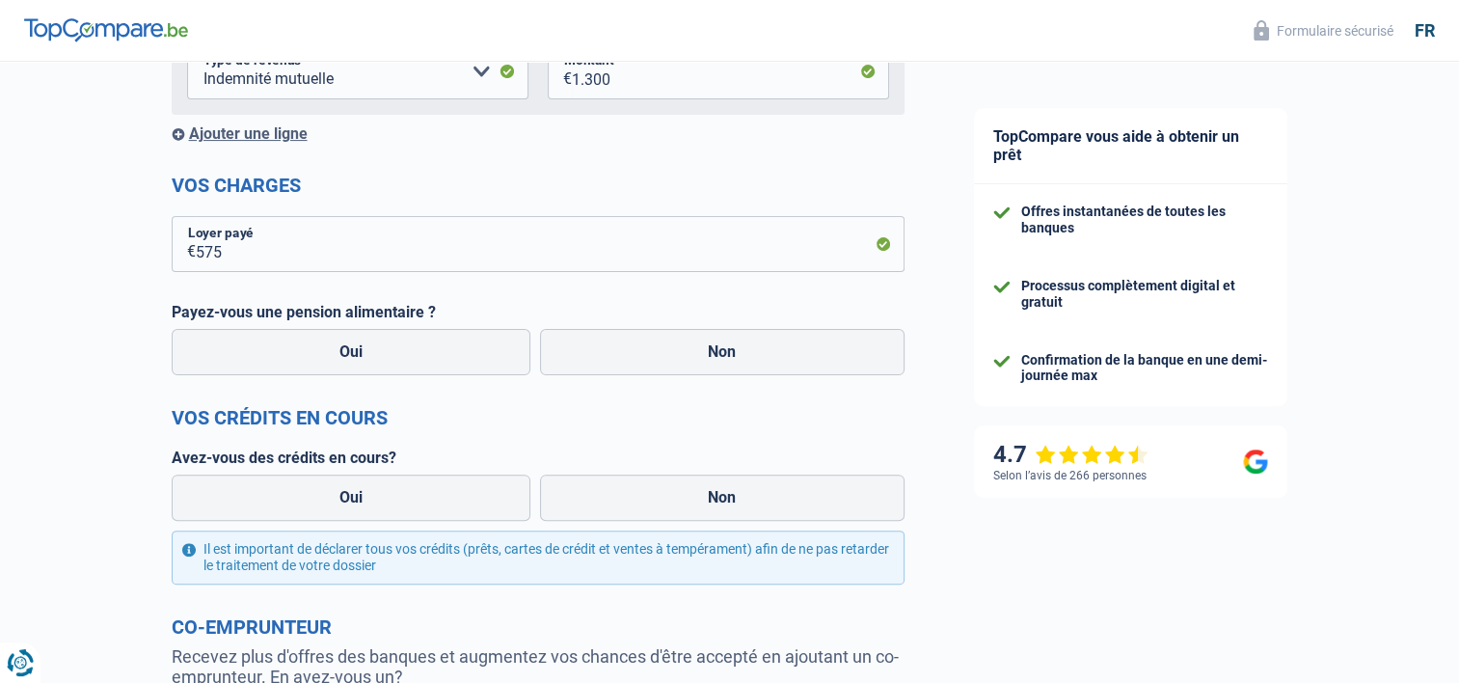
scroll to position [579, 0]
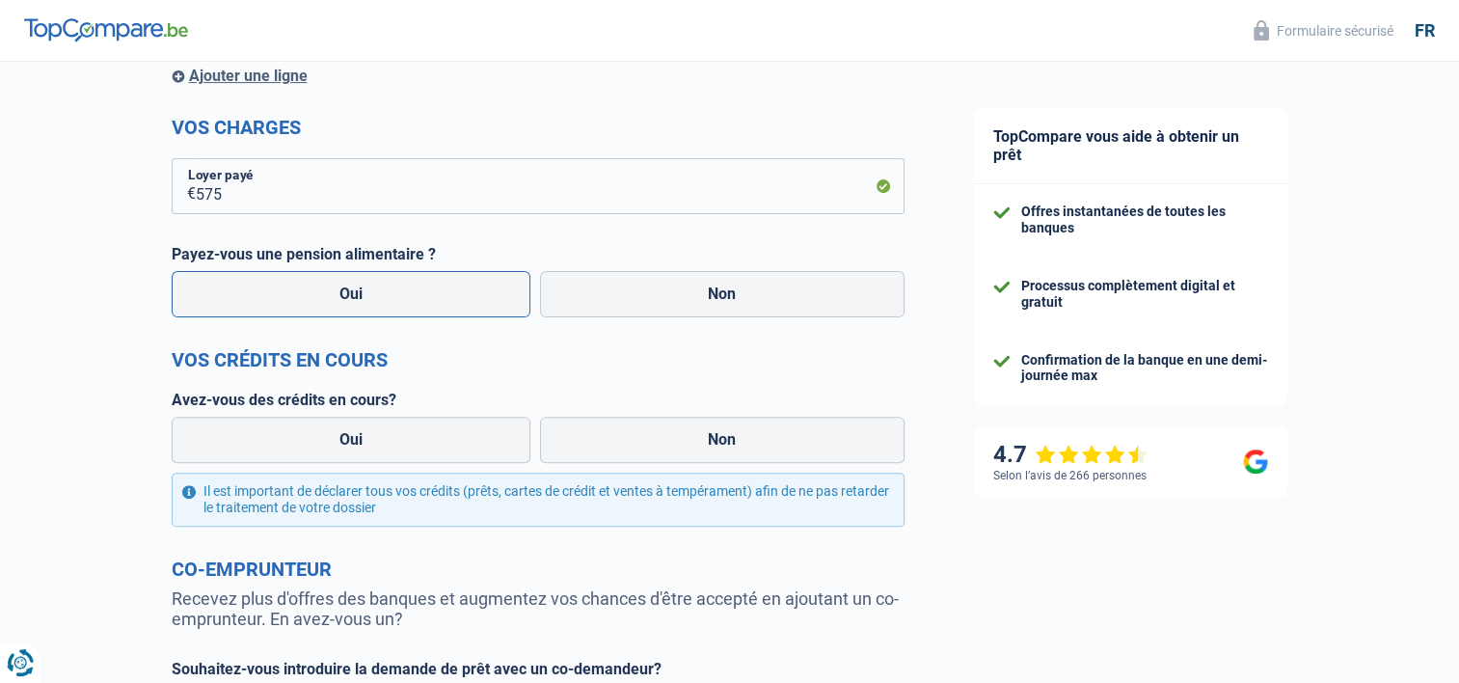
click at [386, 305] on label "Oui" at bounding box center [352, 294] width 360 height 46
click at [386, 305] on input "Oui" at bounding box center [352, 294] width 360 height 46
radio input "true"
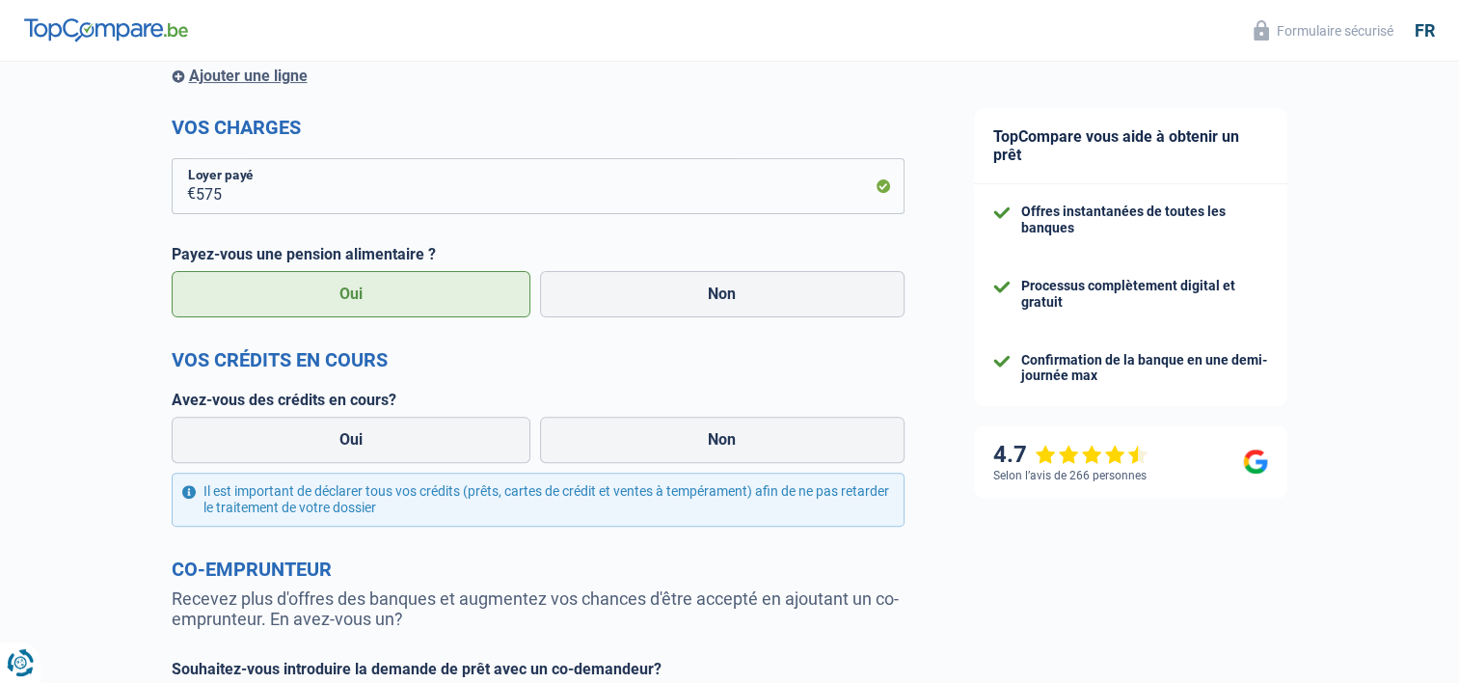
select select "familyAllowances"
select select "disabilityPension"
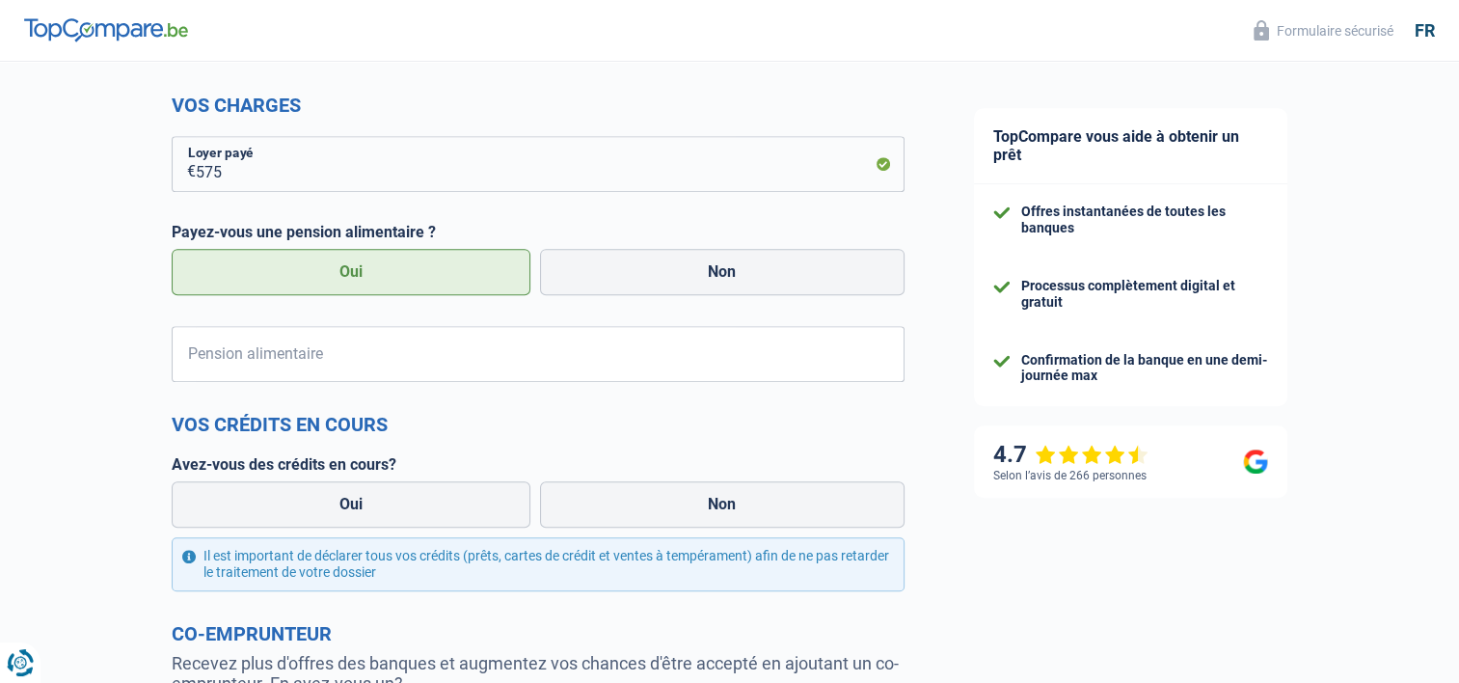
scroll to position [868, 0]
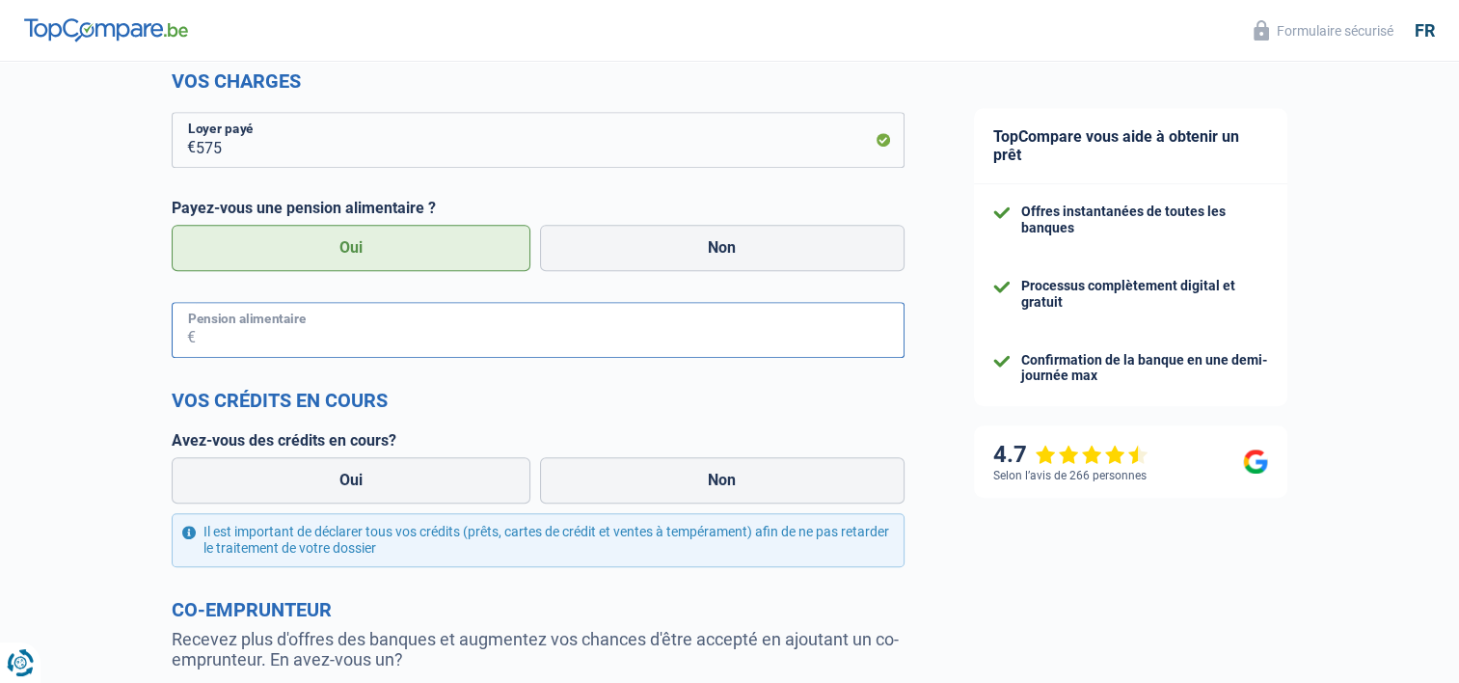
click at [272, 336] on input "Pension alimentaire" at bounding box center [550, 330] width 709 height 56
type input "200"
click at [710, 231] on label "Non" at bounding box center [722, 248] width 365 height 46
click at [710, 231] on input "Non" at bounding box center [722, 248] width 365 height 46
radio input "true"
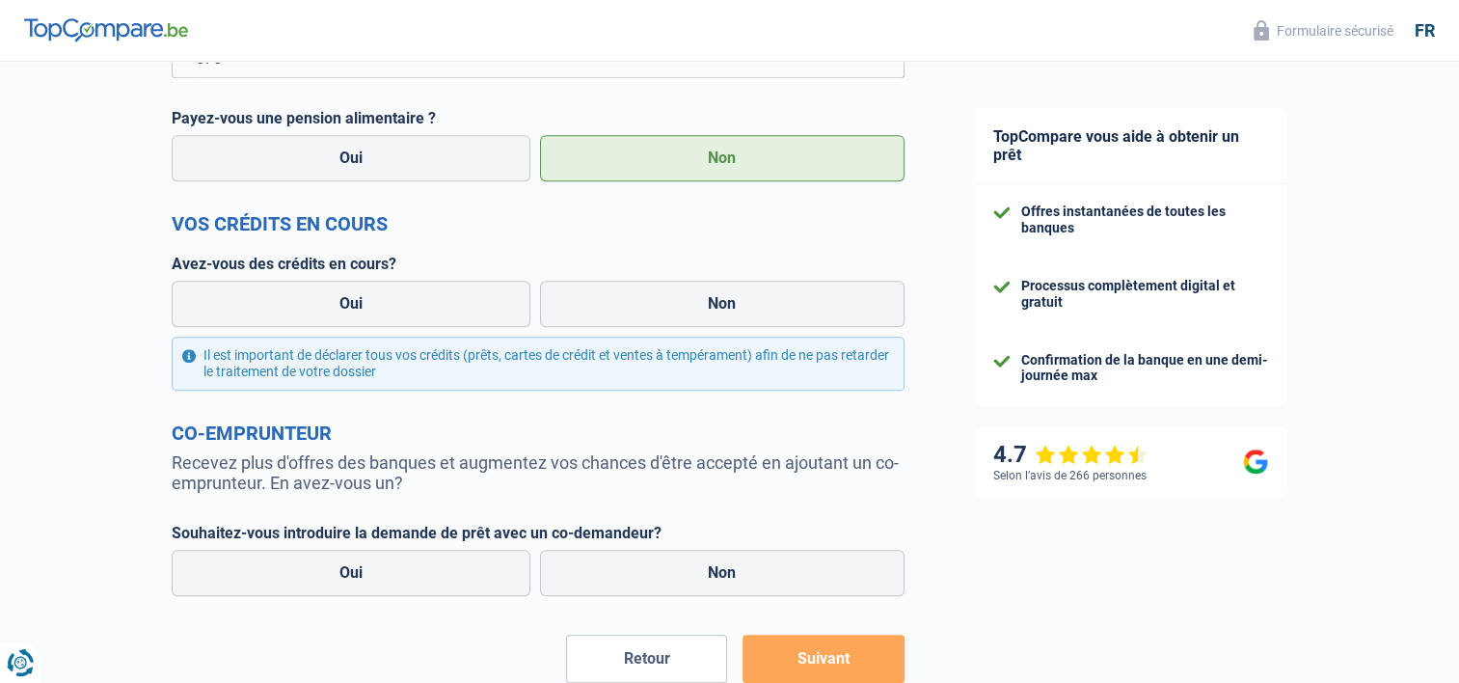
scroll to position [965, 0]
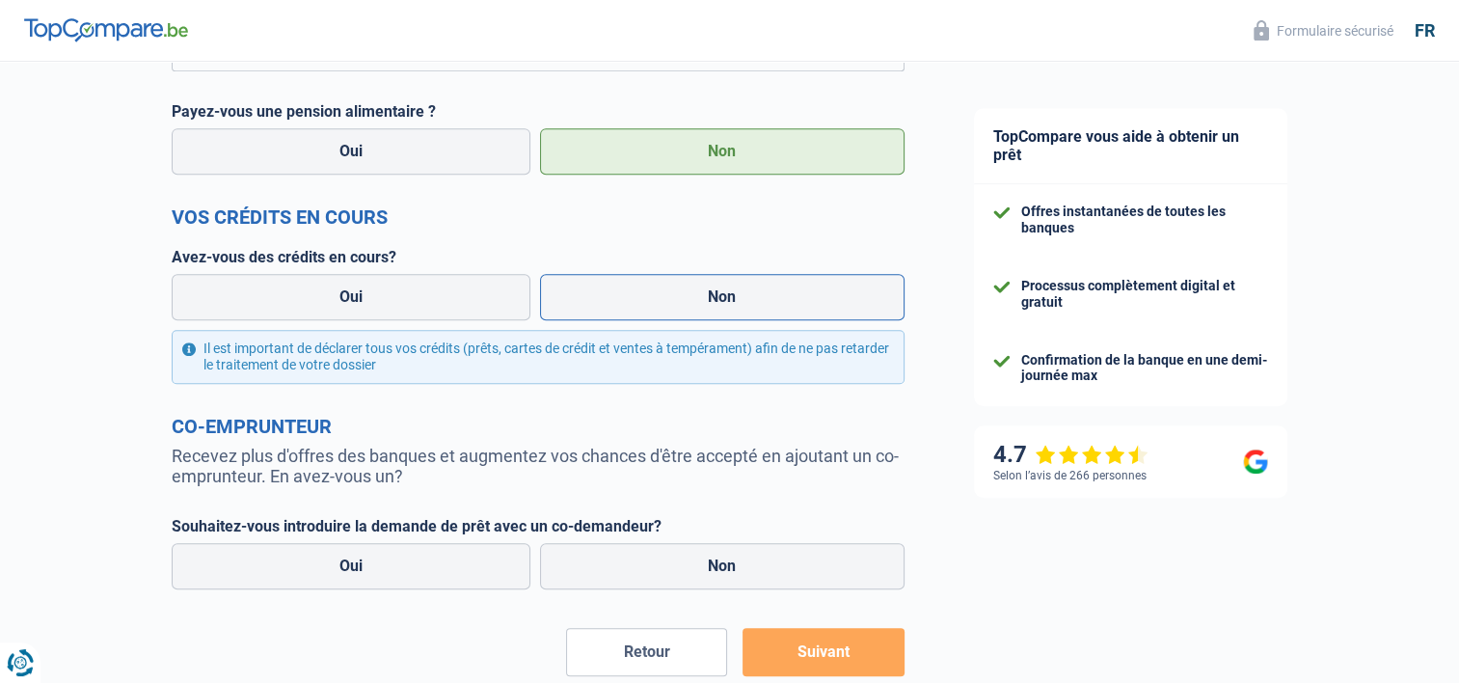
click at [803, 301] on label "Non" at bounding box center [722, 297] width 365 height 46
click at [803, 301] on input "Non" at bounding box center [722, 297] width 365 height 46
radio input "true"
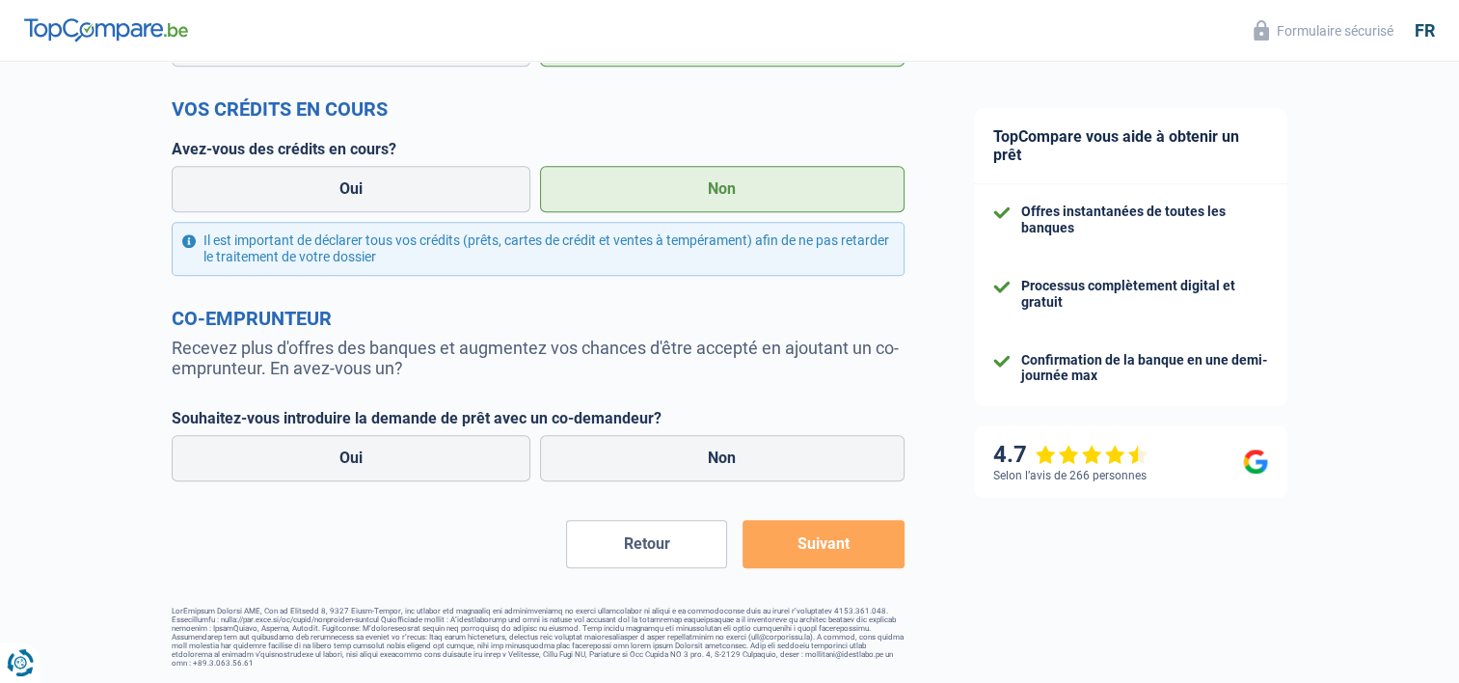
scroll to position [1077, 0]
click at [328, 467] on label "Oui" at bounding box center [352, 458] width 360 height 46
click at [328, 467] on input "Oui" at bounding box center [352, 458] width 360 height 46
radio input "true"
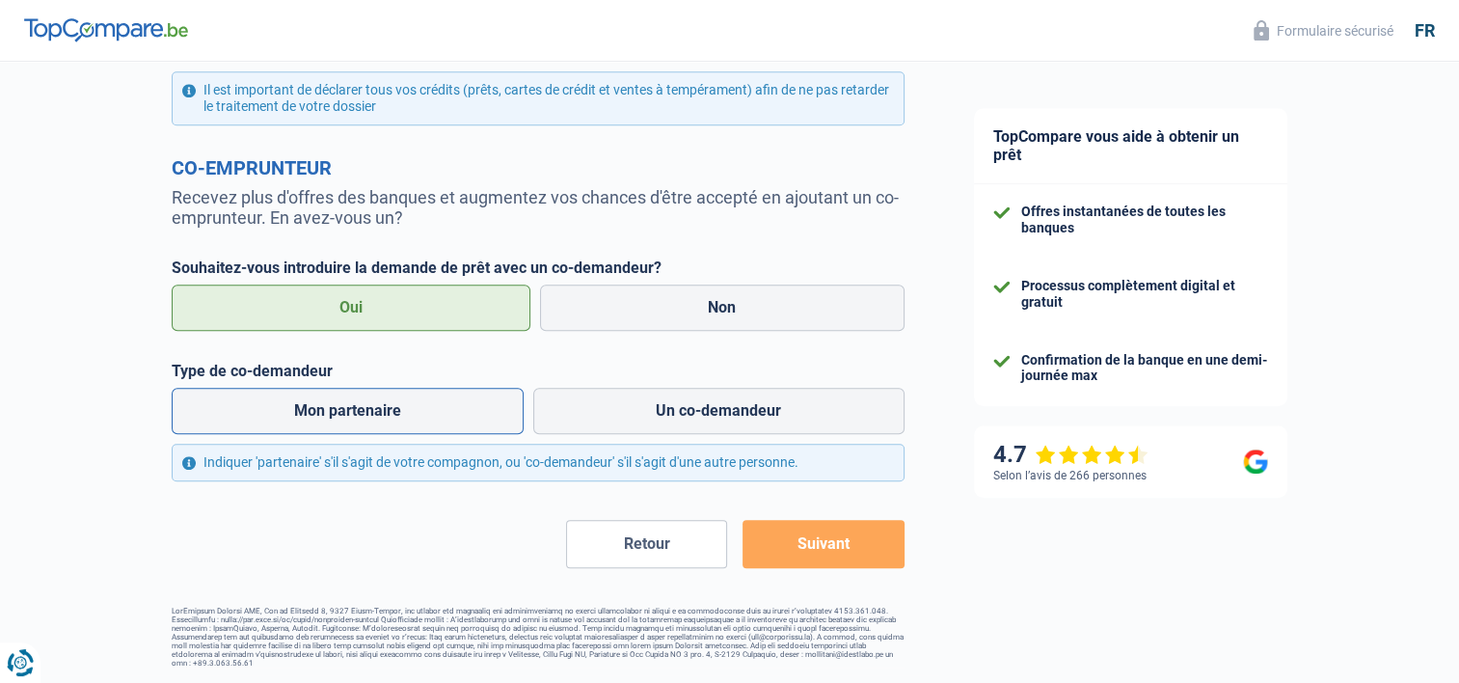
scroll to position [1227, 0]
click at [418, 416] on label "Mon partenaire" at bounding box center [348, 411] width 353 height 46
click at [418, 416] on input "Mon partenaire" at bounding box center [348, 411] width 353 height 46
radio input "true"
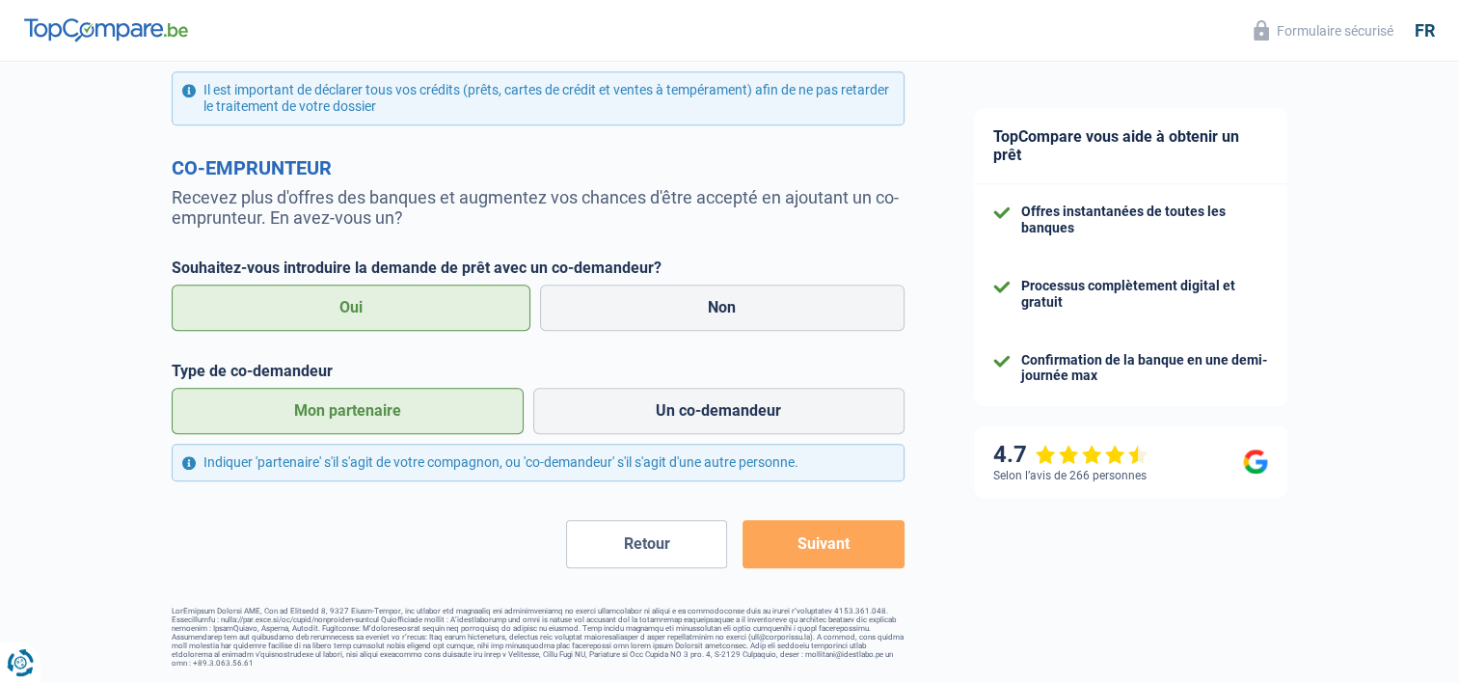
click at [855, 549] on button "Suivant" at bounding box center [823, 544] width 161 height 48
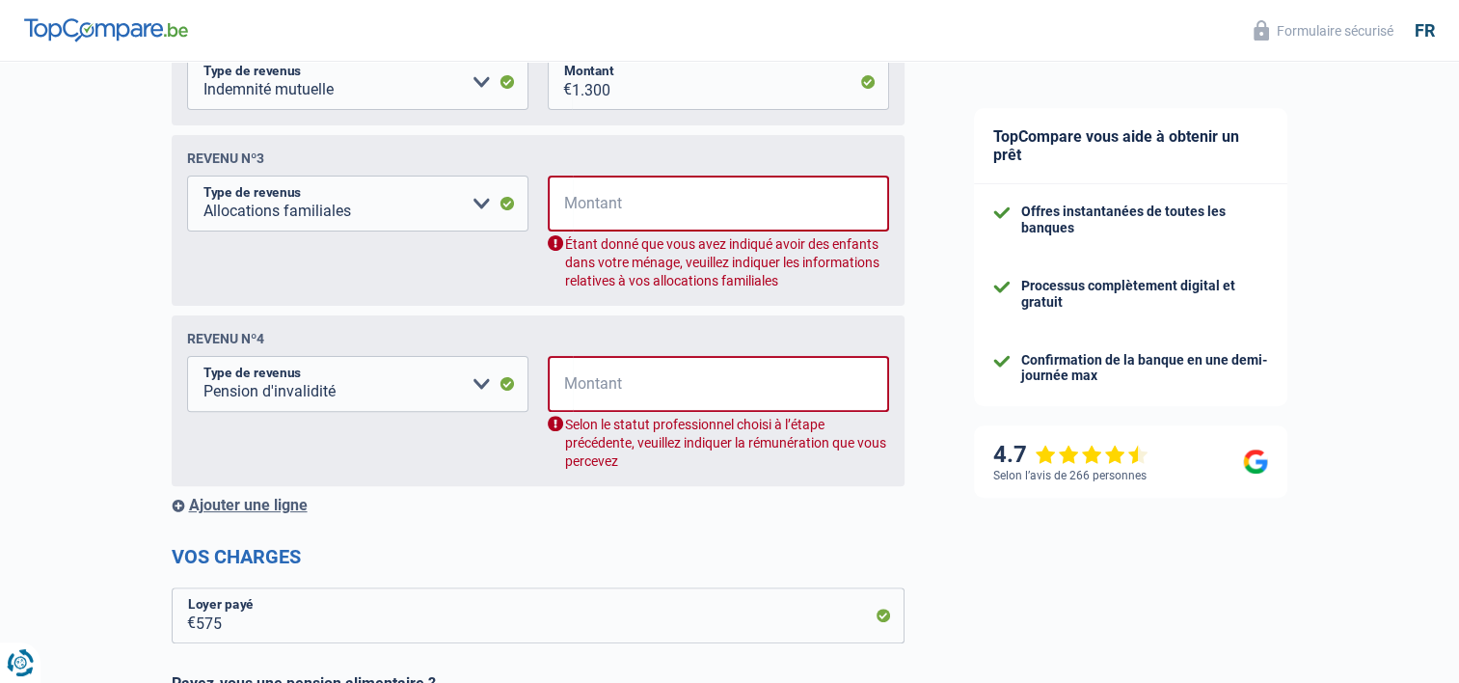
scroll to position [504, 0]
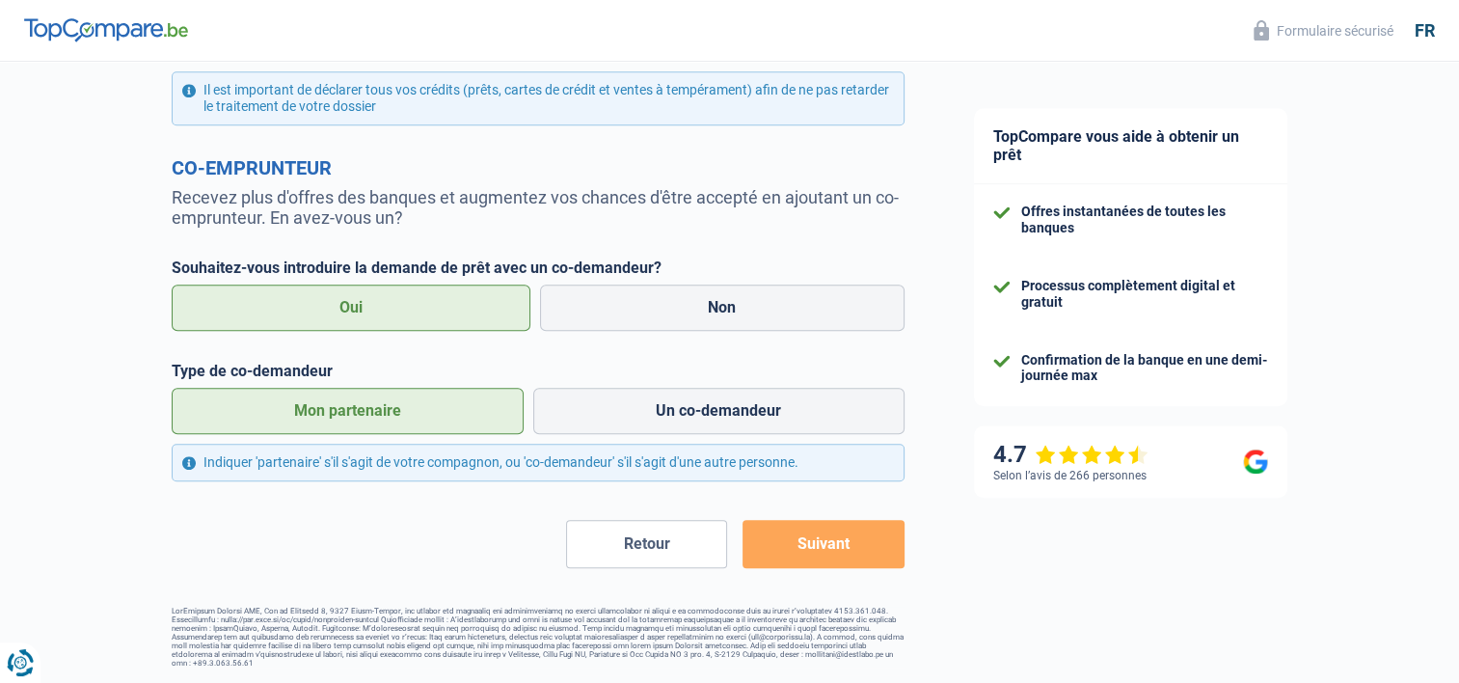
click at [835, 540] on button "Suivant" at bounding box center [823, 544] width 161 height 48
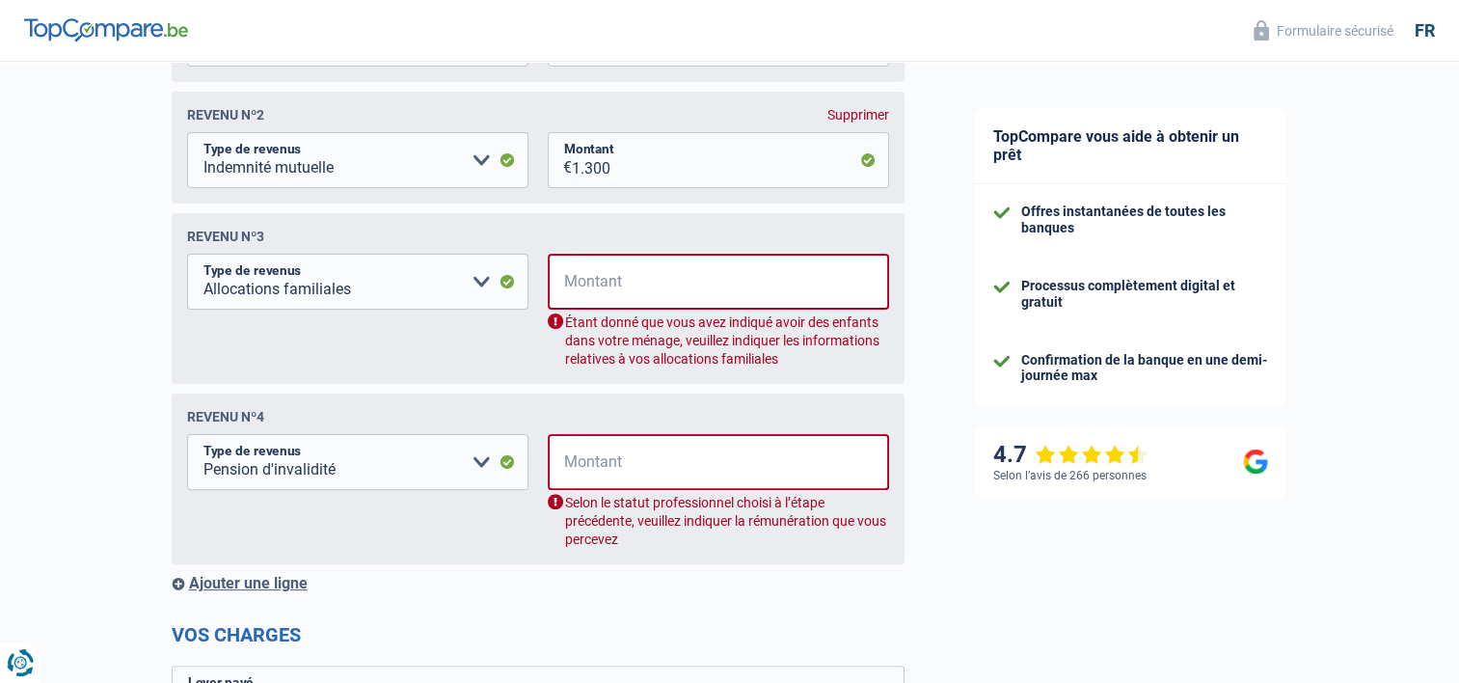
scroll to position [312, 0]
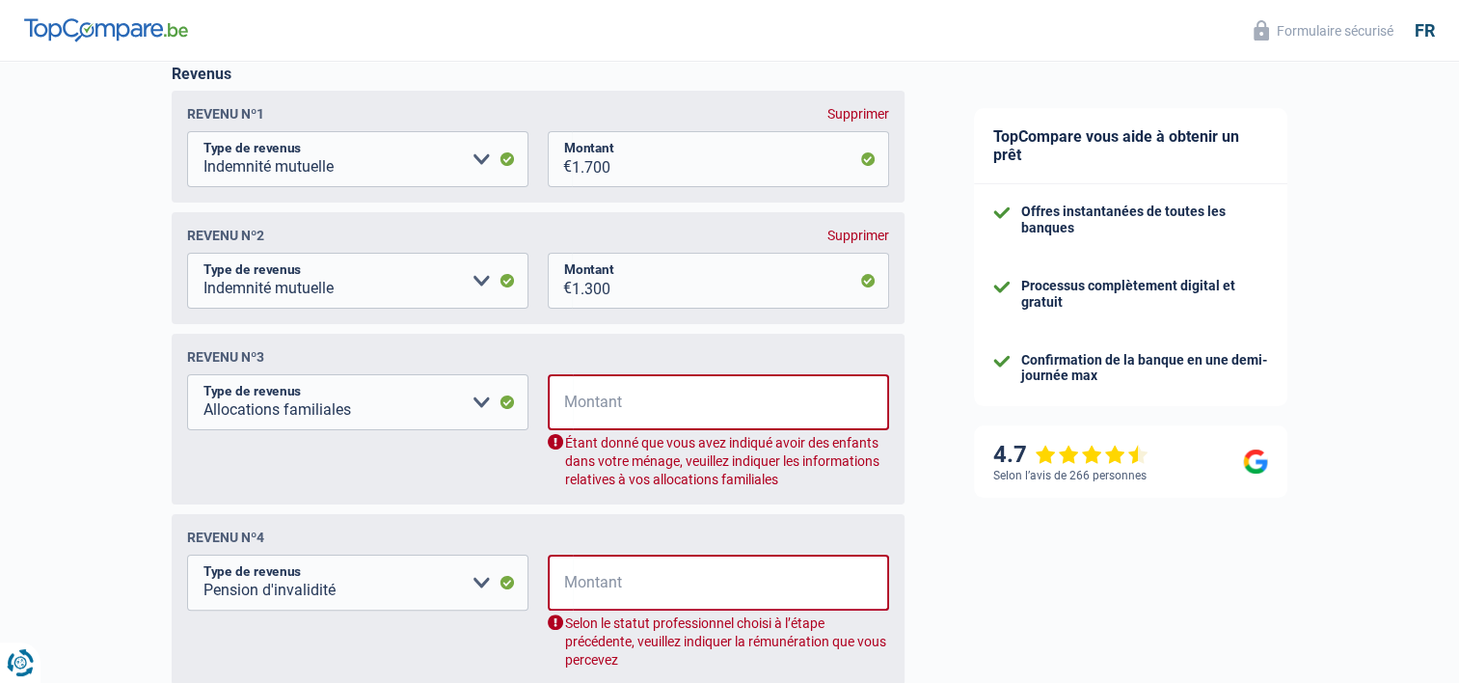
click at [854, 239] on div "Supprimer" at bounding box center [859, 235] width 62 height 15
select select "familyAllowances"
select select "disabilityPension"
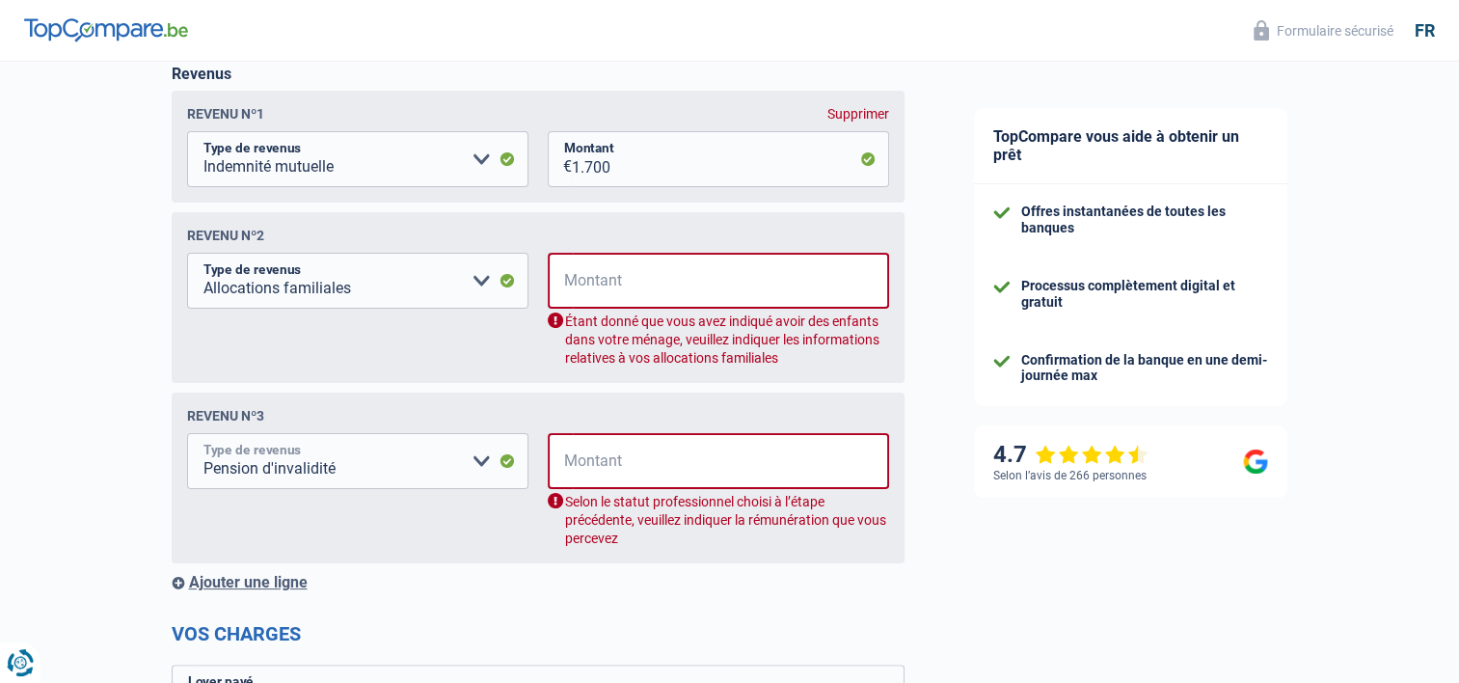
click at [482, 463] on select "Allocation d'handicap Allocations chômage Allocations familiales Chèques repas …" at bounding box center [357, 461] width 341 height 56
click at [388, 432] on div "Revenu nº3 Allocation d'handicap Allocations chômage Allocations familiales Chè…" at bounding box center [538, 478] width 733 height 171
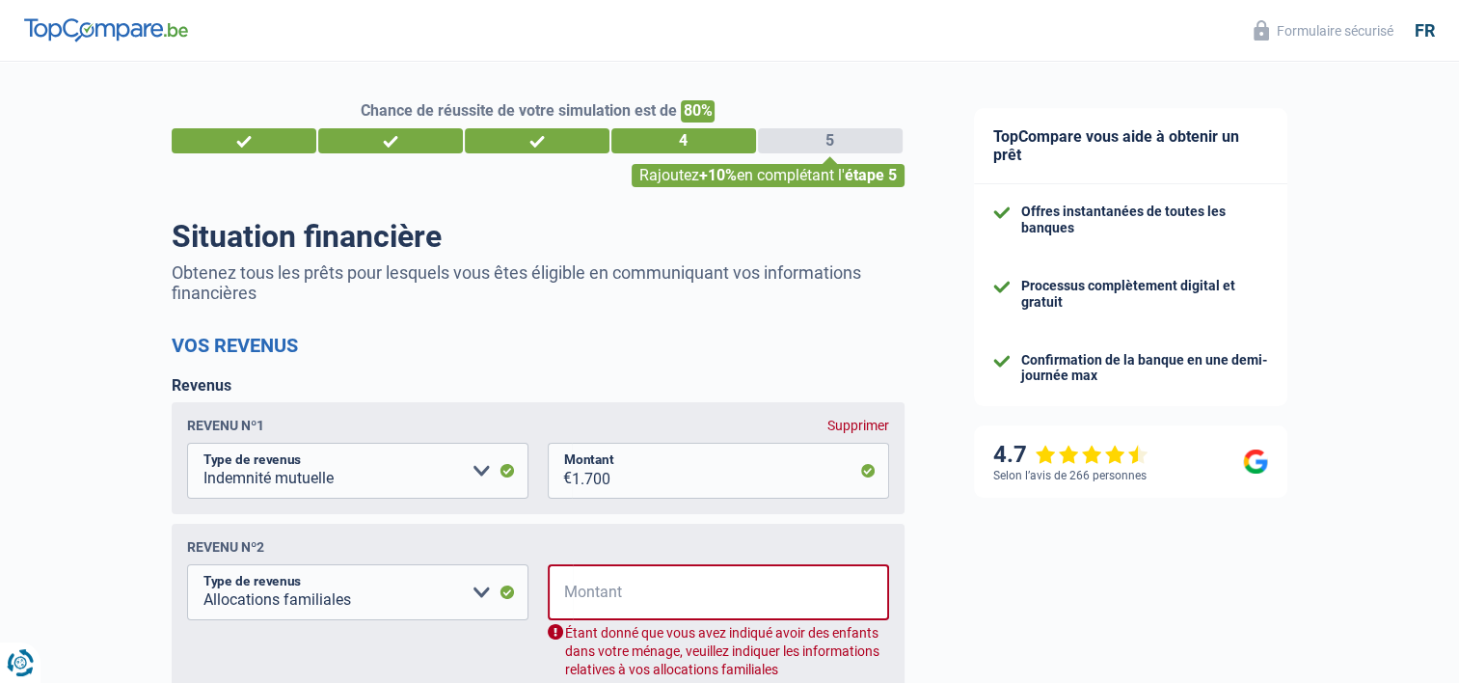
scroll to position [0, 0]
click at [864, 420] on div "Supprimer" at bounding box center [859, 425] width 62 height 15
select select "familyAllowances"
select select "disabilityPension"
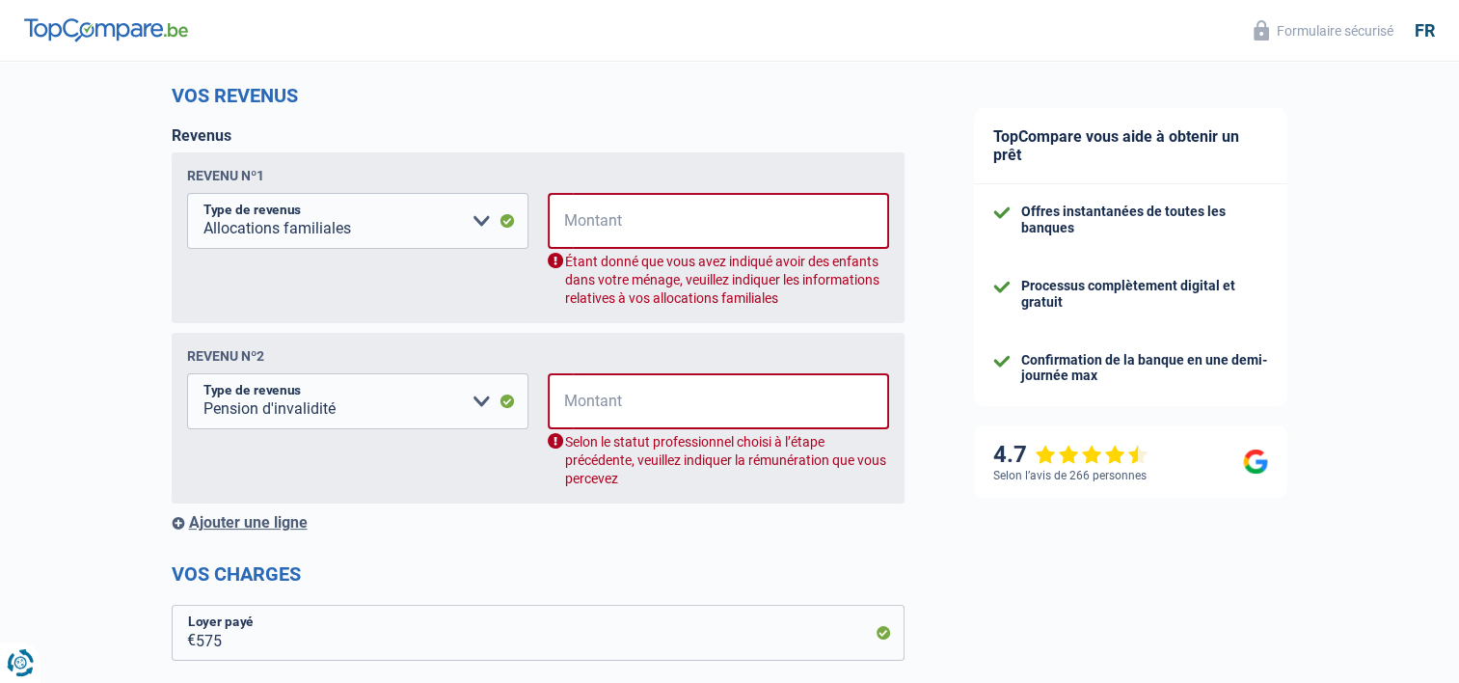
scroll to position [193, 0]
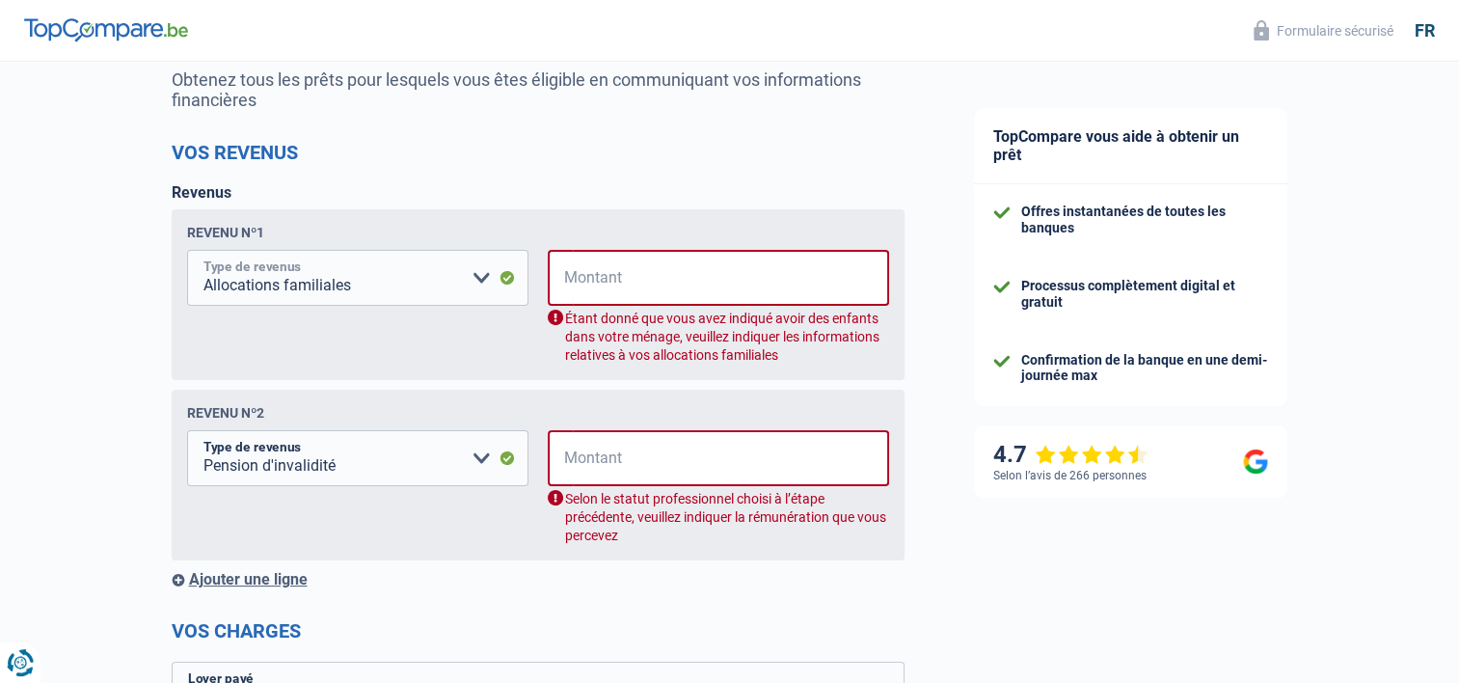
click at [482, 277] on select "Allocation d'handicap Allocations chômage Allocations familiales Chèques repas …" at bounding box center [357, 278] width 341 height 56
select select "mutualityIndemnity"
click at [187, 252] on select "Allocation d'handicap Allocations chômage Allocations familiales Chèques repas …" at bounding box center [357, 278] width 341 height 56
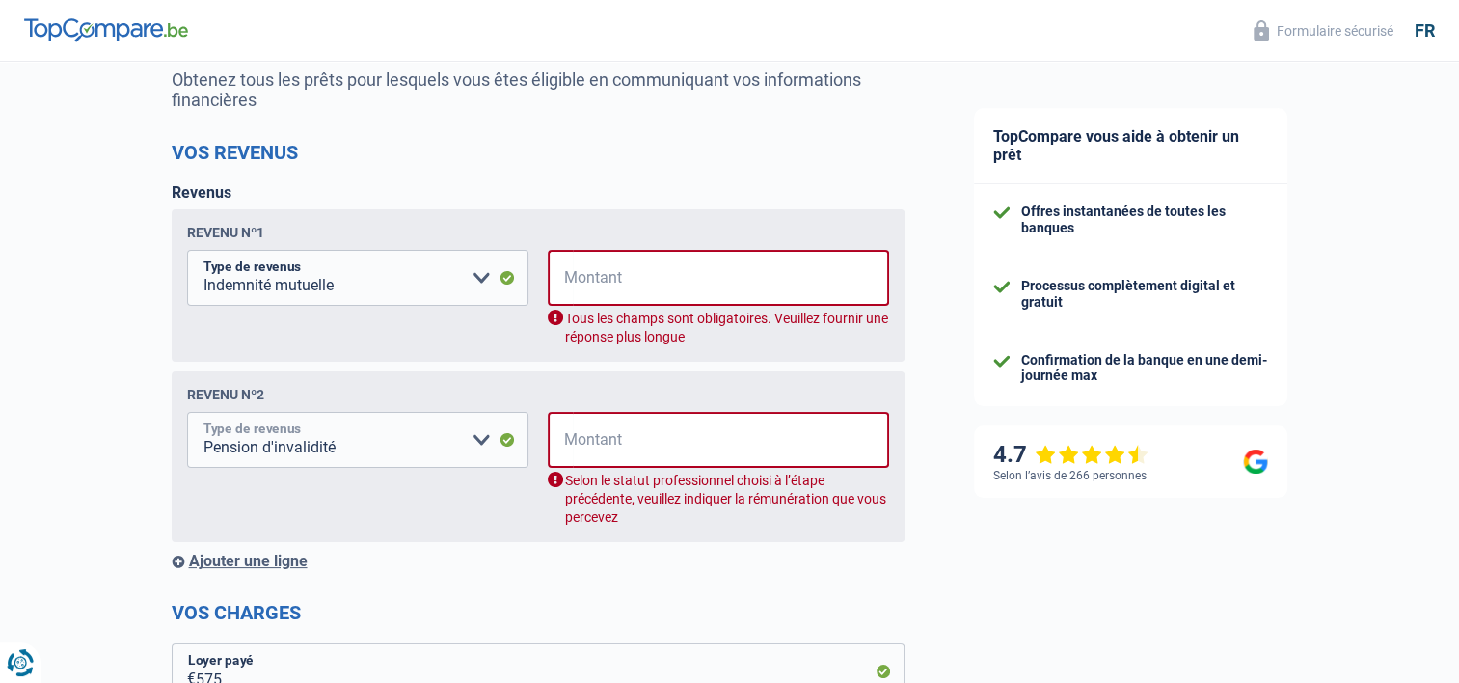
click at [467, 445] on select "Allocation d'handicap Allocations chômage Allocations familiales Chèques repas …" at bounding box center [357, 440] width 341 height 56
select select "mutualityIndemnity"
click at [187, 415] on select "Allocation d'handicap Allocations chômage Allocations familiales Chèques repas …" at bounding box center [357, 440] width 341 height 56
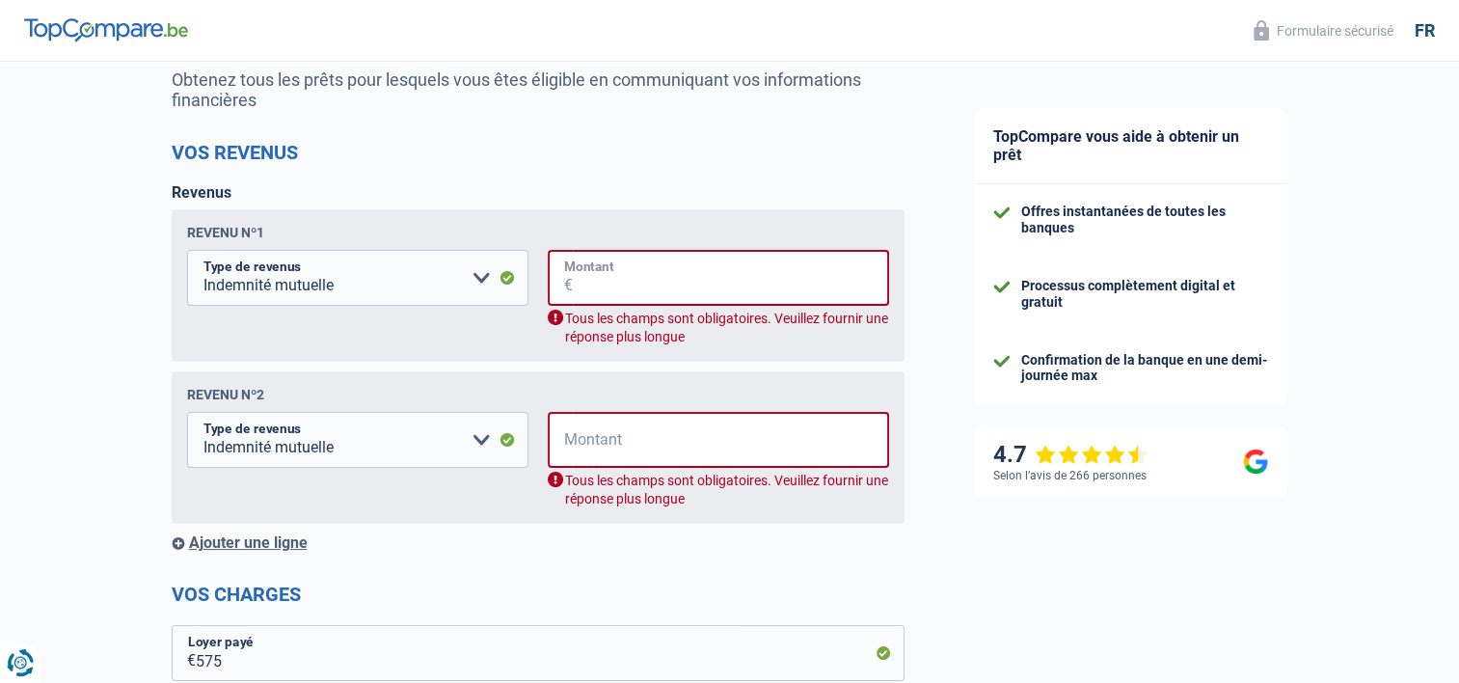
click at [672, 286] on input "Montant" at bounding box center [731, 278] width 316 height 56
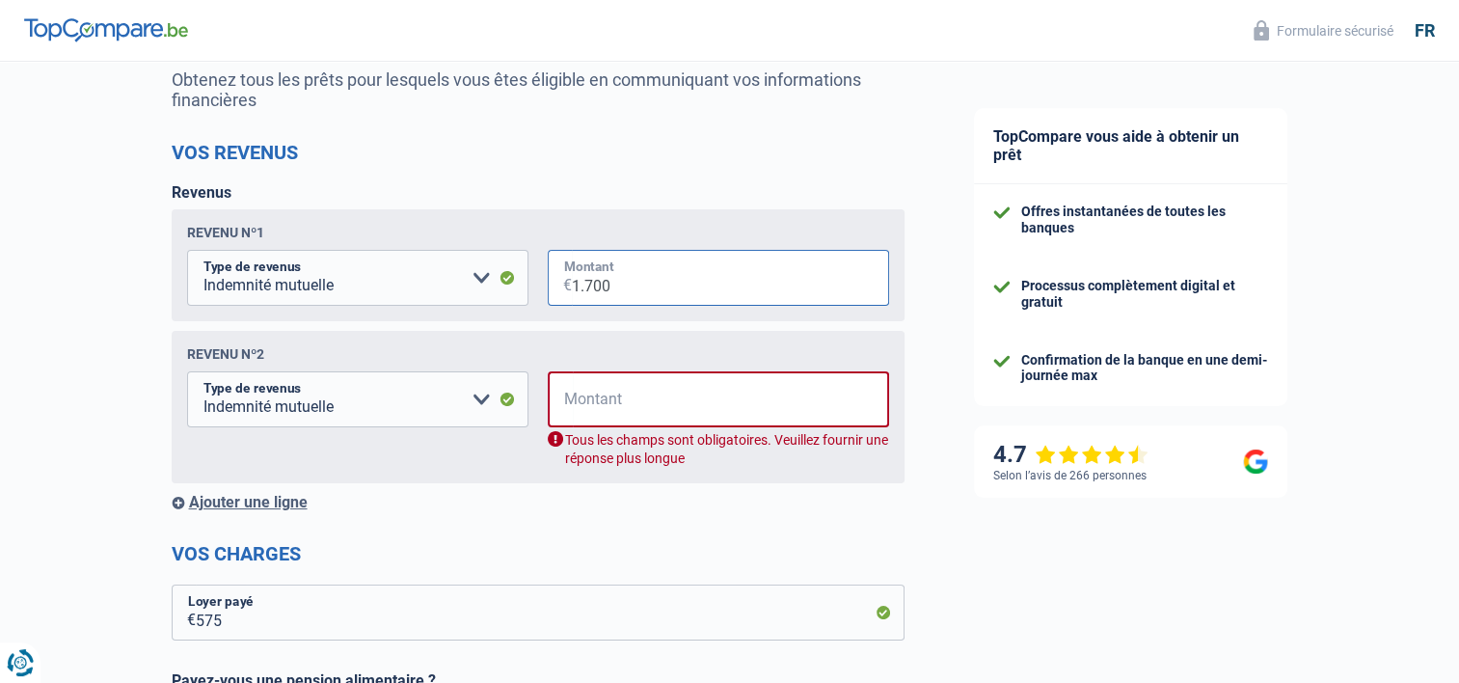
type input "1.700"
click at [622, 409] on input "Montant" at bounding box center [731, 399] width 316 height 56
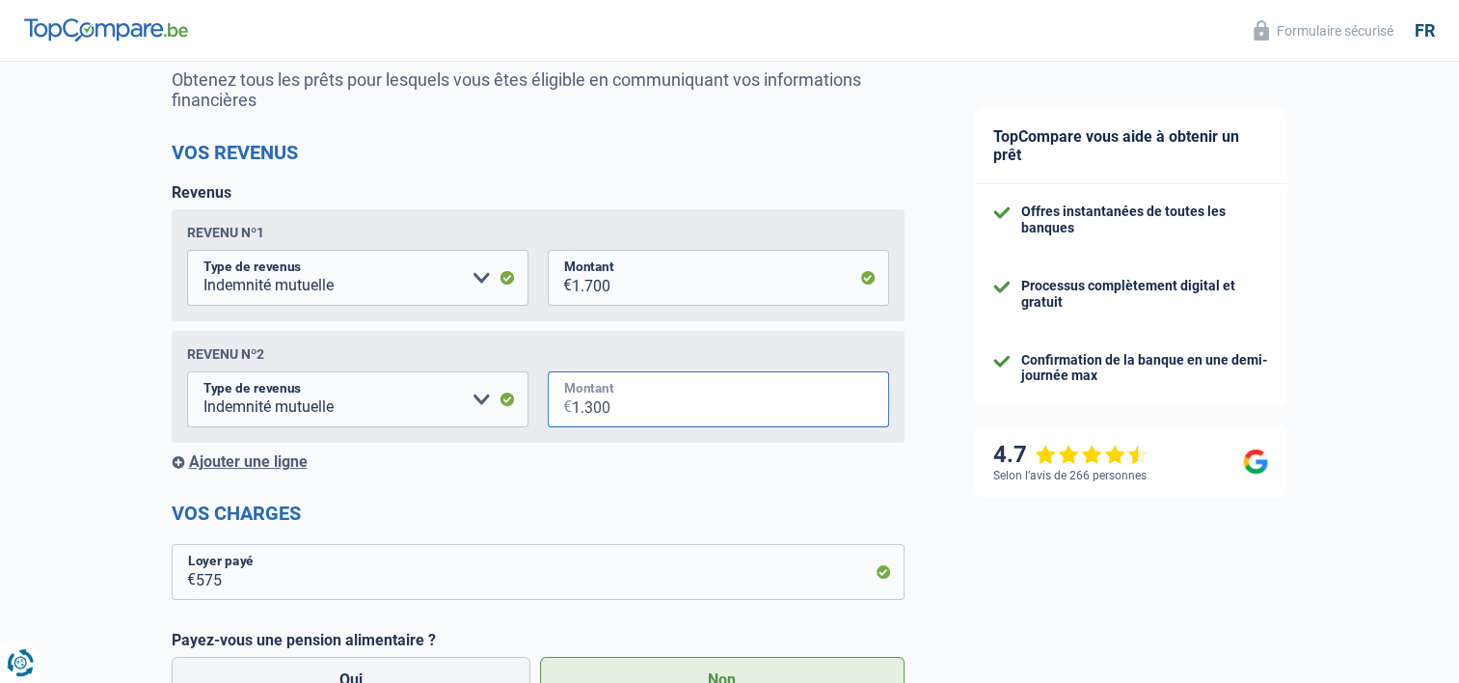
type input "1.300"
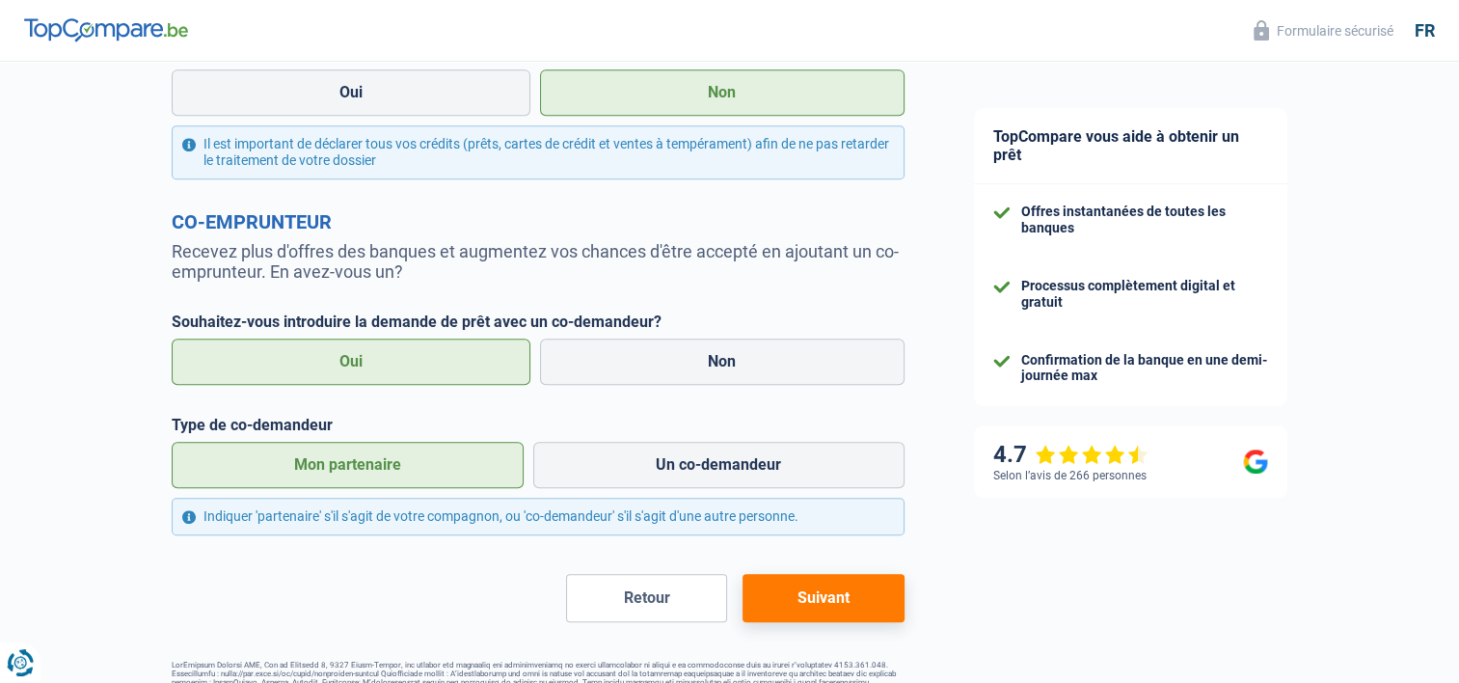
scroll to position [983, 0]
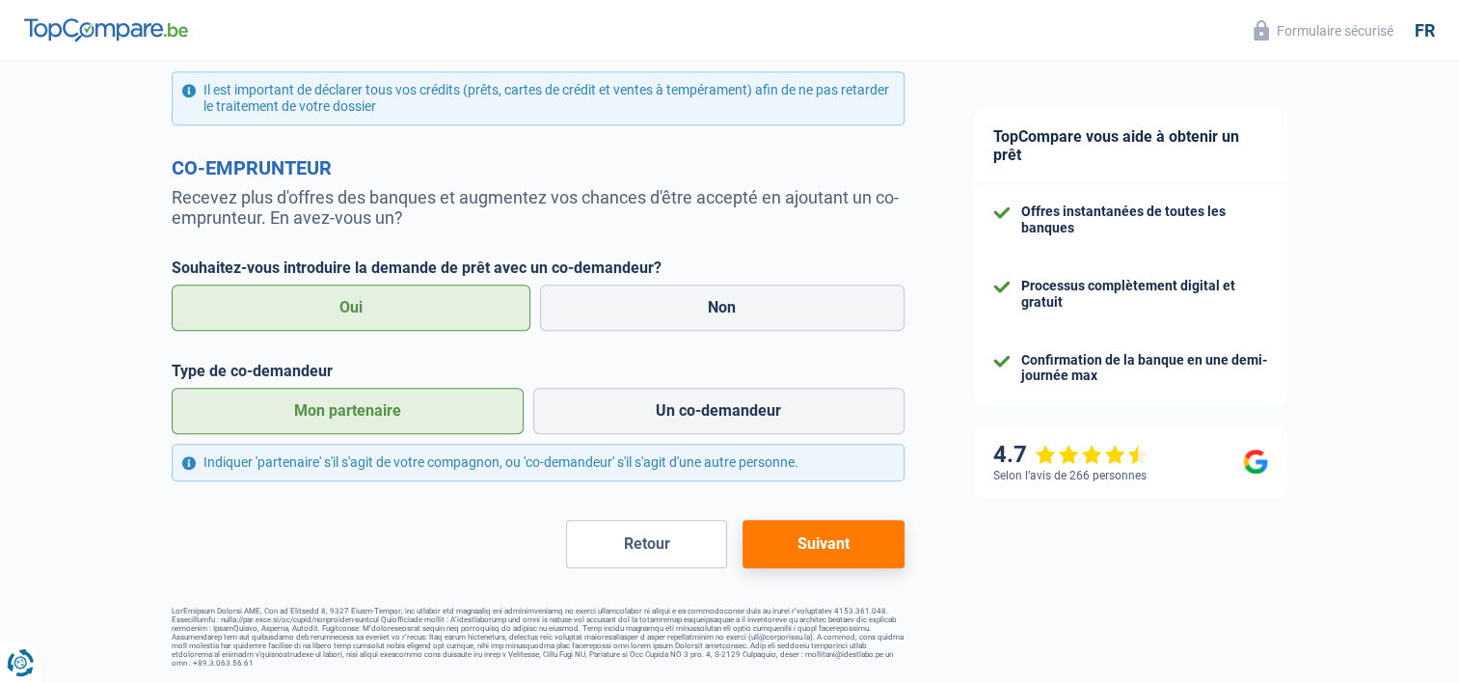
click at [806, 544] on button "Suivant" at bounding box center [823, 544] width 161 height 48
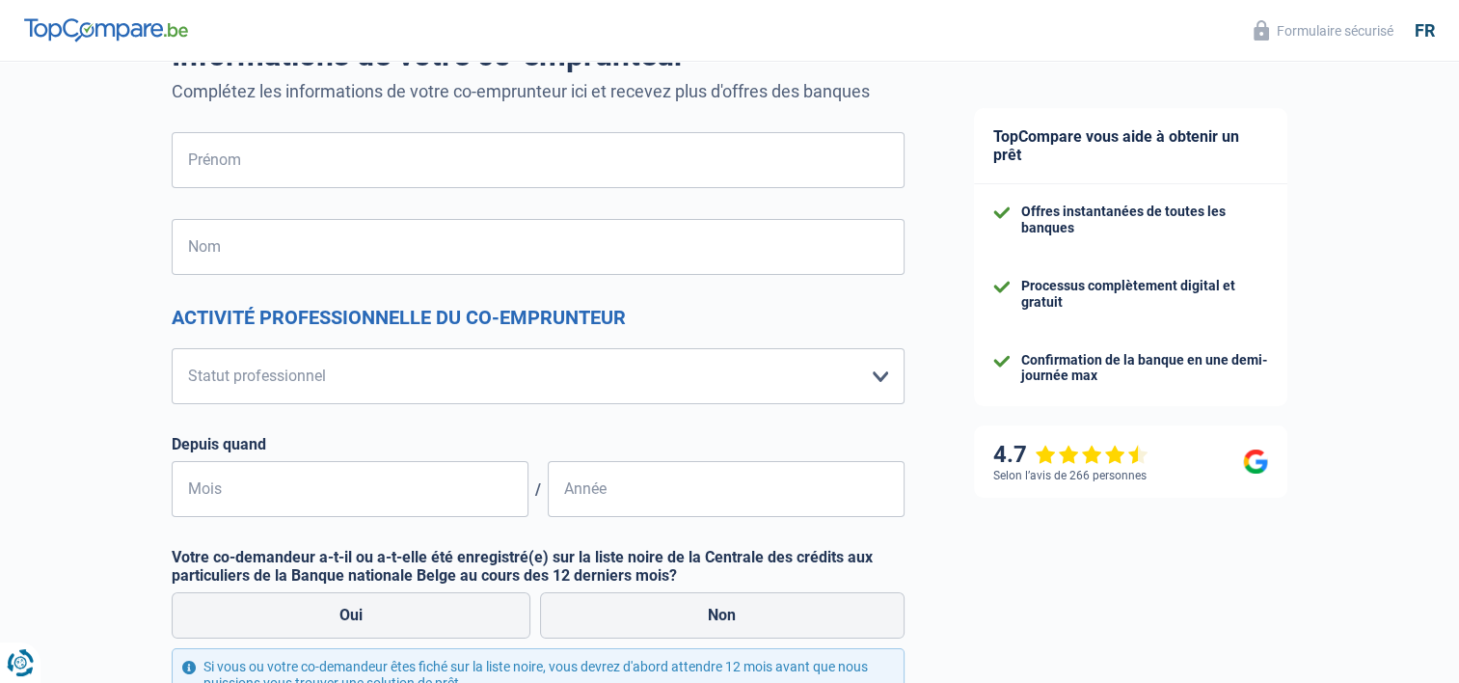
scroll to position [193, 0]
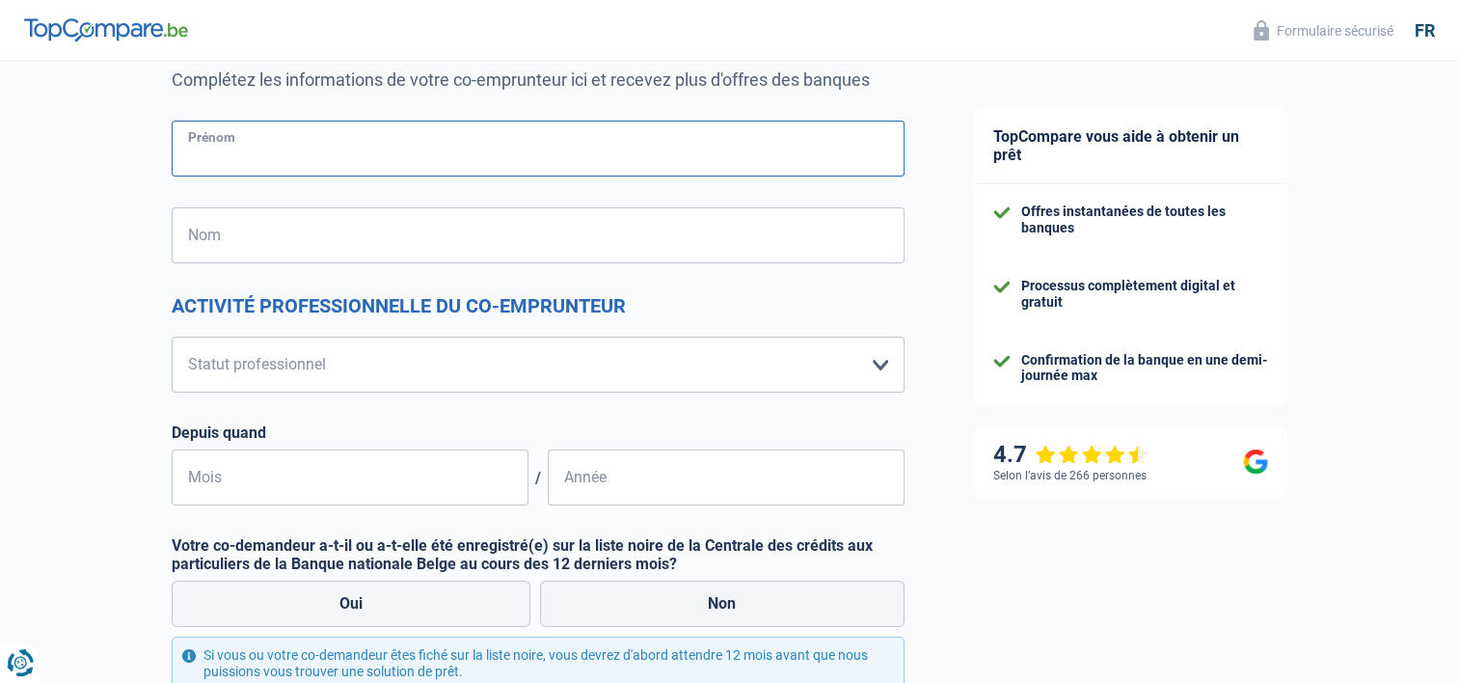
click at [305, 139] on input "Prénom" at bounding box center [538, 149] width 733 height 56
type input "[PERSON_NAME]"
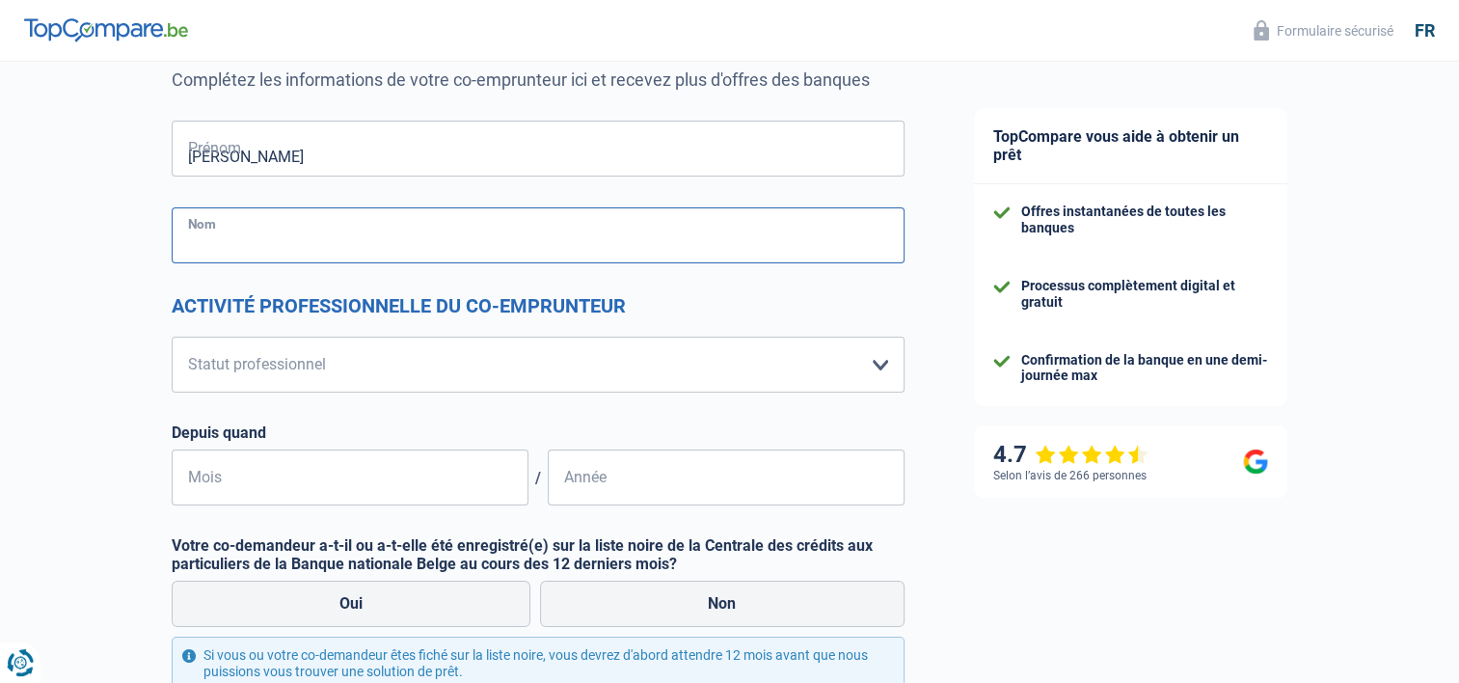
type input "[PERSON_NAME]"
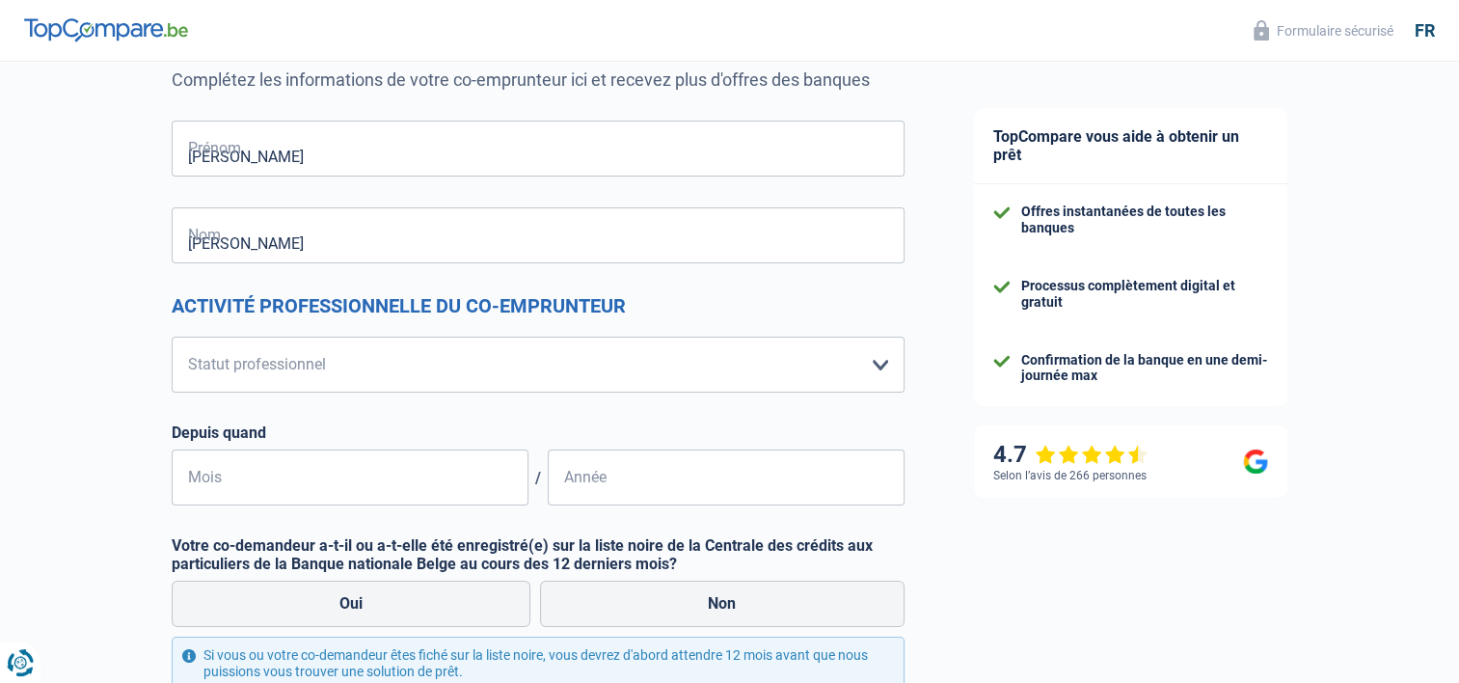
type input "[GEOGRAPHIC_DATA]"
type input "amelie"
type input "[GEOGRAPHIC_DATA]"
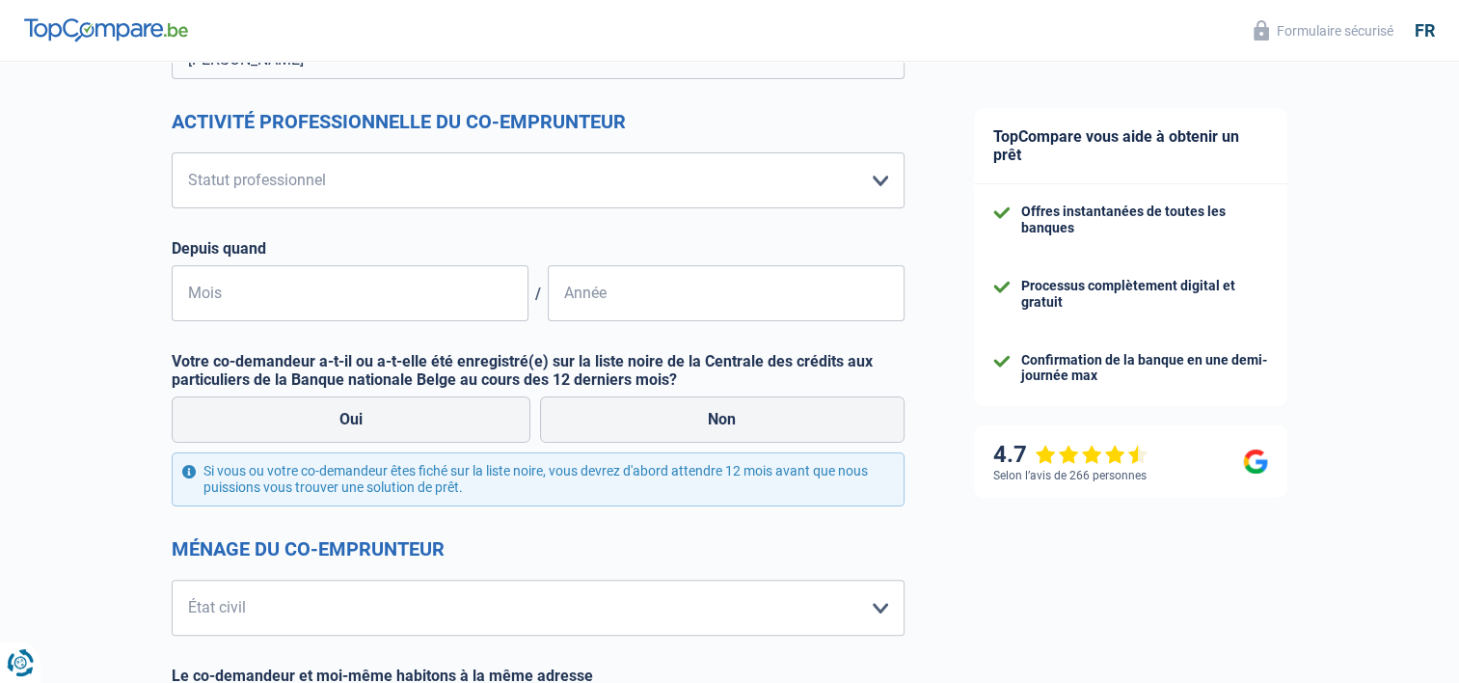
scroll to position [386, 0]
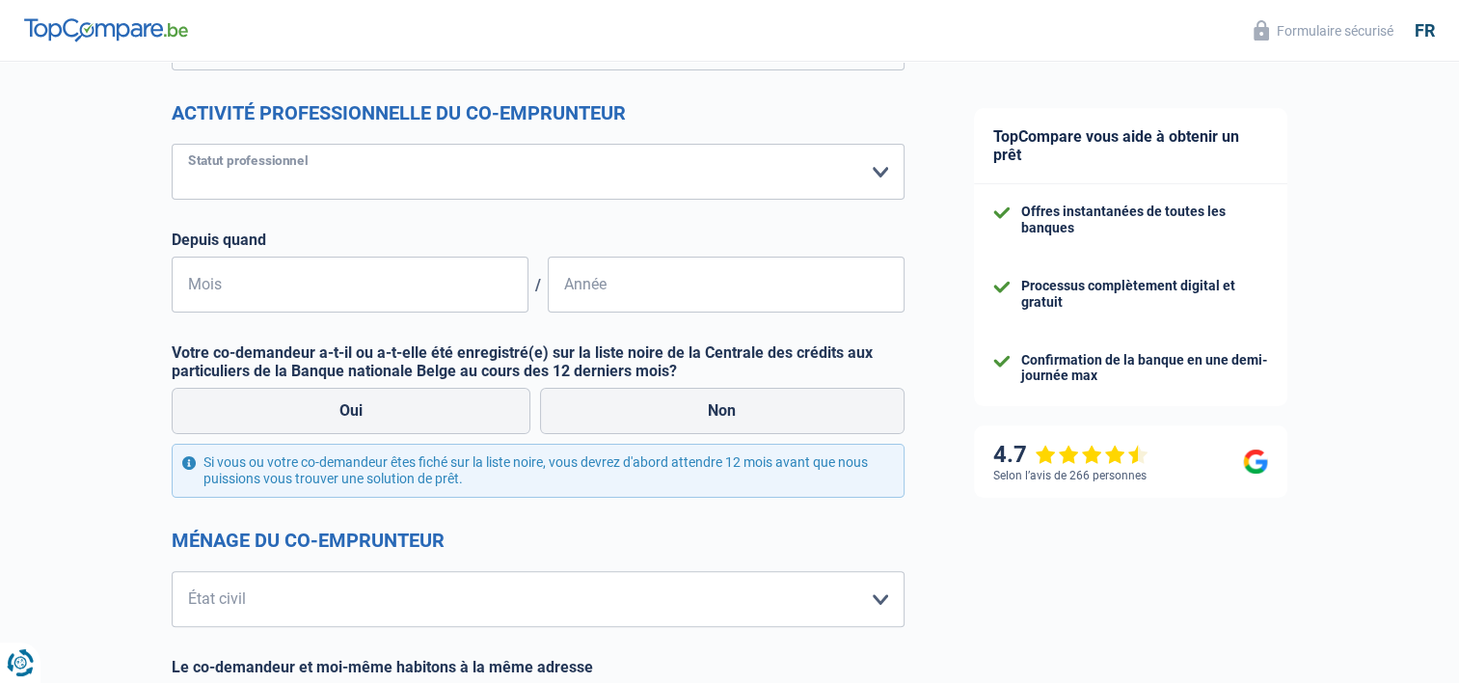
click at [363, 165] on select "Ouvrier Employé privé Employé public Invalide Indépendant Pensionné Chômeur Mut…" at bounding box center [538, 172] width 733 height 56
select select "invalid"
click at [172, 144] on select "Ouvrier Employé privé Employé public Invalide Indépendant Pensionné Chômeur Mut…" at bounding box center [538, 172] width 733 height 56
select select "disabilityPension"
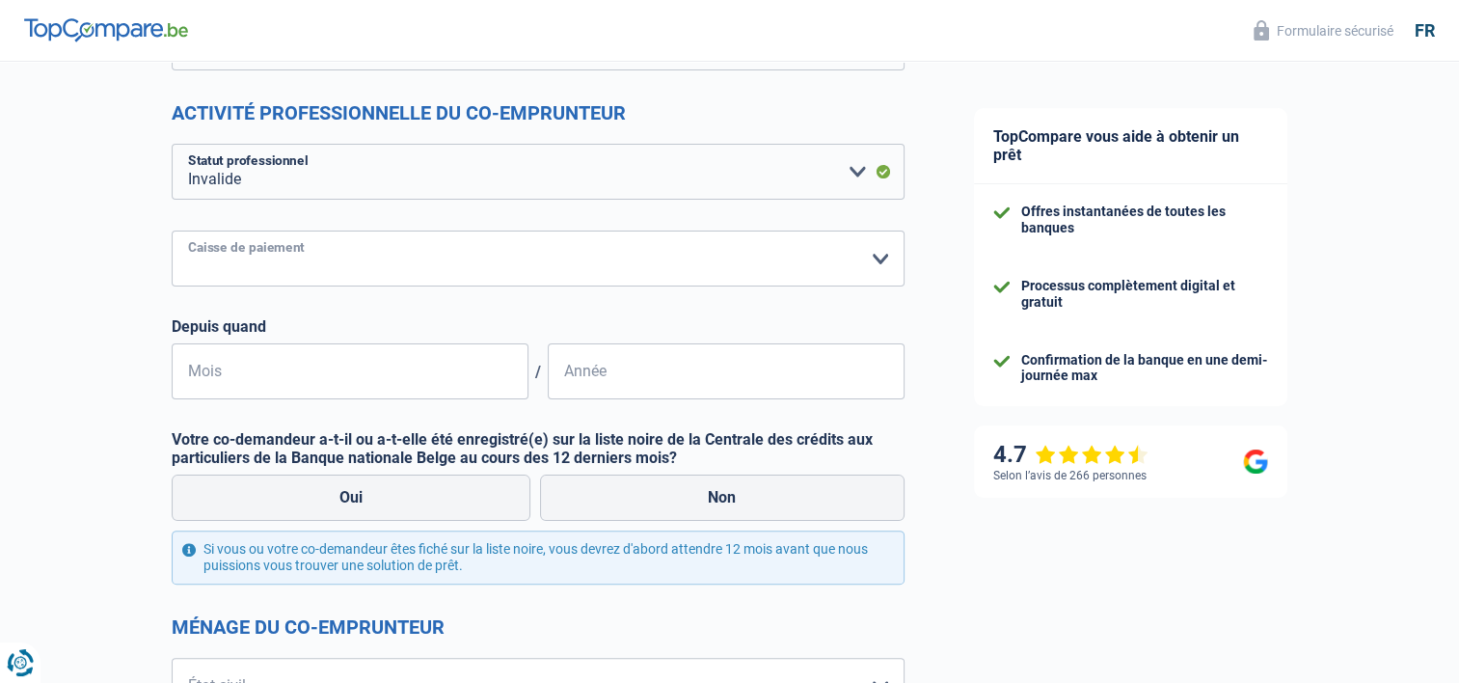
click at [448, 265] on select "Mutualité [DEMOGRAPHIC_DATA] Mutualité Socialiste (Solidaris) SPF Sécurité Soci…" at bounding box center [538, 259] width 733 height 56
select select "solidaris"
click at [172, 231] on select "Mutualité [DEMOGRAPHIC_DATA] Mutualité Socialiste (Solidaris) SPF Sécurité Soci…" at bounding box center [538, 259] width 733 height 56
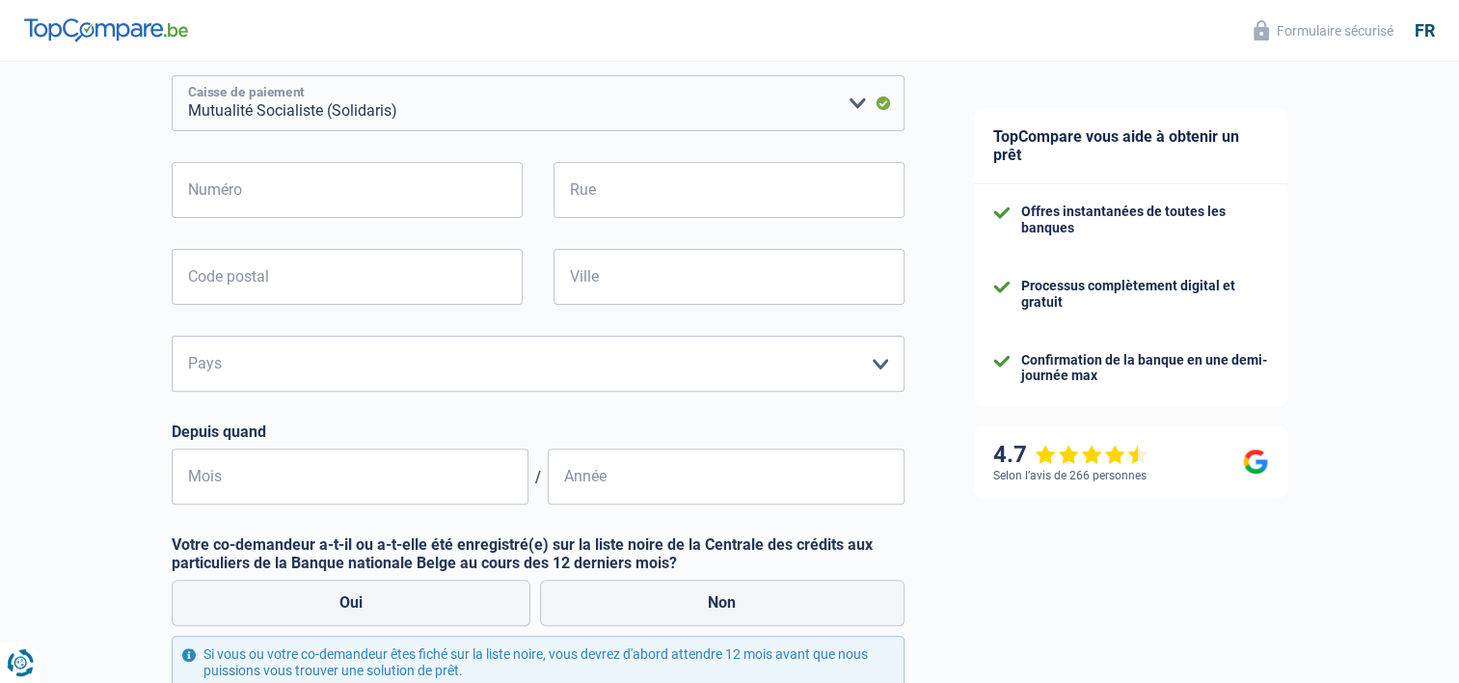
scroll to position [579, 0]
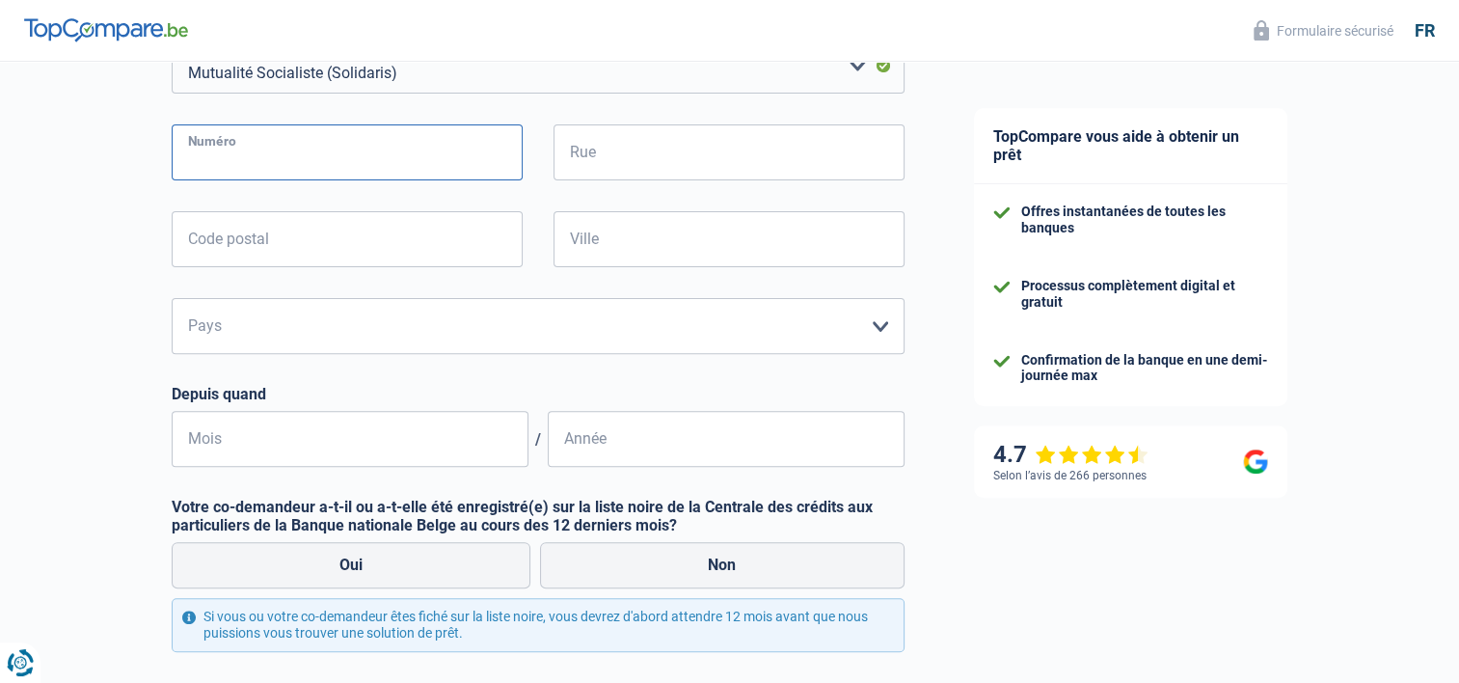
click at [327, 157] on input "Numéro" at bounding box center [347, 152] width 351 height 56
type input "02"
type input "Grand'Rue 107"
type input "6850"
type input "Paliseul"
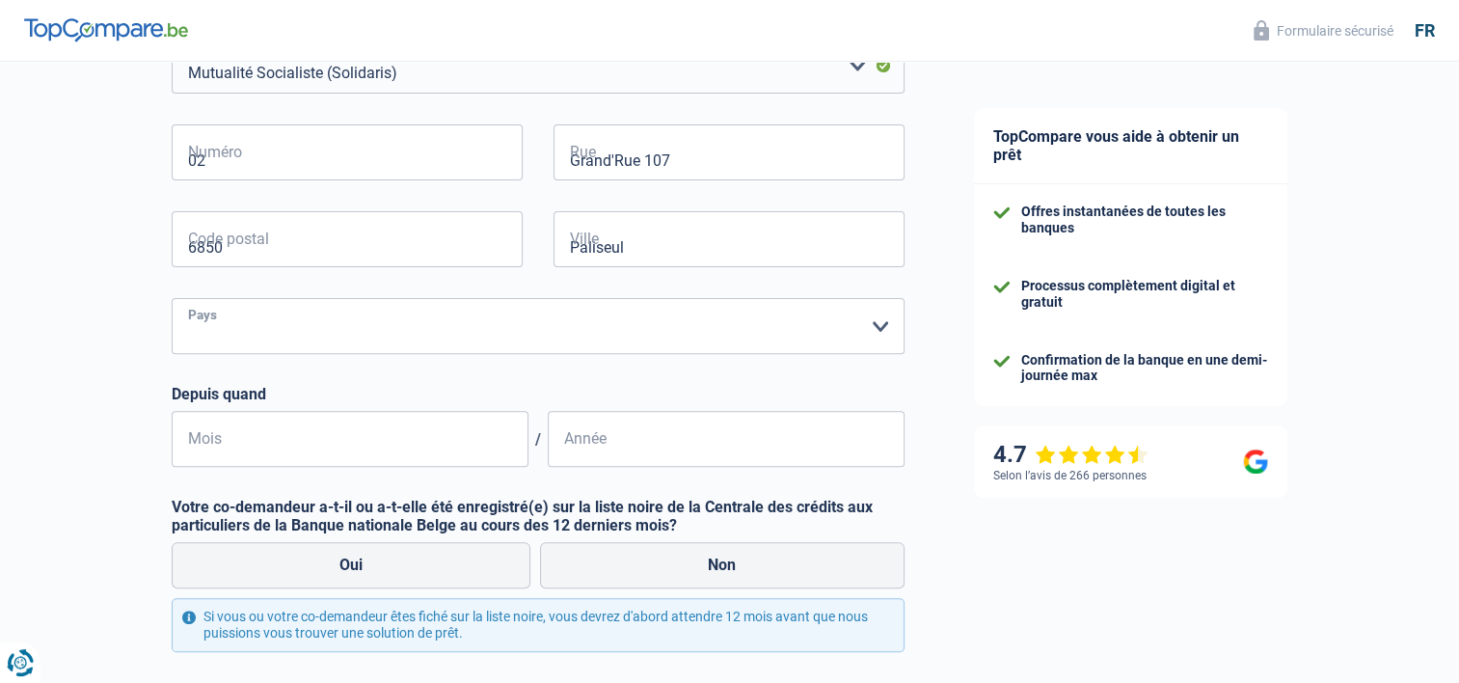
select select "BE"
type input "Paliseul"
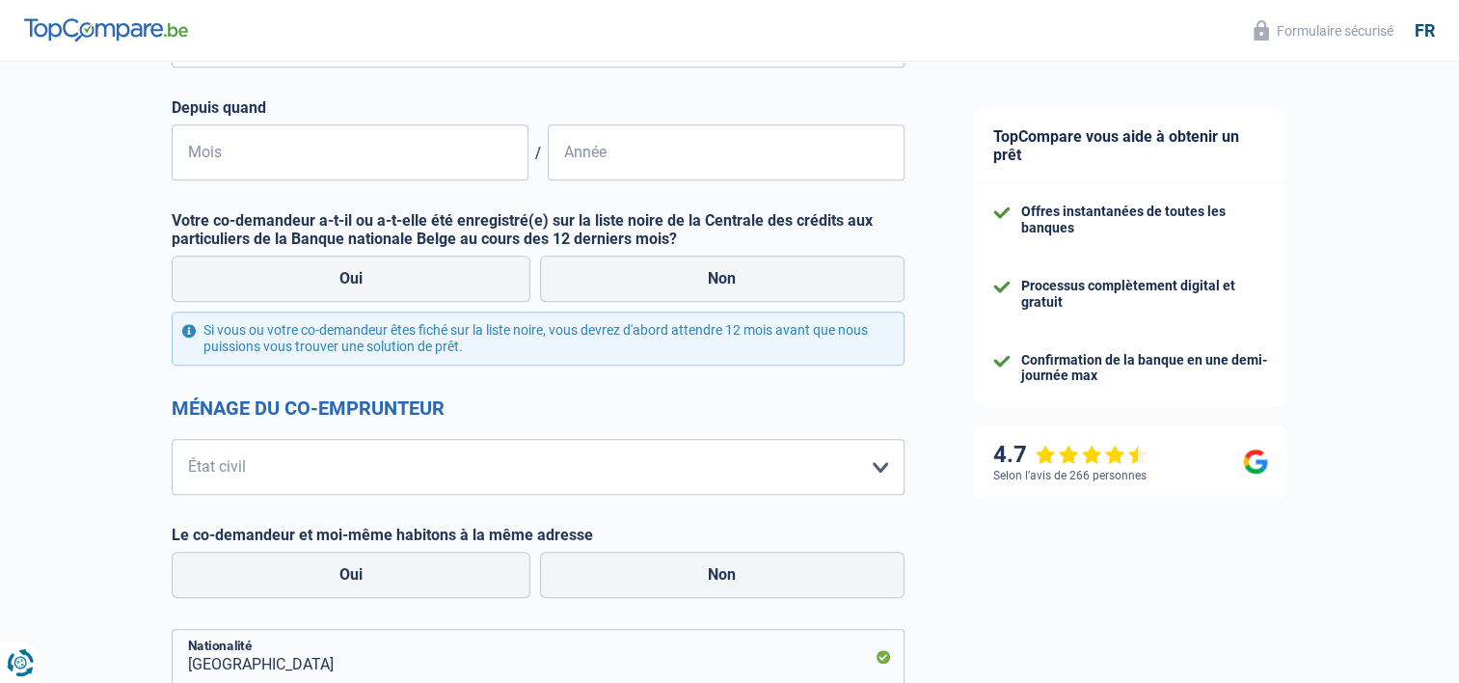
scroll to position [868, 0]
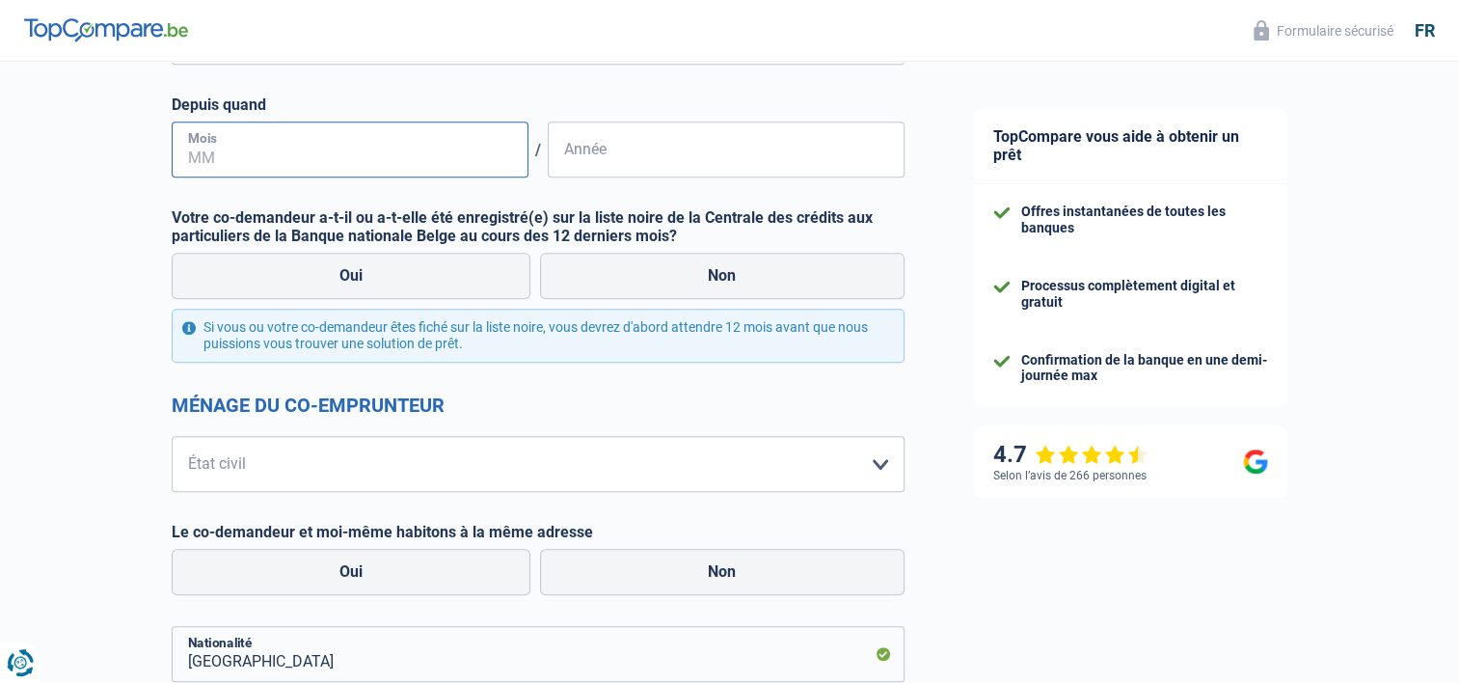
click at [362, 165] on input "Mois" at bounding box center [350, 150] width 357 height 56
type input "03"
click at [668, 157] on input "Année" at bounding box center [726, 150] width 357 height 56
type input "2024"
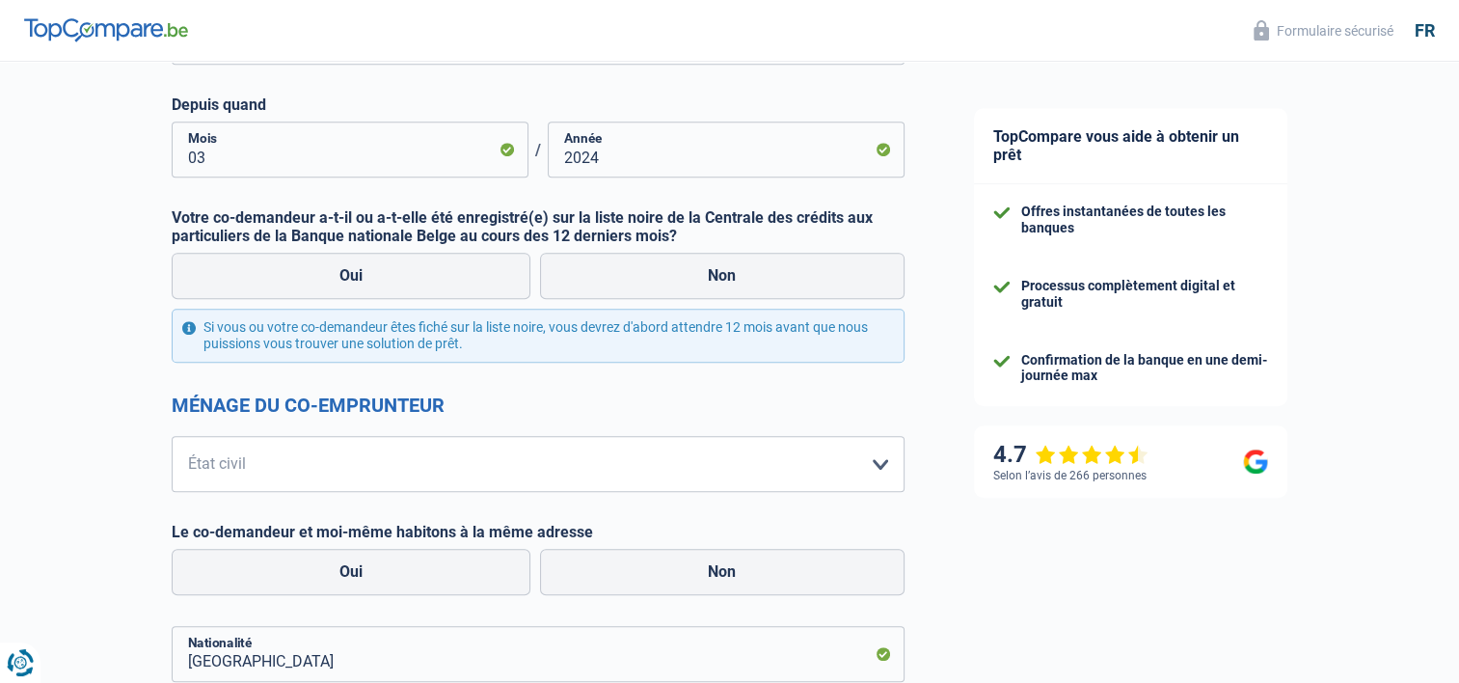
click at [56, 359] on div "Chance de réussite de votre simulation est de 80% 1 2 3 4 5 Rajoutez +10% en co…" at bounding box center [470, 469] width 940 height 2566
click at [713, 273] on label "Non" at bounding box center [722, 276] width 365 height 46
click at [713, 273] on input "Non" at bounding box center [722, 276] width 365 height 46
radio input "true"
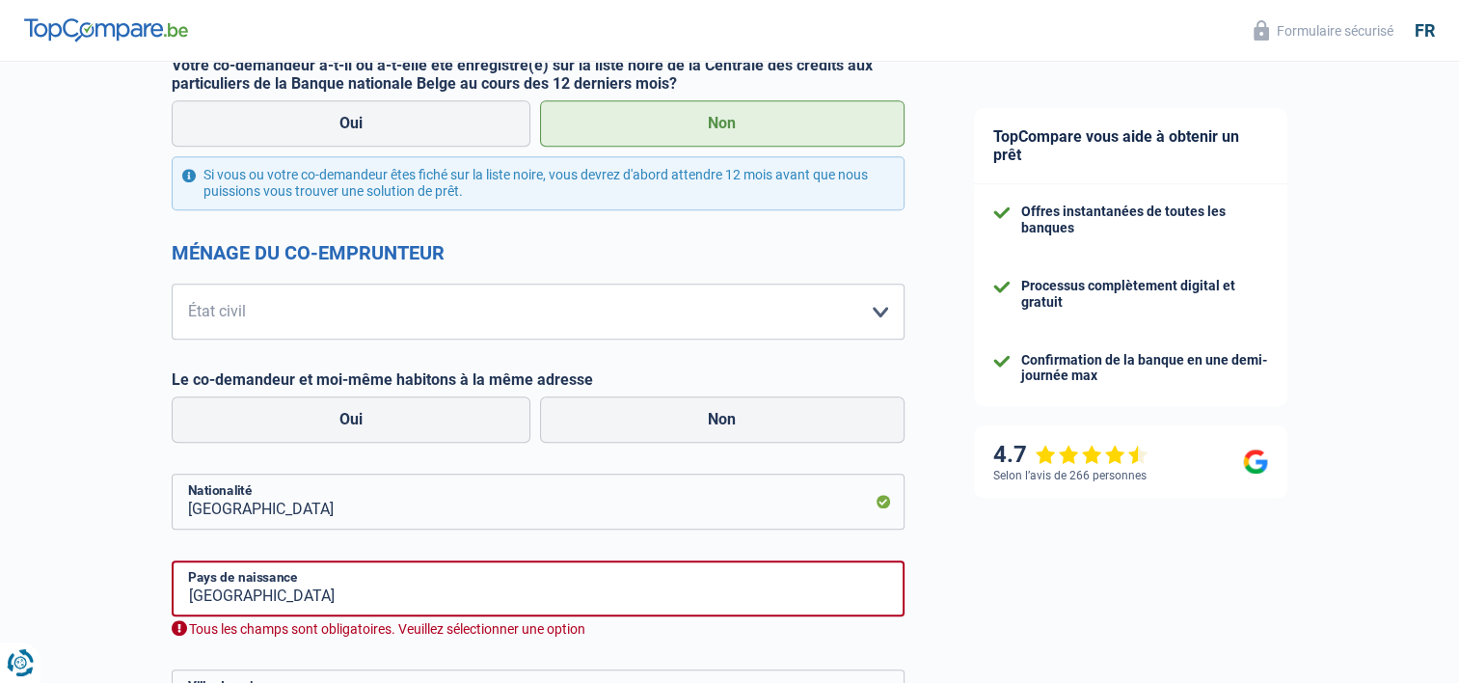
scroll to position [1061, 0]
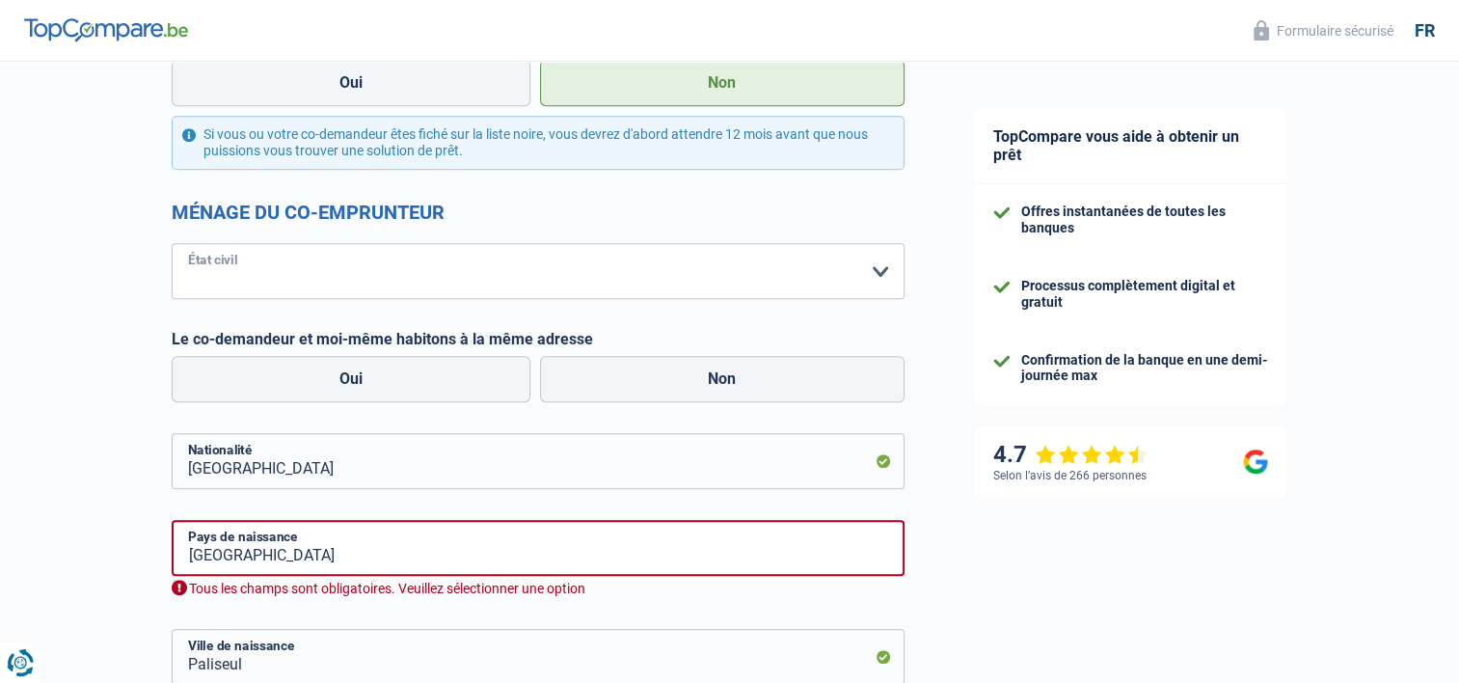
click at [683, 253] on select "[PERSON_NAME](e) Cohabitant(e) légal(e) Divorcé(e) Veuf(ve) Séparé (de fait) Ve…" at bounding box center [538, 271] width 733 height 56
select select "single"
click at [172, 243] on select "[PERSON_NAME](e) Cohabitant(e) légal(e) Divorcé(e) Veuf(ve) Séparé (de fait) Ve…" at bounding box center [538, 271] width 733 height 56
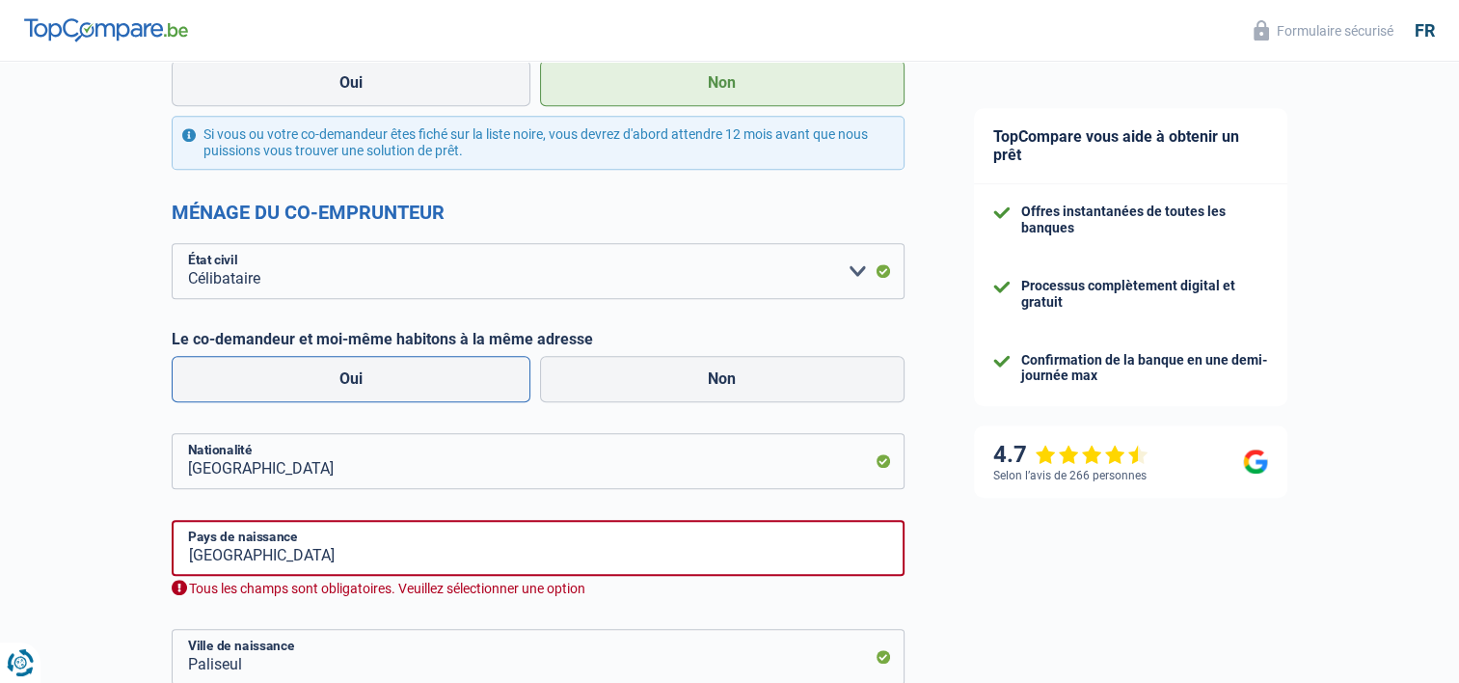
click at [363, 382] on label "Oui" at bounding box center [352, 379] width 360 height 46
click at [444, 377] on label "Oui" at bounding box center [352, 379] width 360 height 46
click at [444, 377] on input "Oui" at bounding box center [352, 379] width 360 height 46
radio input "true"
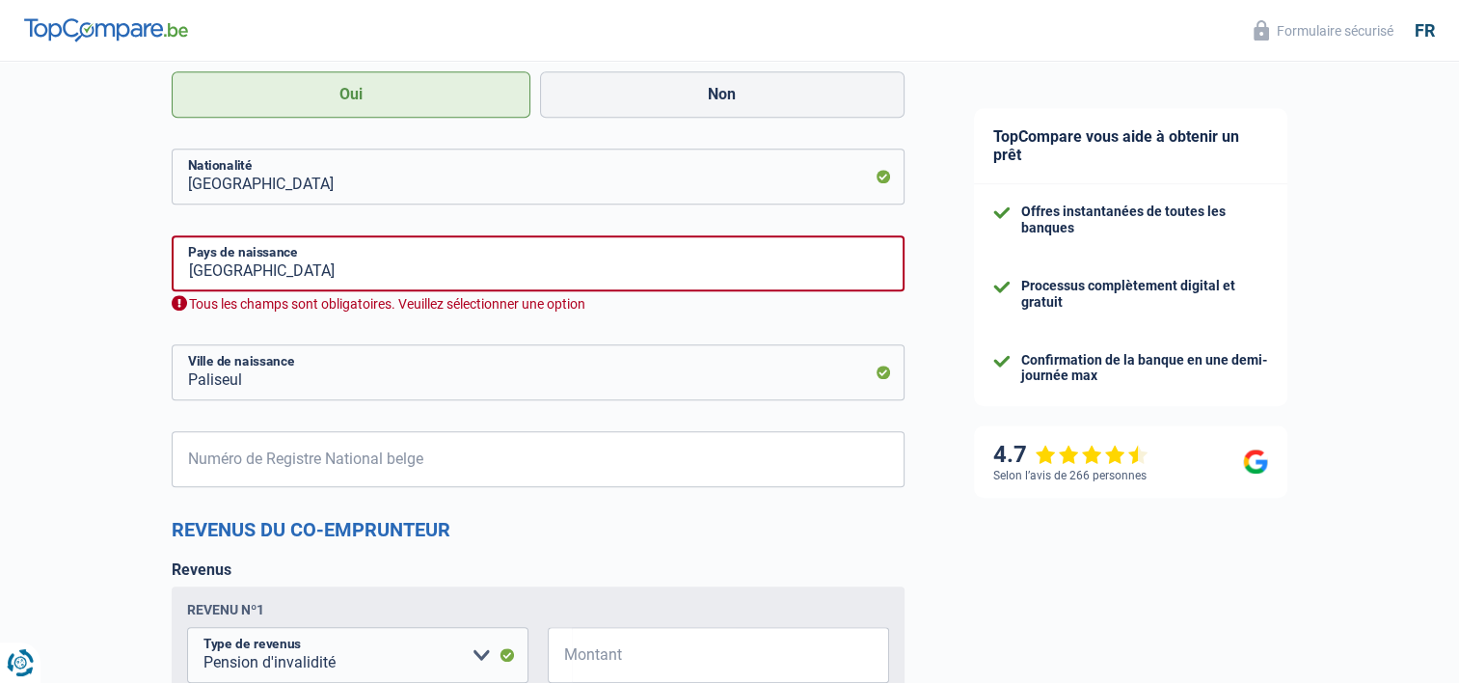
scroll to position [1350, 0]
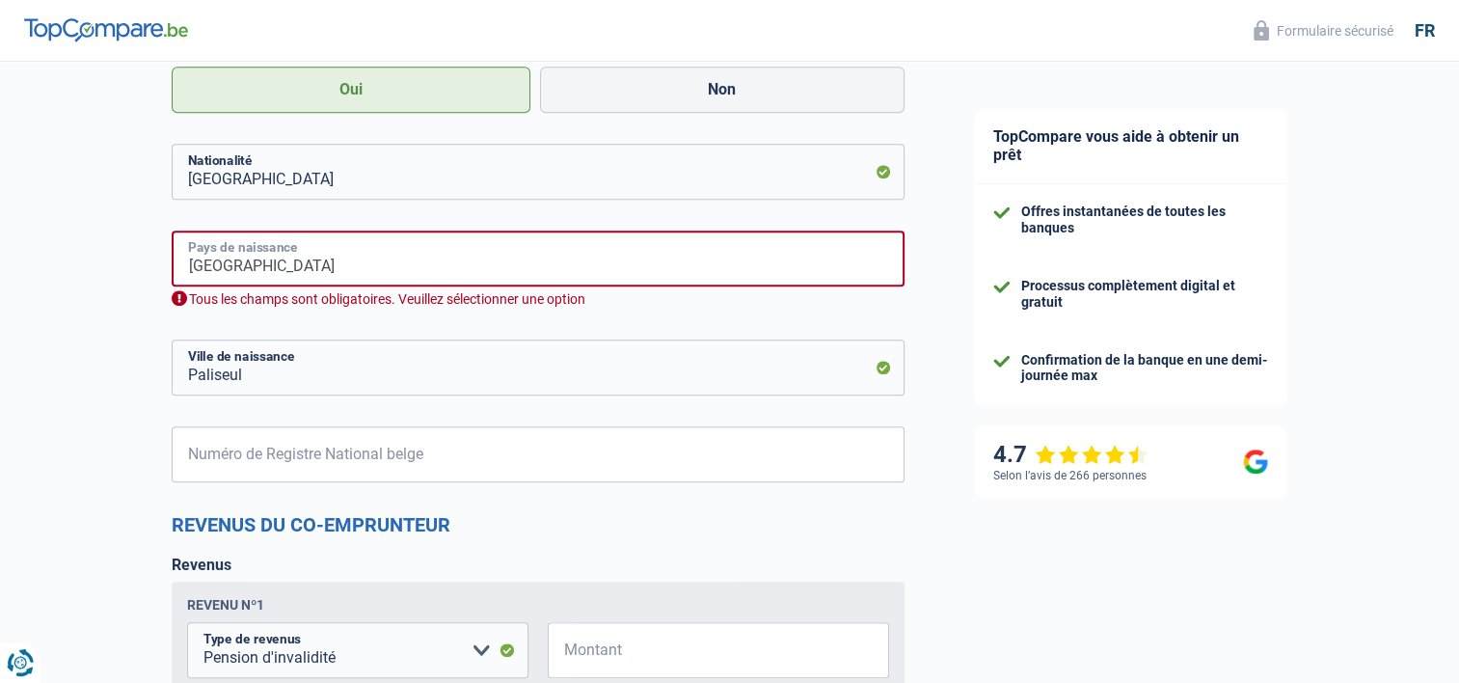
click at [467, 251] on input "[GEOGRAPHIC_DATA]" at bounding box center [538, 259] width 733 height 56
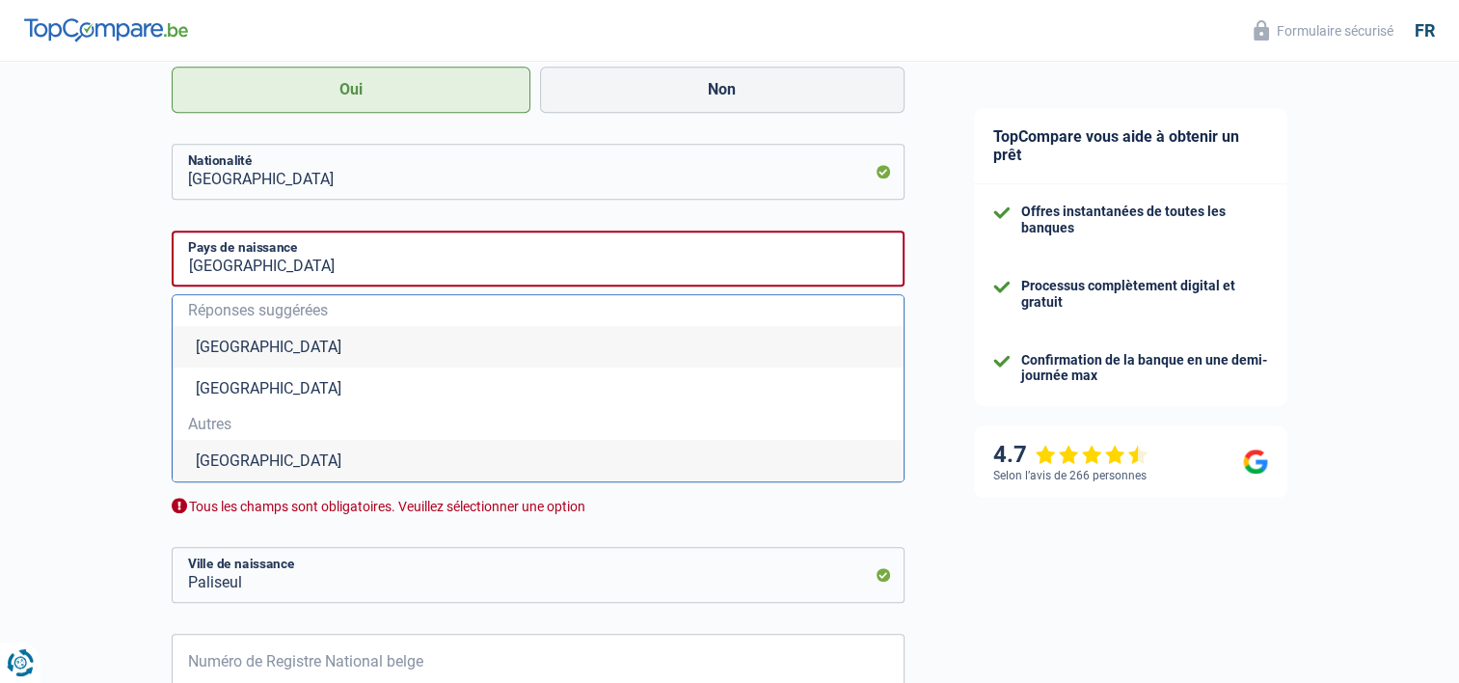
click at [270, 349] on li "[GEOGRAPHIC_DATA]" at bounding box center [538, 346] width 731 height 41
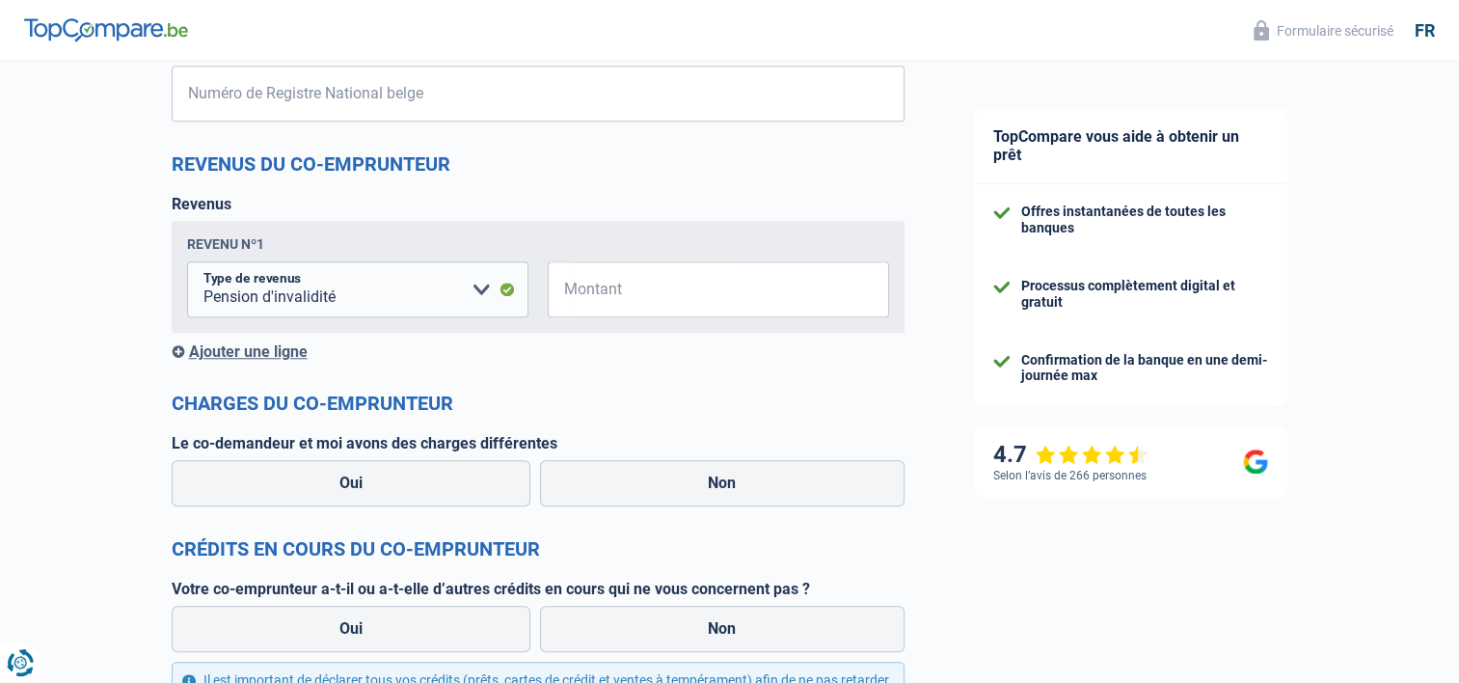
scroll to position [1640, 0]
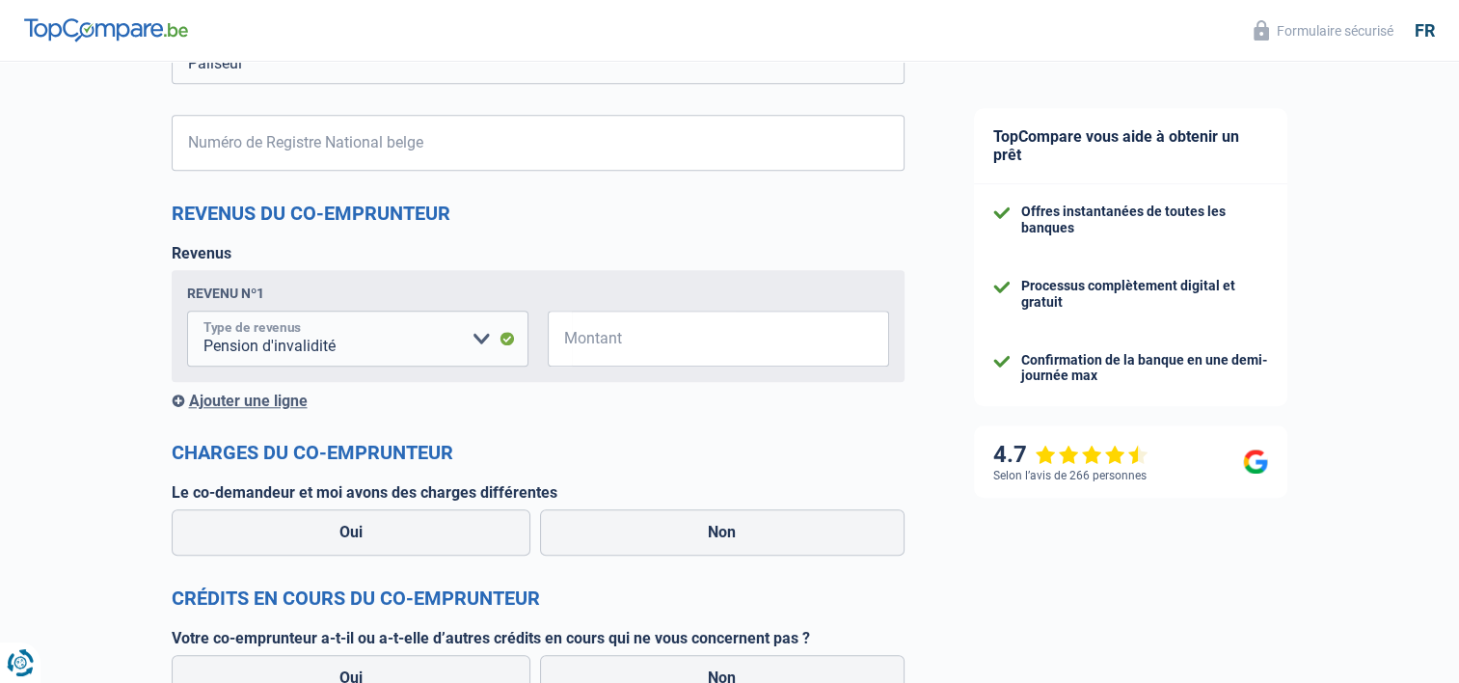
click at [477, 334] on select "Allocation d'handicap Allocations chômage Allocations familiales Chèques repas …" at bounding box center [357, 339] width 341 height 56
select select "mutualityIndemnity"
click at [187, 312] on select "Allocation d'handicap Allocations chômage Allocations familiales Chèques repas …" at bounding box center [357, 339] width 341 height 56
click at [666, 535] on label "Non" at bounding box center [722, 532] width 365 height 46
click at [666, 535] on input "Non" at bounding box center [722, 532] width 365 height 46
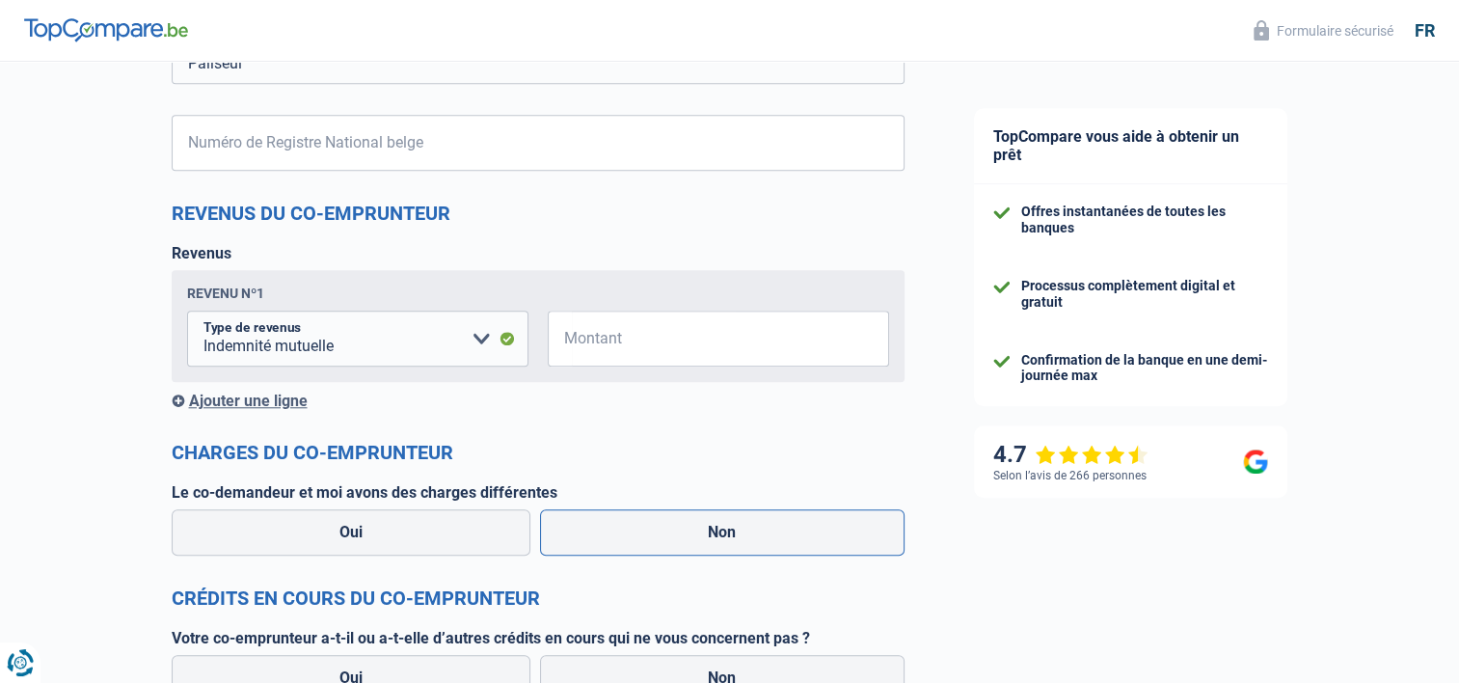
radio input "true"
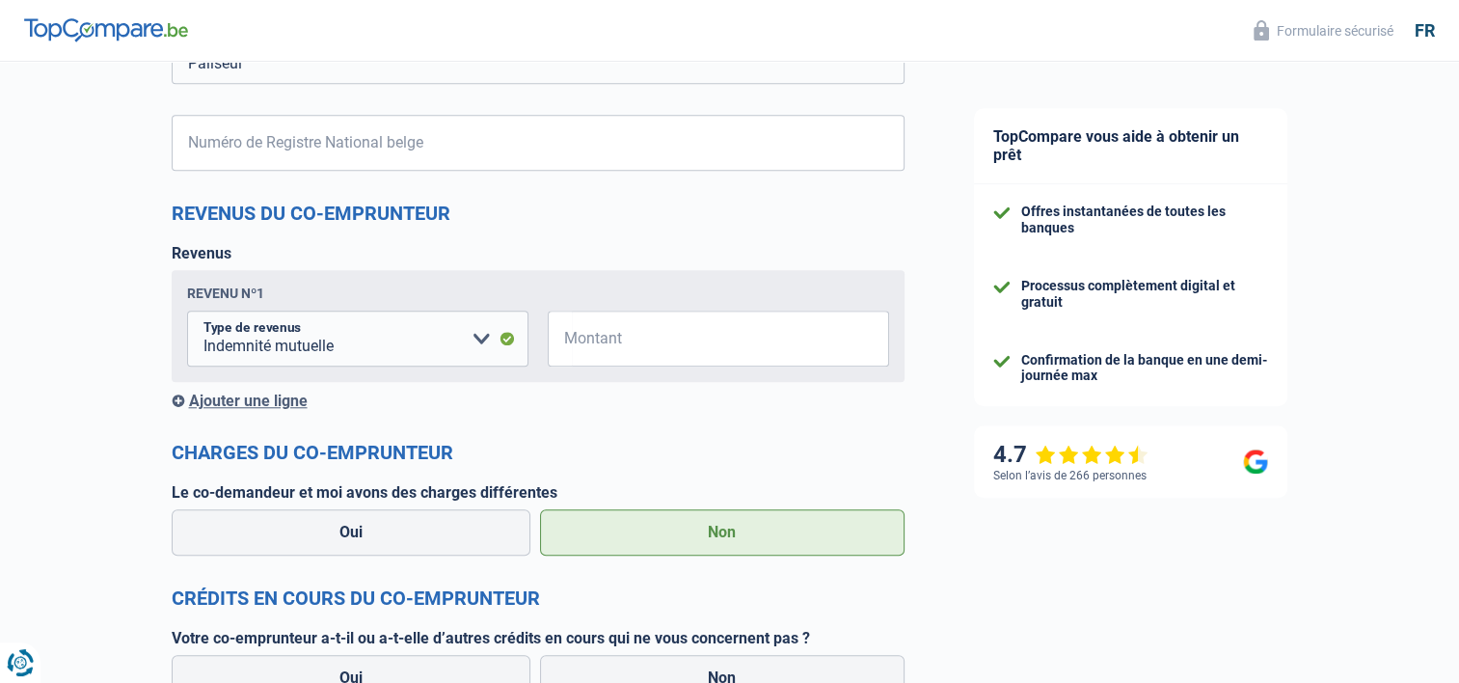
select select "disabilityPension"
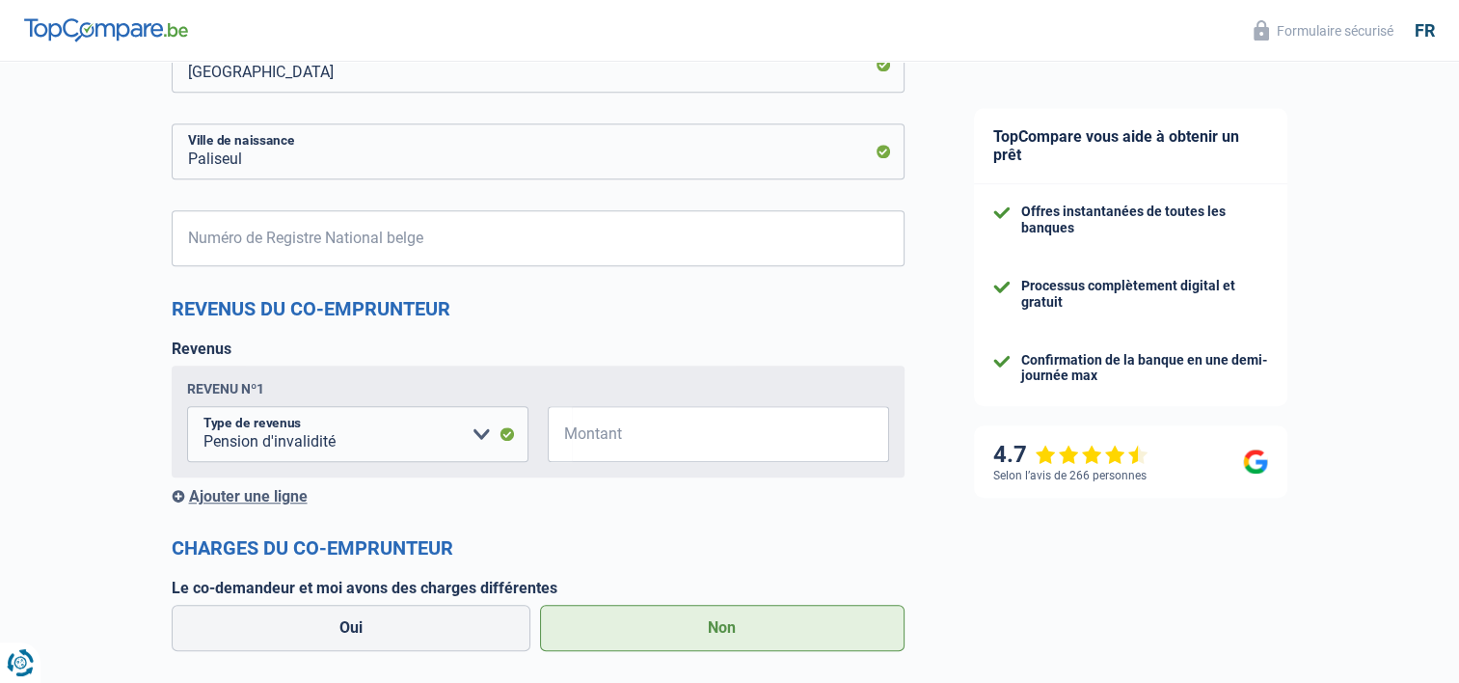
scroll to position [1539, 0]
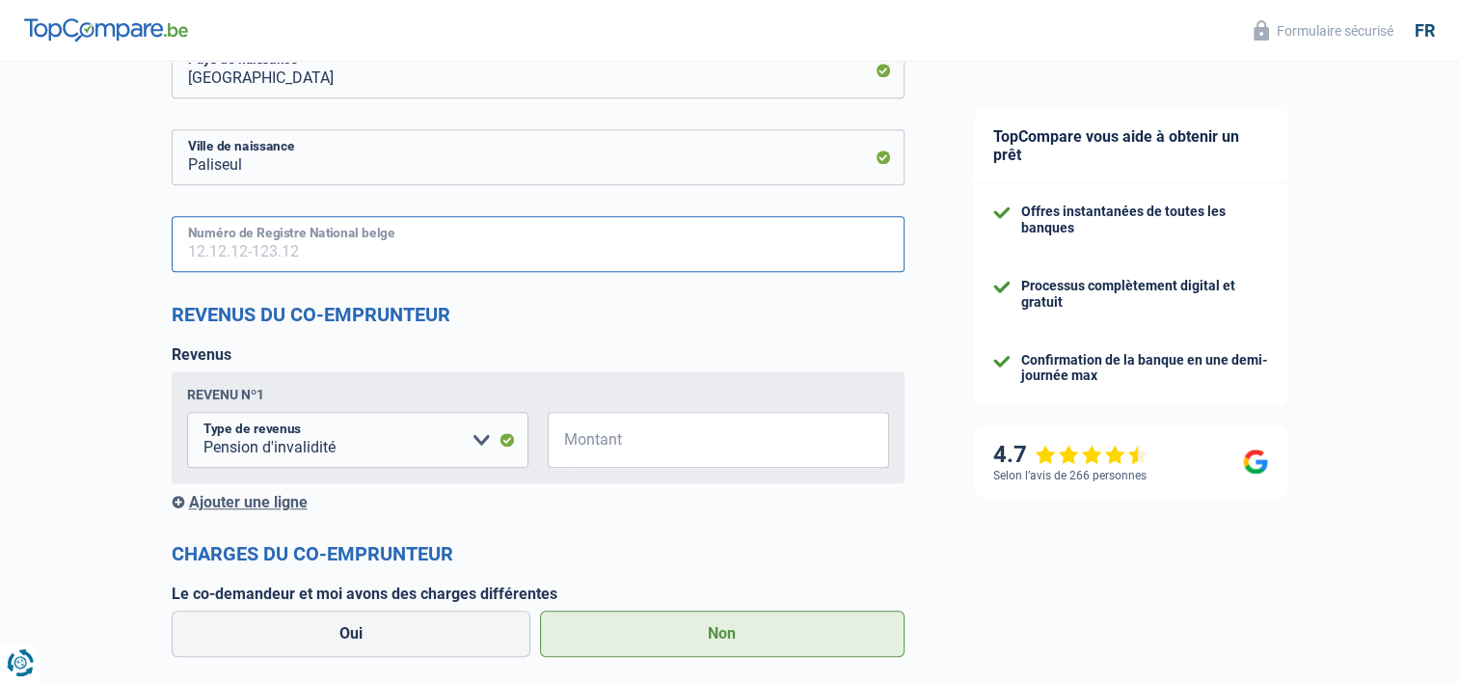
click at [302, 243] on input "Numéro de Registre National belge" at bounding box center [538, 244] width 733 height 56
type input "83.05.07-321.83"
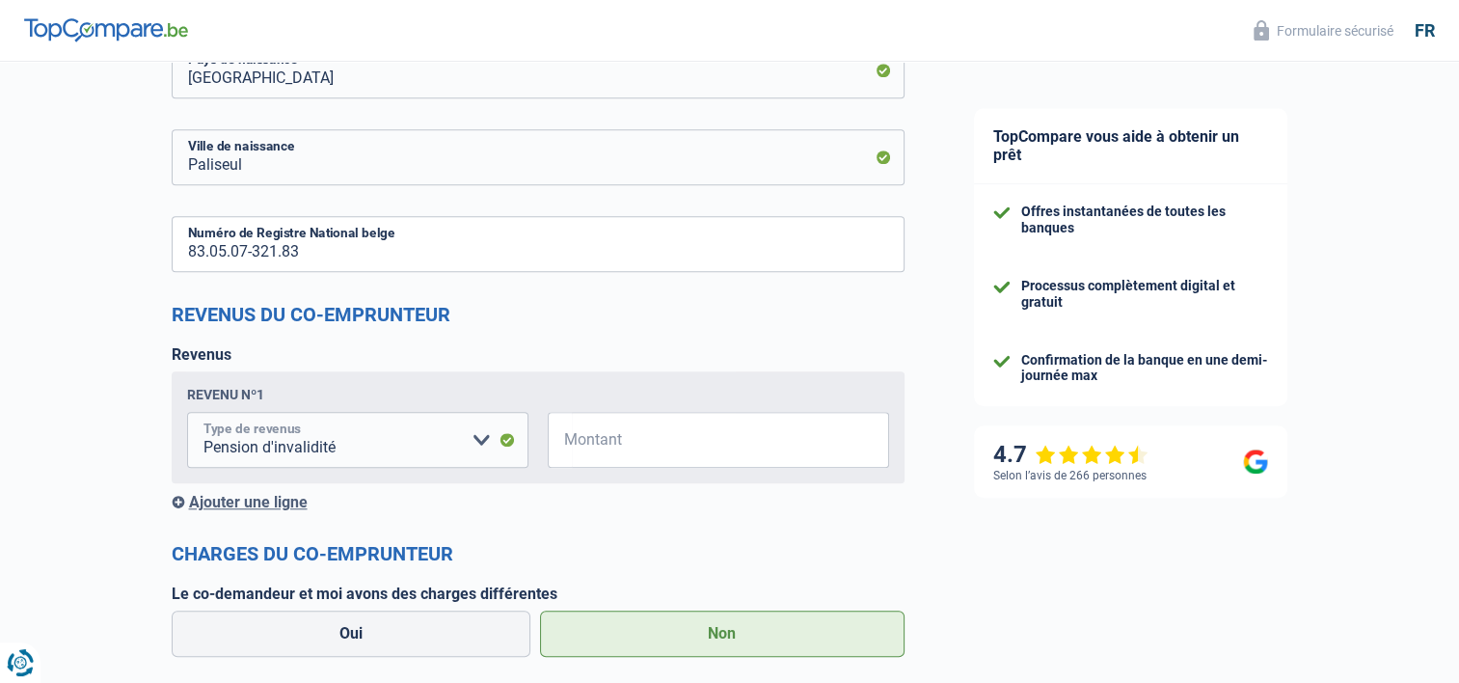
click at [482, 443] on select "Allocation d'handicap Allocations chômage Allocations familiales Chèques repas …" at bounding box center [357, 440] width 341 height 56
select select "mutualityIndemnity"
click at [187, 413] on select "Allocation d'handicap Allocations chômage Allocations familiales Chèques repas …" at bounding box center [357, 440] width 341 height 56
click at [666, 456] on input "Montant" at bounding box center [730, 440] width 317 height 56
type input "1.300"
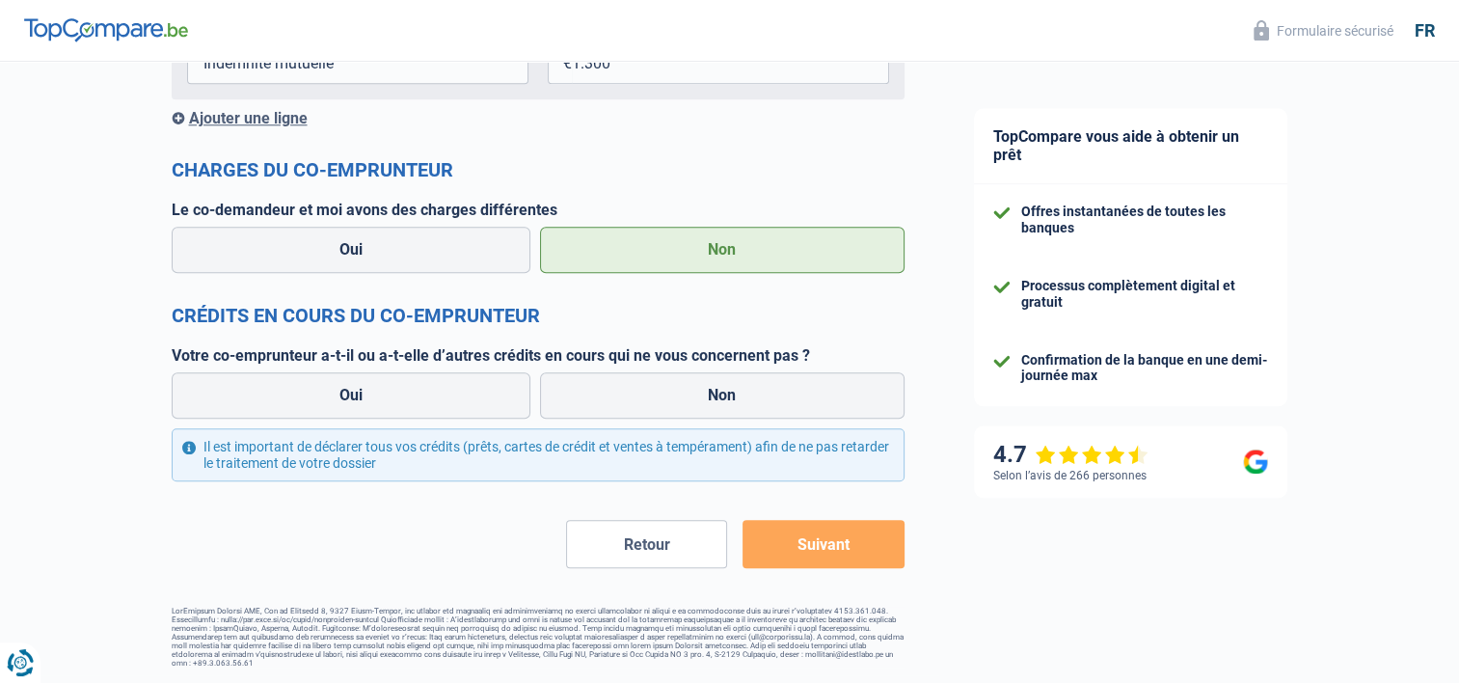
scroll to position [1924, 0]
click at [804, 399] on label "Non" at bounding box center [722, 395] width 365 height 46
click at [804, 399] on input "Non" at bounding box center [722, 395] width 365 height 46
radio input "true"
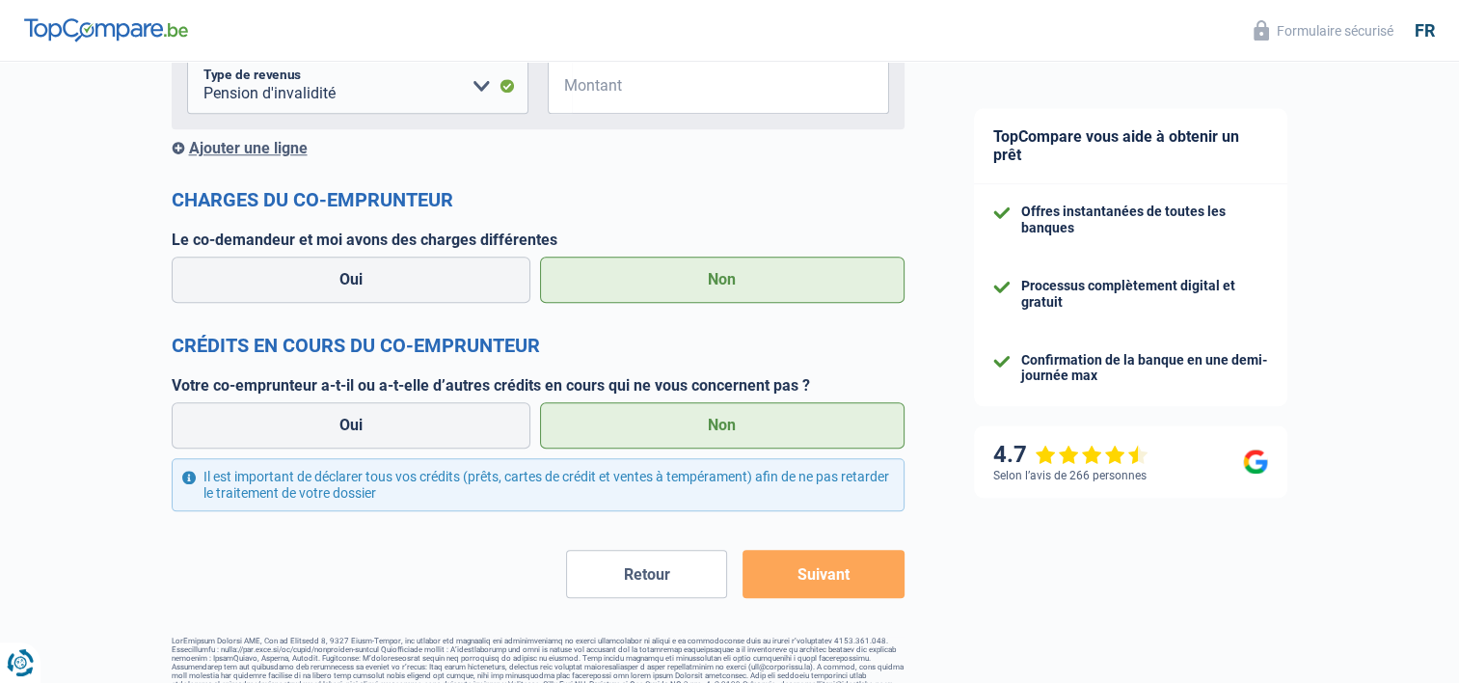
scroll to position [2046, 0]
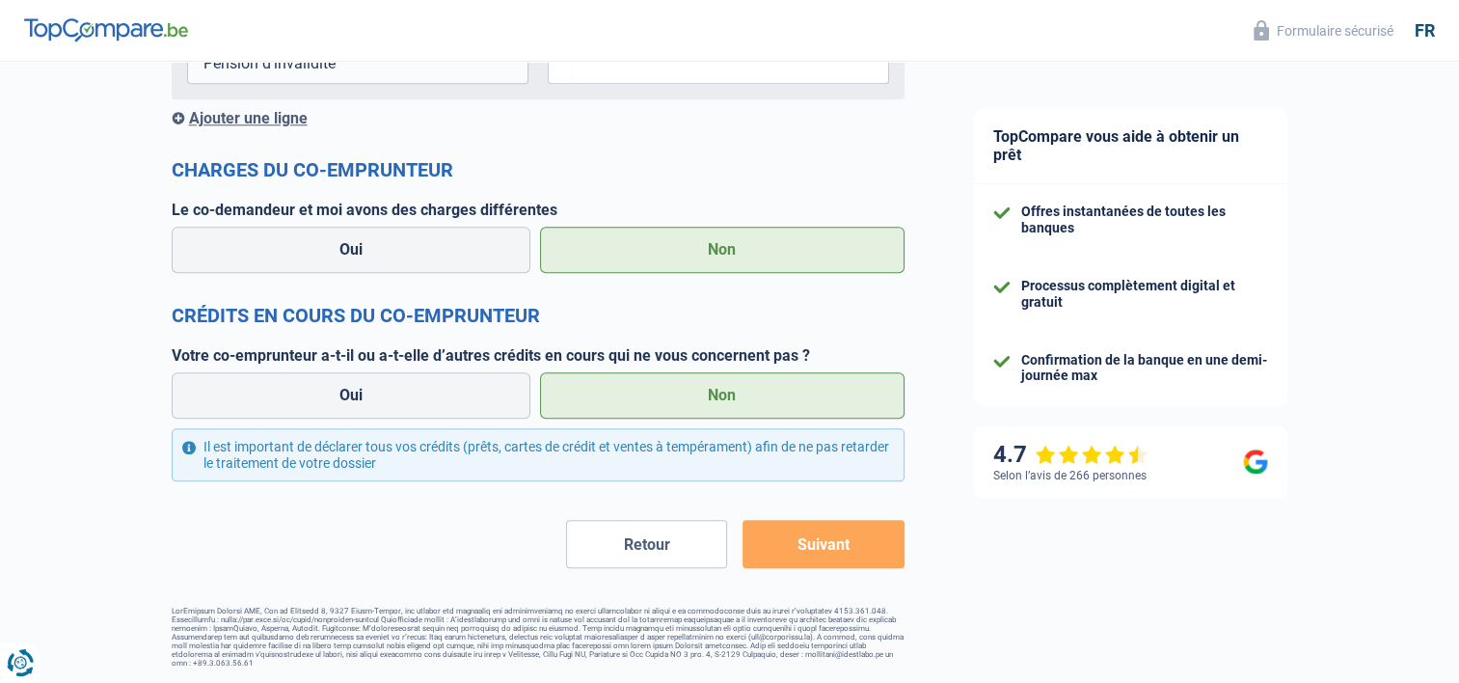
click at [841, 553] on button "Suivant" at bounding box center [823, 544] width 161 height 48
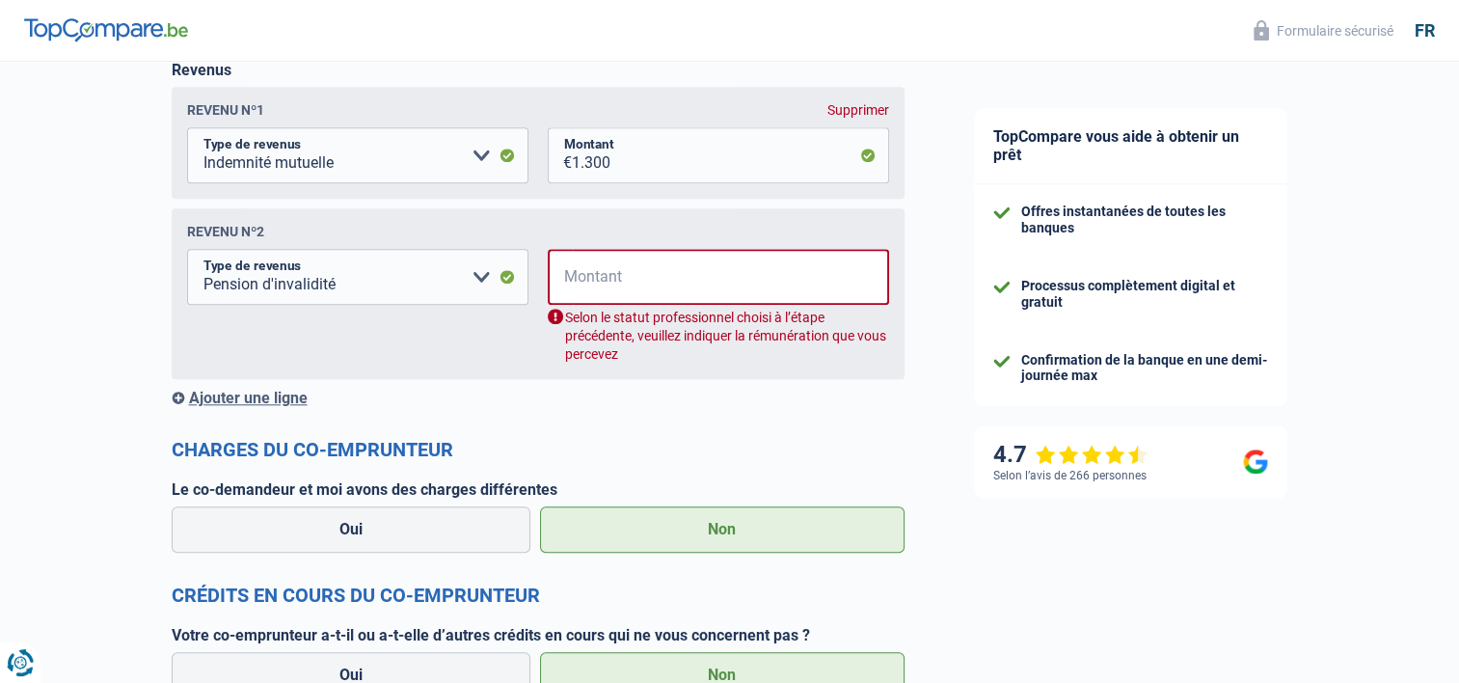
scroll to position [1818, 0]
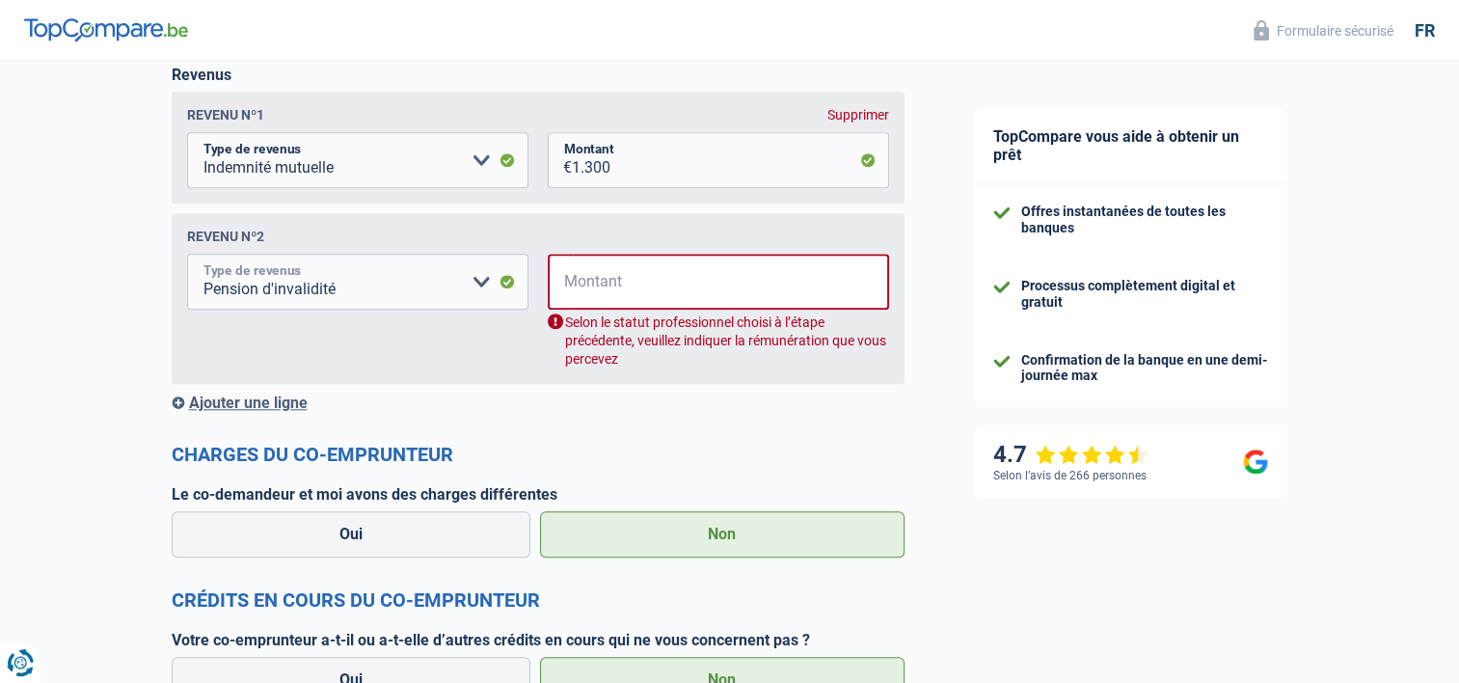
click at [481, 279] on select "Allocation d'handicap Allocations chômage Allocations familiales Chèques repas …" at bounding box center [357, 282] width 341 height 56
select select "mutualityIndemnity"
click at [187, 256] on select "Allocation d'handicap Allocations chômage Allocations familiales Chèques repas …" at bounding box center [357, 282] width 341 height 56
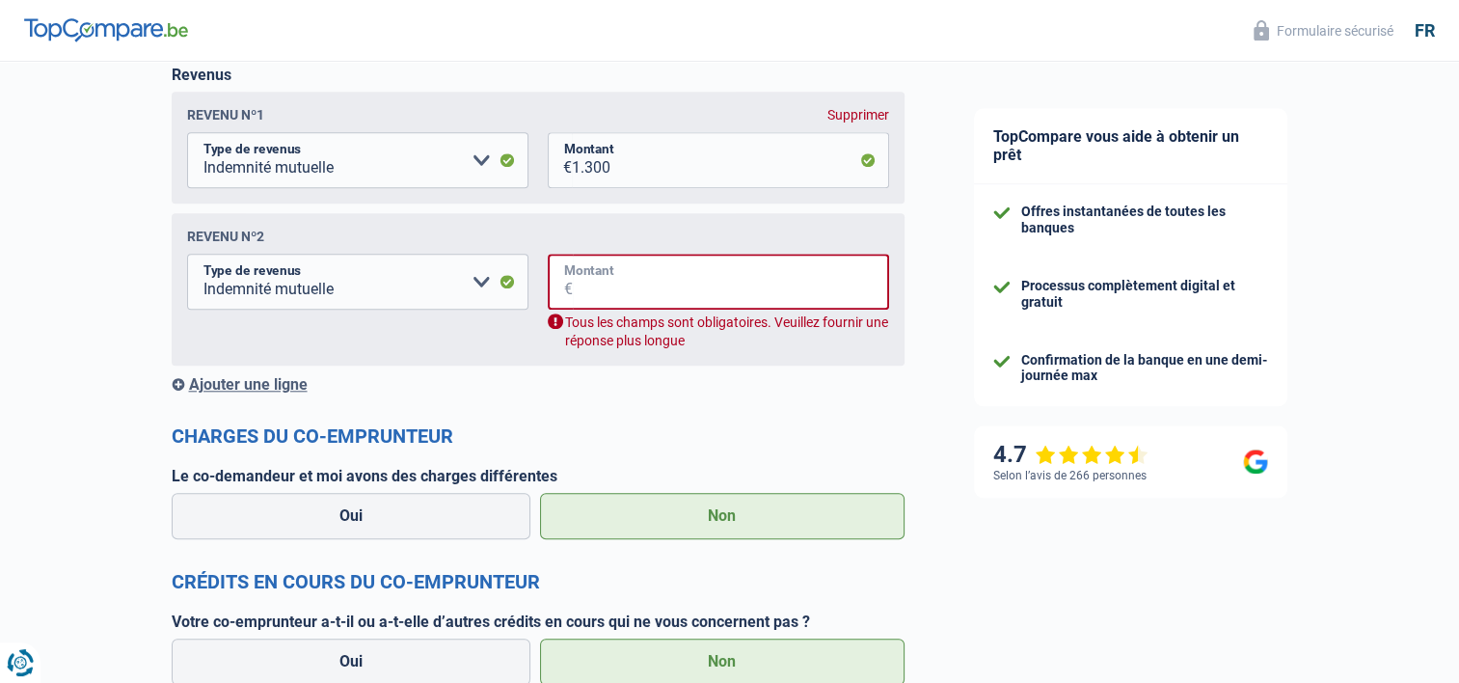
click at [676, 289] on input "Montant" at bounding box center [731, 282] width 316 height 56
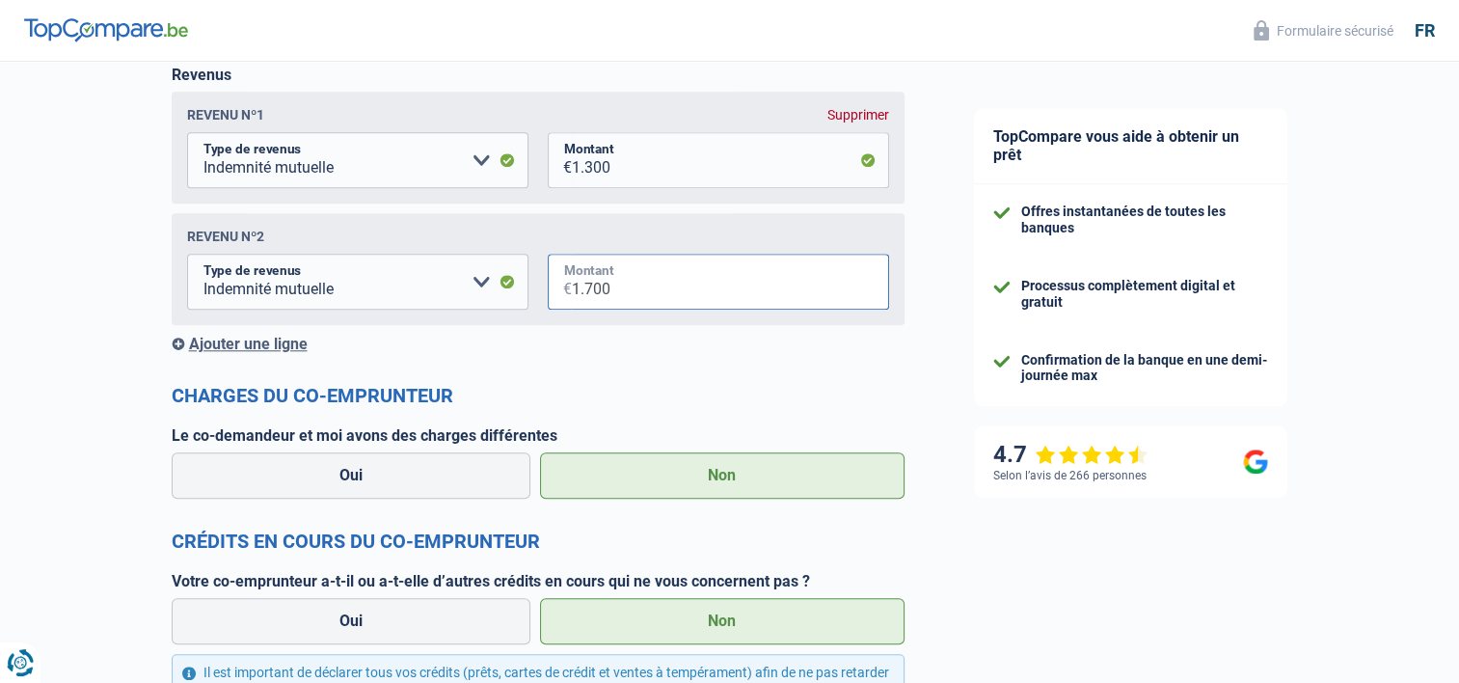
type input "1.700"
drag, startPoint x: 709, startPoint y: 363, endPoint x: 729, endPoint y: 363, distance: 20.3
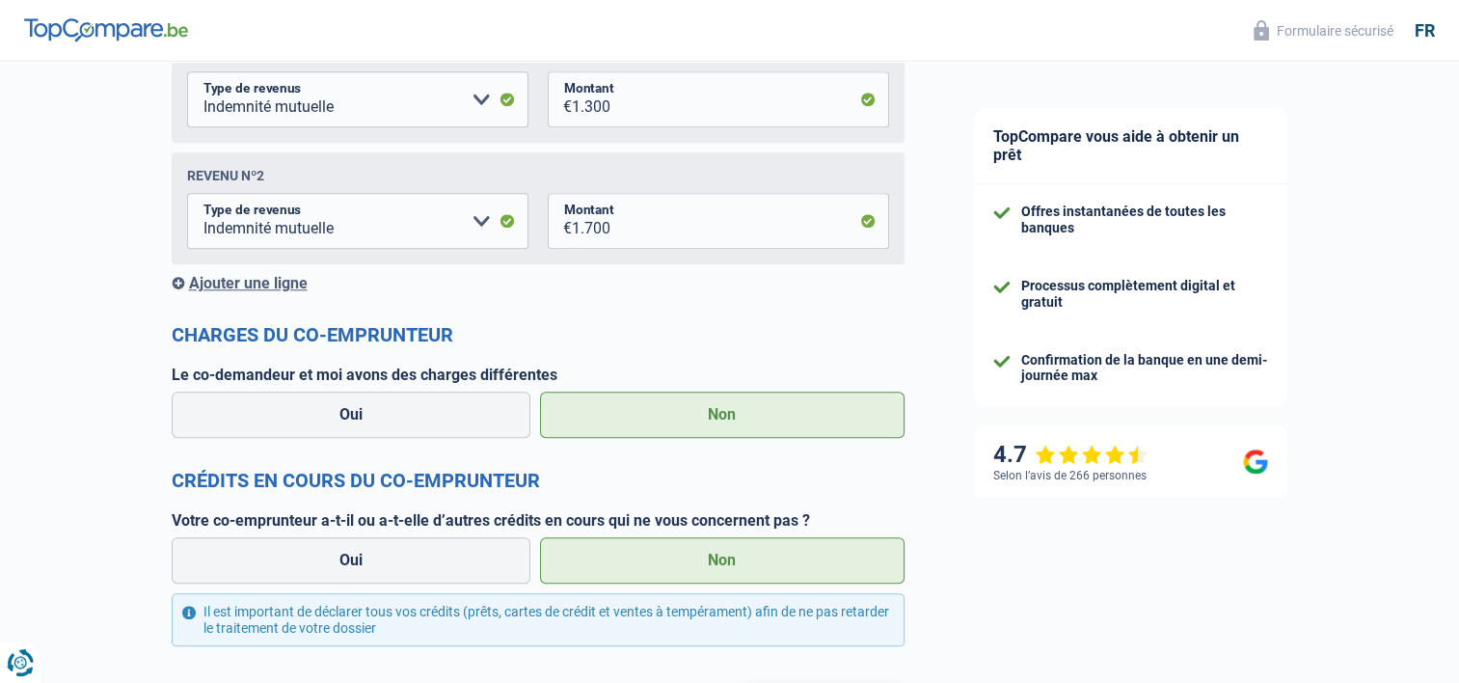
scroll to position [2046, 0]
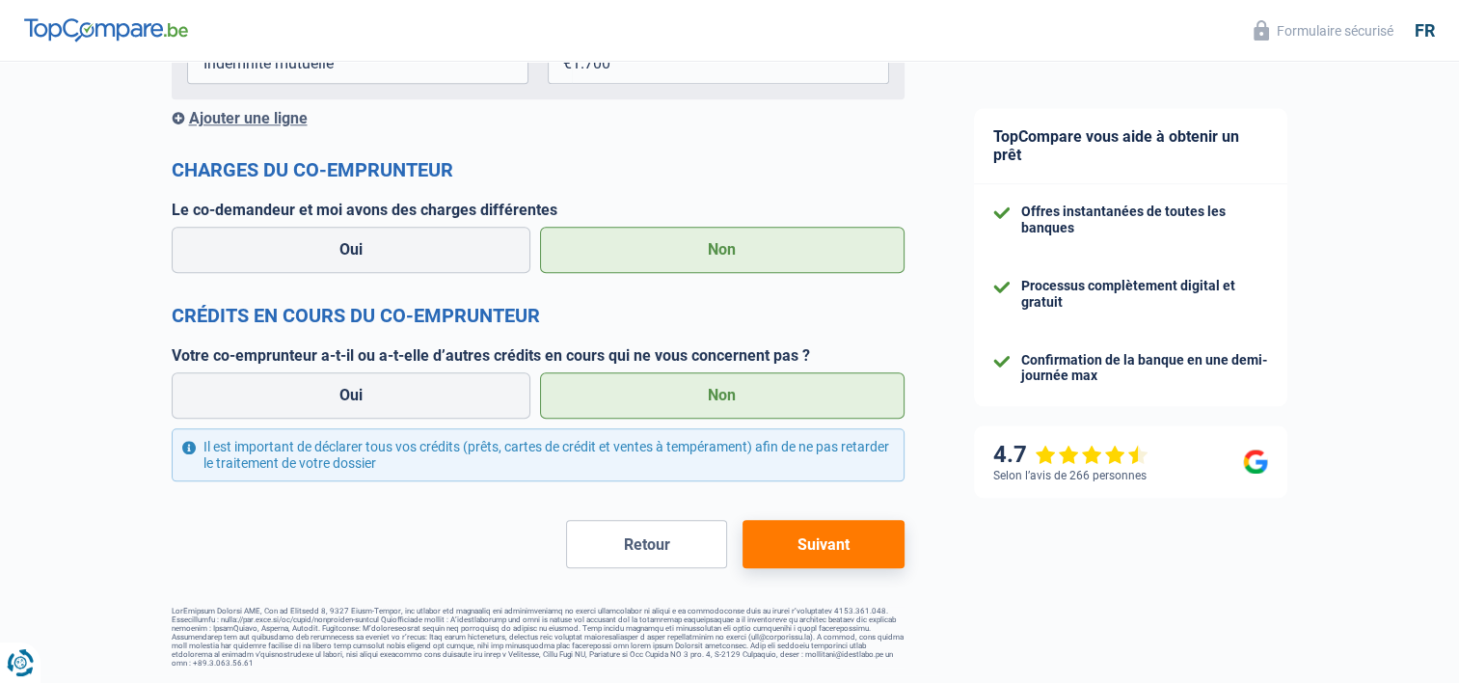
click at [827, 552] on button "Suivant" at bounding box center [823, 544] width 161 height 48
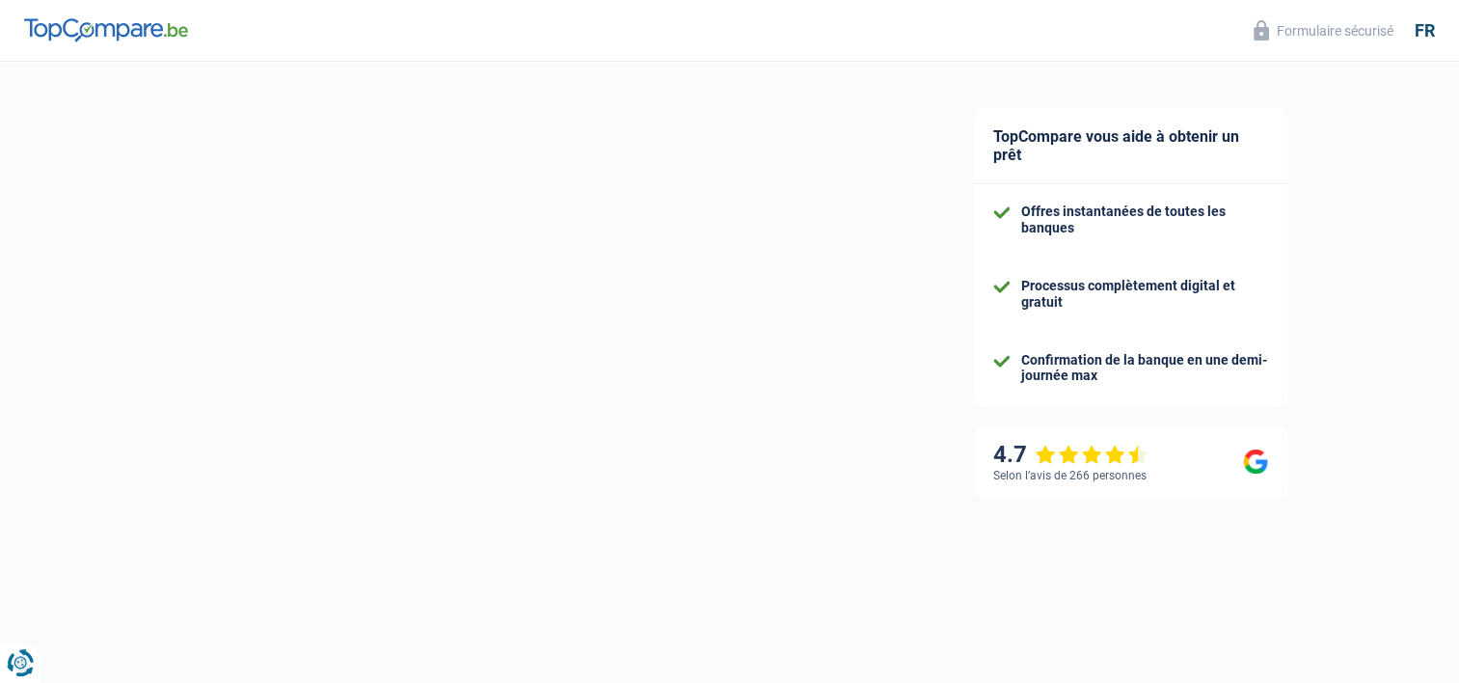
select select "84"
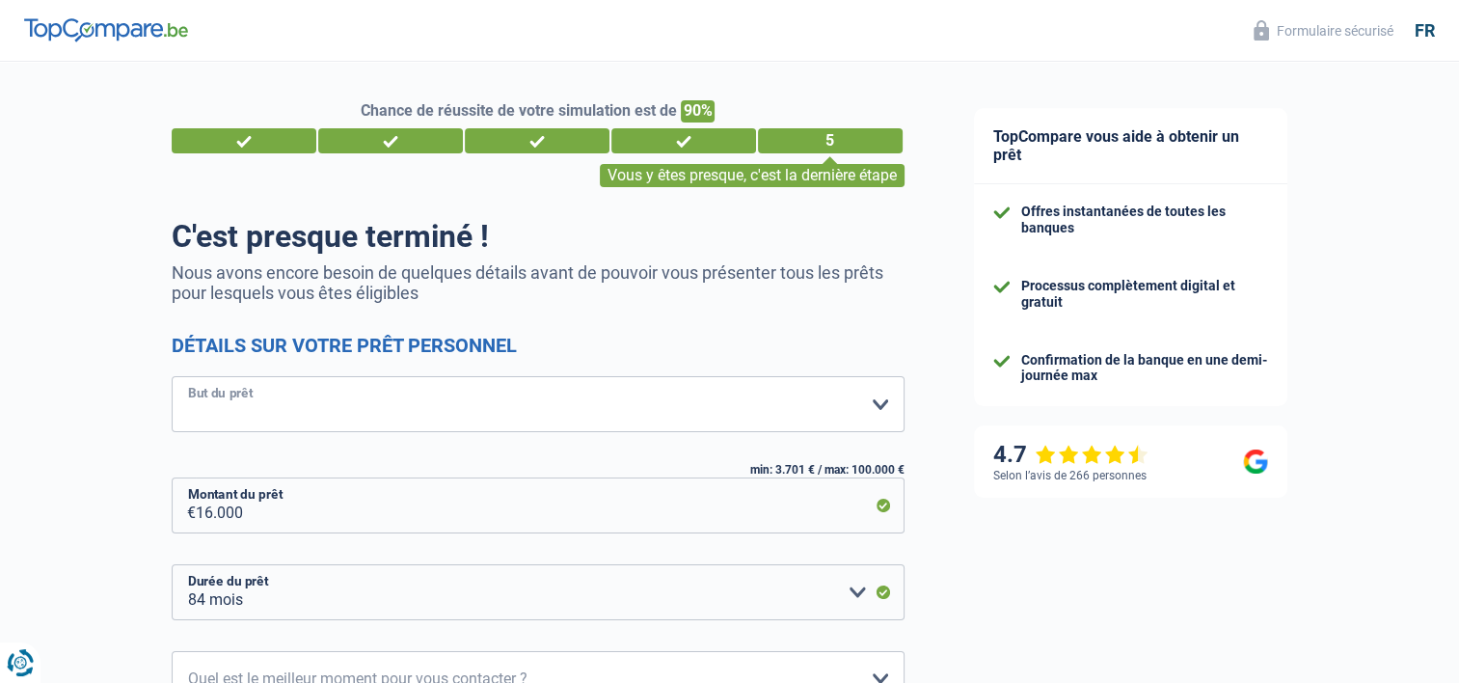
click at [613, 405] on select "Confort maison: meubles, textile, peinture, électroménager, outillage non-profe…" at bounding box center [538, 404] width 733 height 56
click at [172, 377] on select "Confort maison: meubles, textile, peinture, électroménager, outillage non-profe…" at bounding box center [538, 404] width 733 height 56
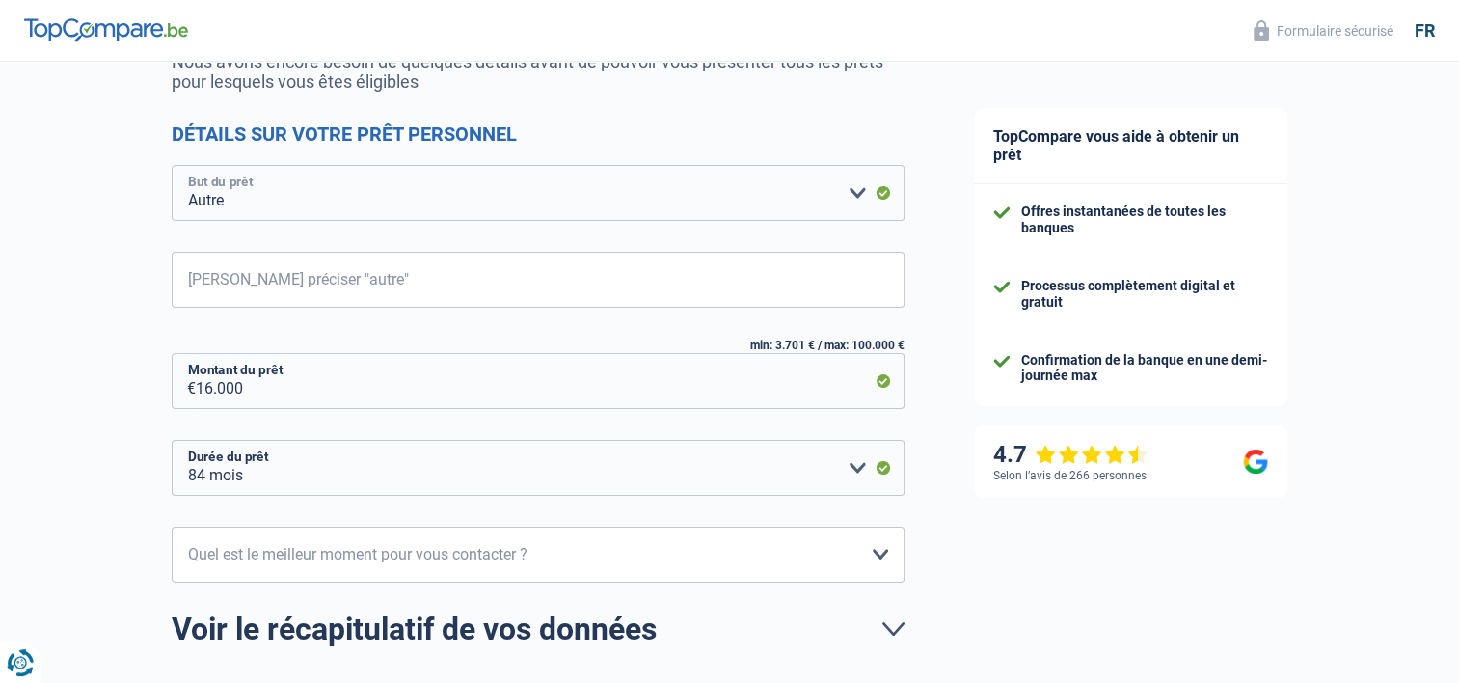
scroll to position [289, 0]
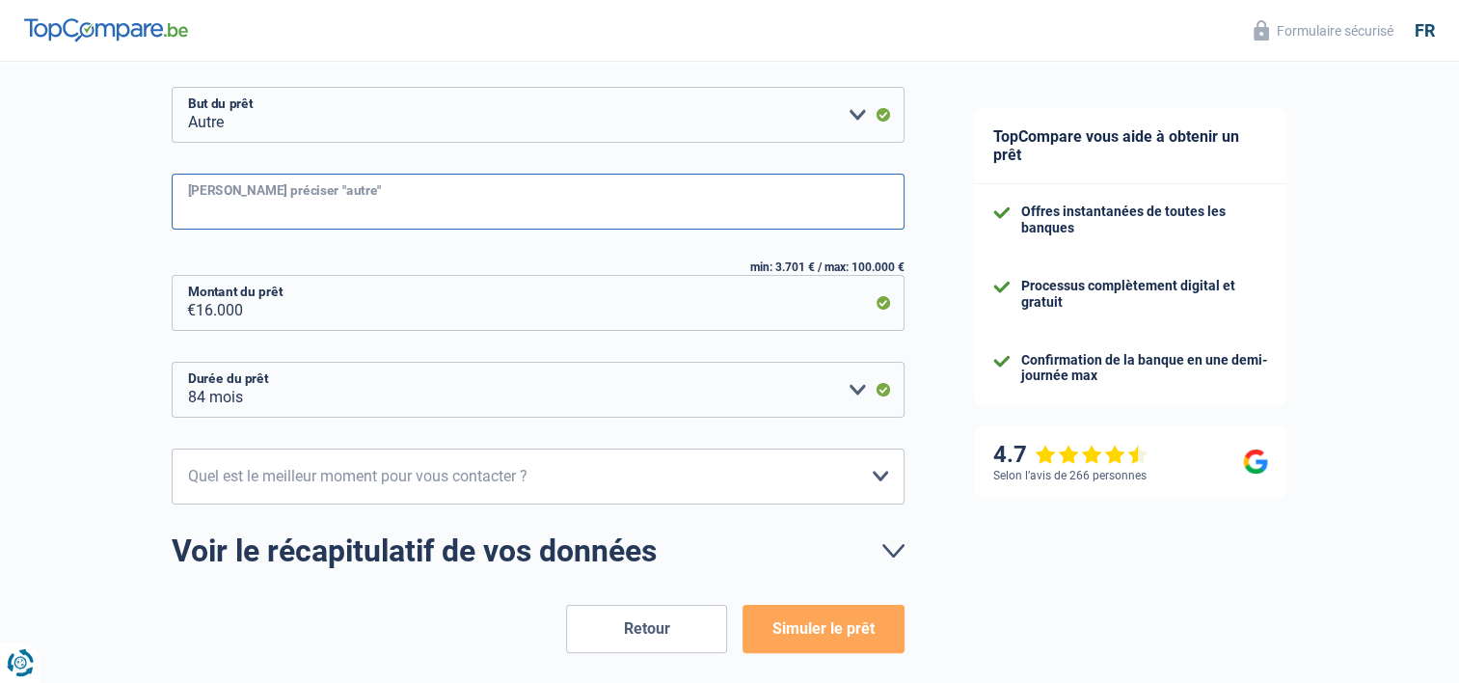
click at [794, 204] on input "[PERSON_NAME] préciser "autre"" at bounding box center [538, 202] width 733 height 56
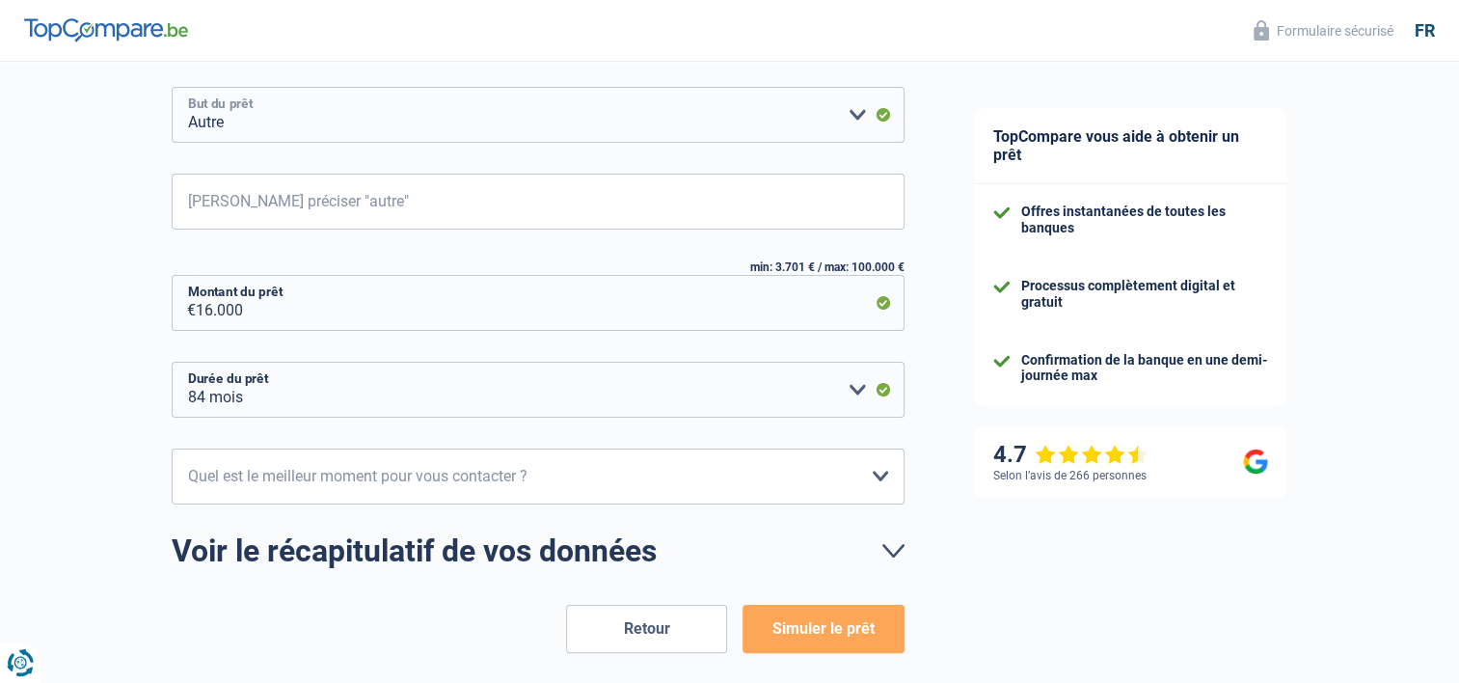
click at [705, 119] on select "Confort maison: meubles, textile, peinture, électroménager, outillage non-profe…" at bounding box center [538, 115] width 733 height 56
select select "movingOrInstallation"
click at [172, 88] on select "Confort maison: meubles, textile, peinture, électroménager, outillage non-profe…" at bounding box center [538, 115] width 733 height 56
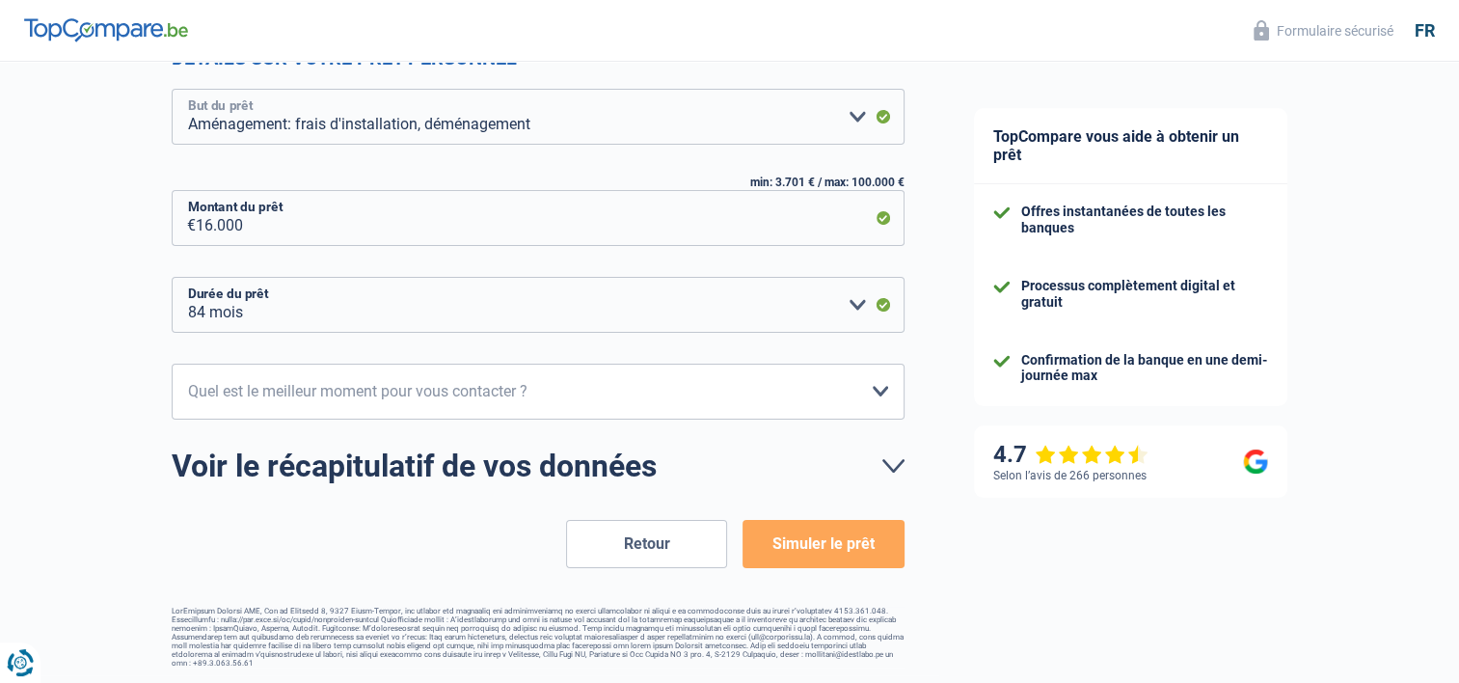
scroll to position [287, 0]
click at [855, 315] on select "12 mois 18 mois 24 mois 30 mois 36 mois 42 mois 48 mois 60 mois 72 mois 84 mois…" at bounding box center [538, 305] width 733 height 56
click at [858, 297] on select "12 mois 18 mois 24 mois 30 mois 36 mois 42 mois 48 mois 60 mois 72 mois 84 mois…" at bounding box center [538, 305] width 733 height 56
click at [871, 387] on select "10h-12h 12h-14h 14h-16h 16h-18h Veuillez sélectionner une option" at bounding box center [538, 392] width 733 height 56
click at [850, 396] on select "10h-12h 12h-14h 14h-16h 16h-18h Veuillez sélectionner une option" at bounding box center [538, 392] width 733 height 56
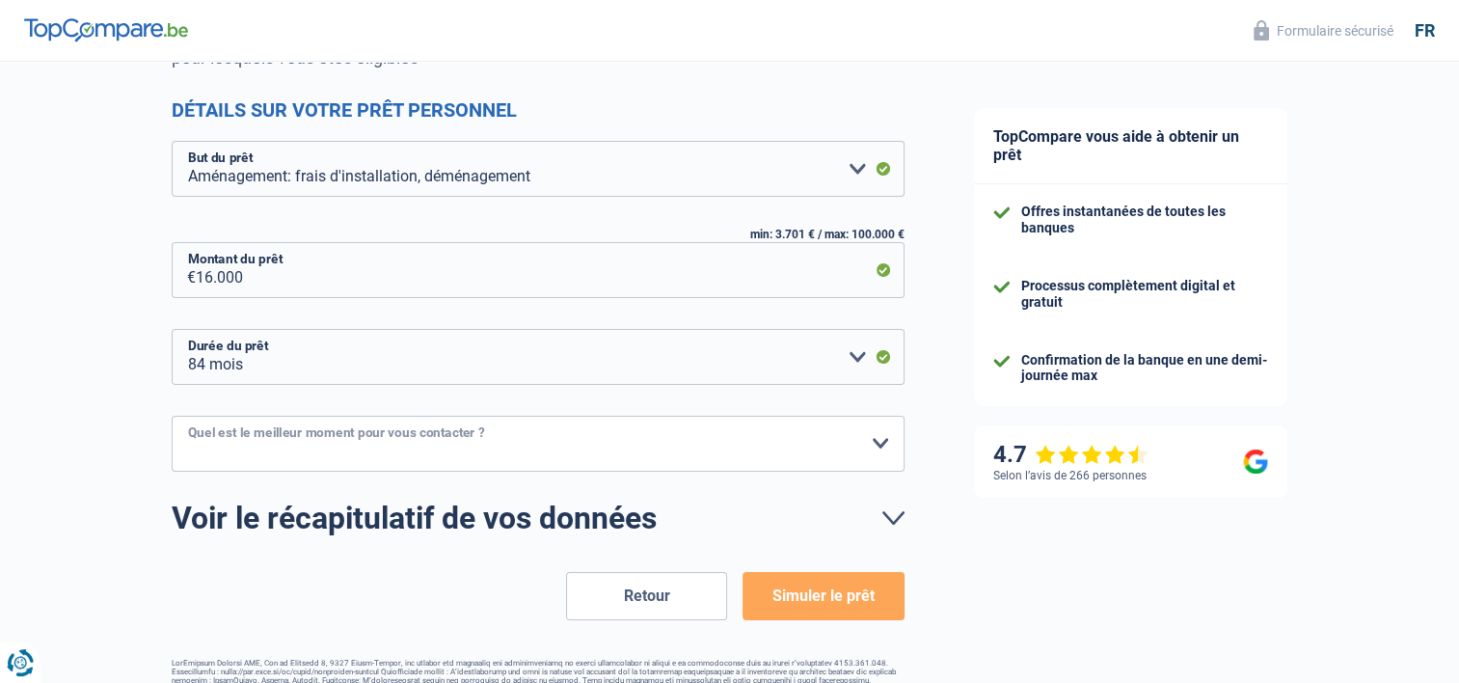
scroll to position [0, 0]
